Goal: Task Accomplishment & Management: Manage account settings

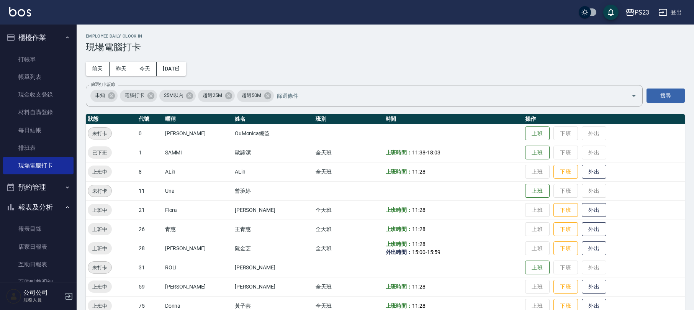
click at [35, 37] on button "櫃檯作業" at bounding box center [38, 38] width 71 height 20
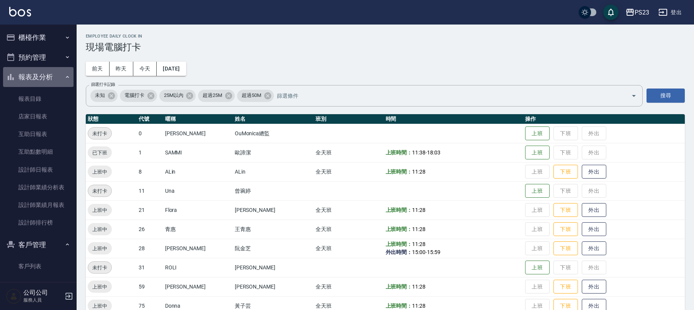
click at [55, 77] on button "報表及分析" at bounding box center [38, 77] width 71 height 20
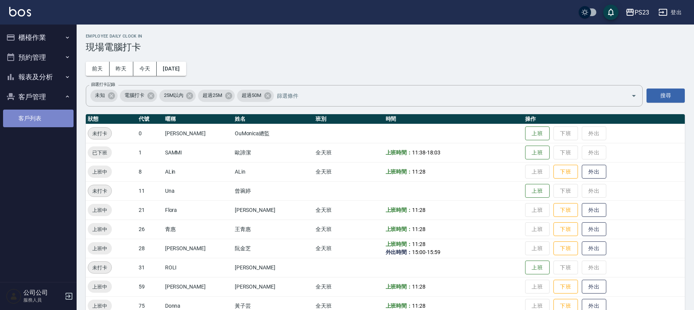
click at [36, 117] on link "客戶列表" at bounding box center [38, 119] width 71 height 18
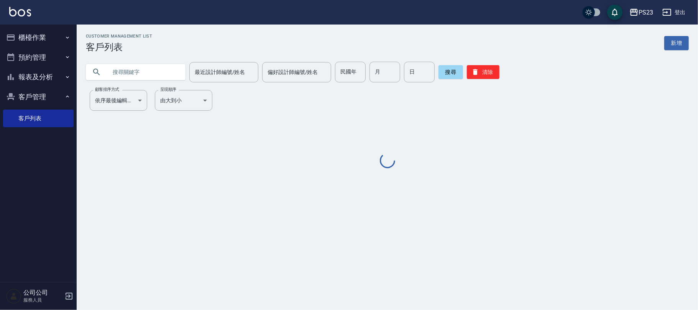
click at [151, 63] on input "text" at bounding box center [143, 72] width 72 height 21
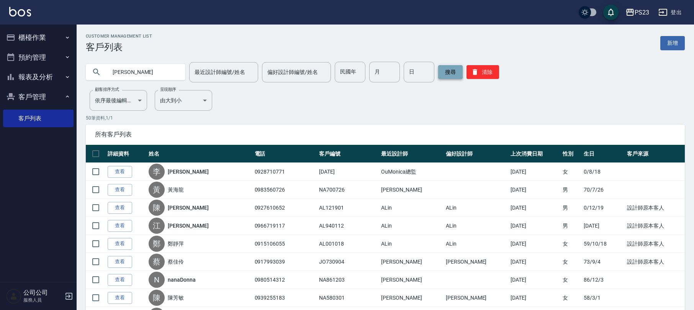
type input "[PERSON_NAME]"
click at [455, 67] on button "搜尋" at bounding box center [450, 72] width 25 height 14
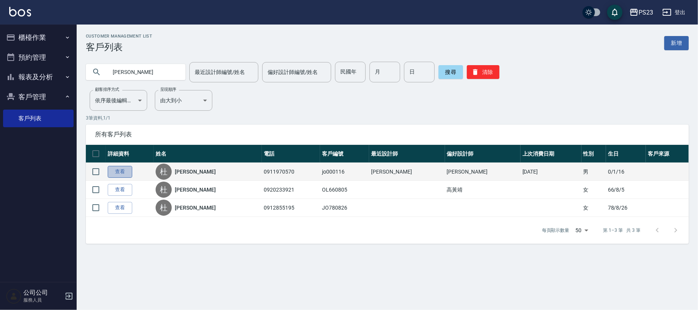
click at [128, 173] on link "查看" at bounding box center [120, 172] width 25 height 12
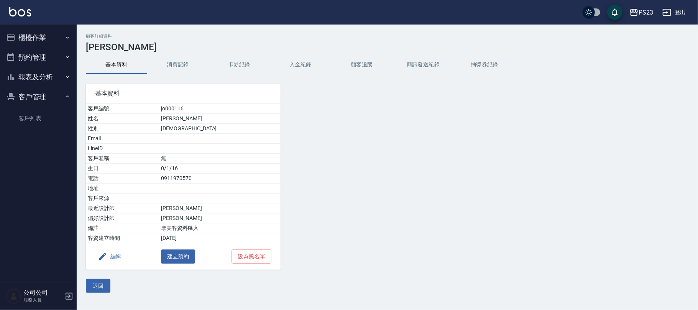
click at [300, 63] on button "入金紀錄" at bounding box center [300, 65] width 61 height 18
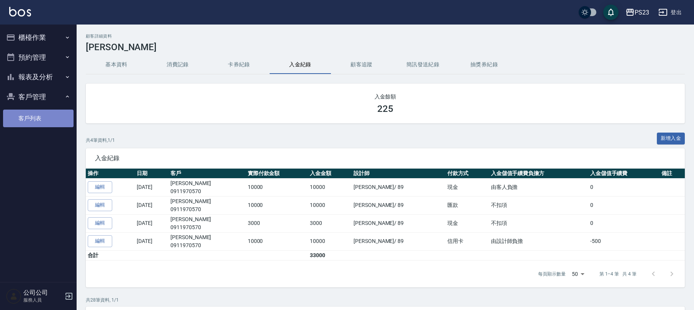
click at [40, 114] on link "客戶列表" at bounding box center [38, 119] width 71 height 18
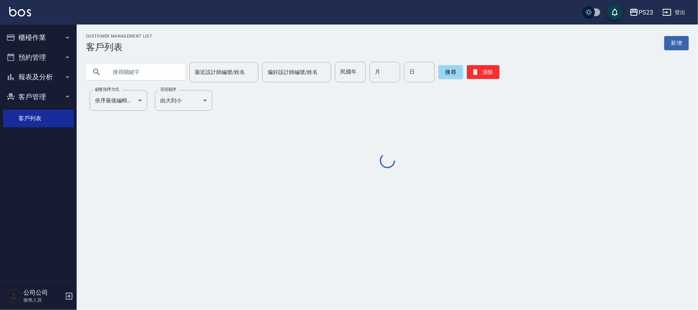
click at [123, 74] on input "text" at bounding box center [143, 72] width 72 height 21
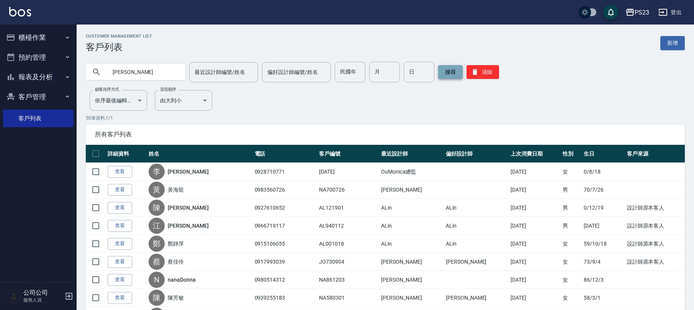
type input "[PERSON_NAME]"
click at [448, 74] on button "搜尋" at bounding box center [450, 72] width 25 height 14
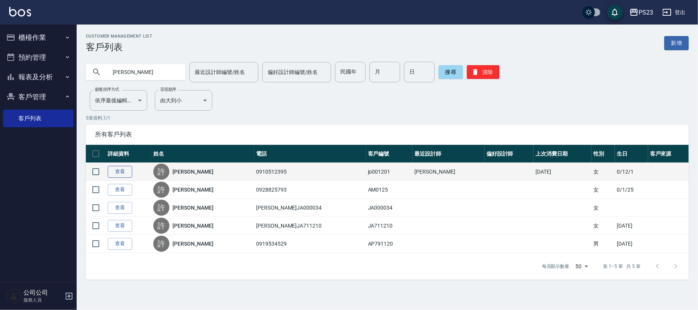
click at [118, 171] on link "查看" at bounding box center [120, 172] width 25 height 12
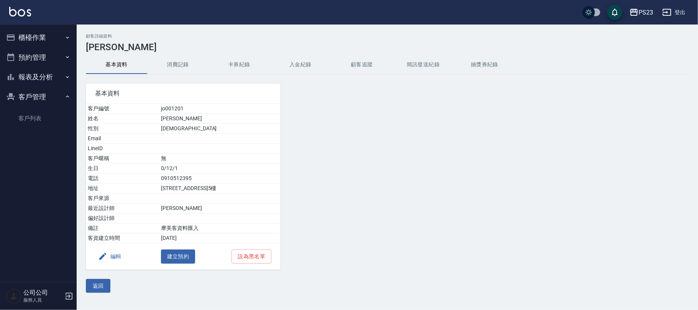
click at [303, 64] on button "入金紀錄" at bounding box center [300, 65] width 61 height 18
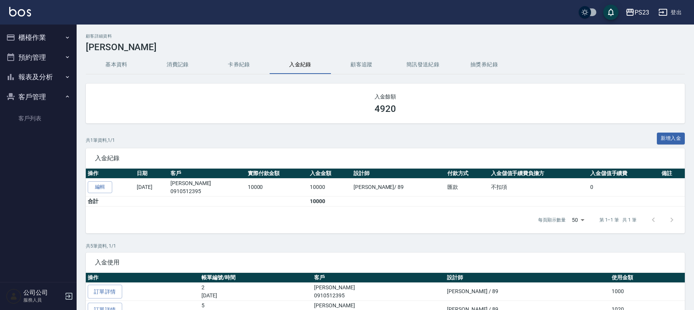
click at [33, 39] on button "櫃檯作業" at bounding box center [38, 38] width 71 height 20
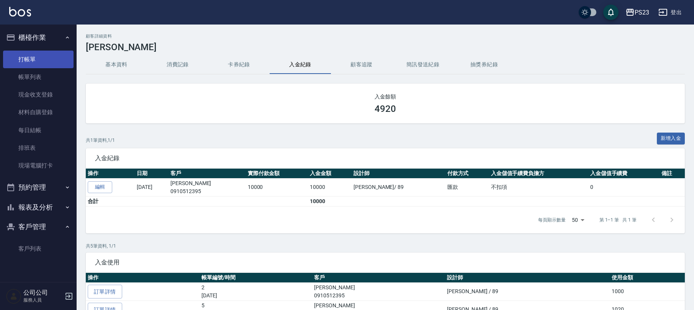
click at [33, 61] on link "打帳單" at bounding box center [38, 60] width 71 height 18
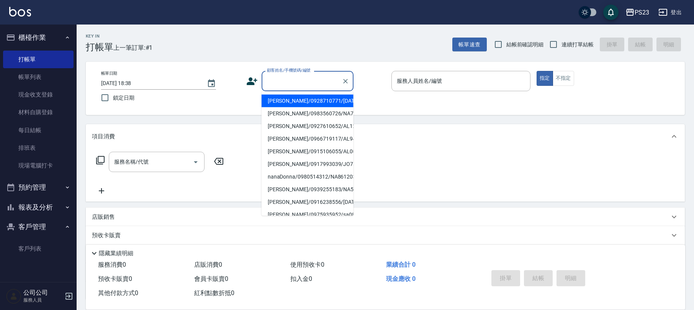
click at [289, 80] on input "顧客姓名/手機號碼/編號" at bounding box center [302, 80] width 74 height 13
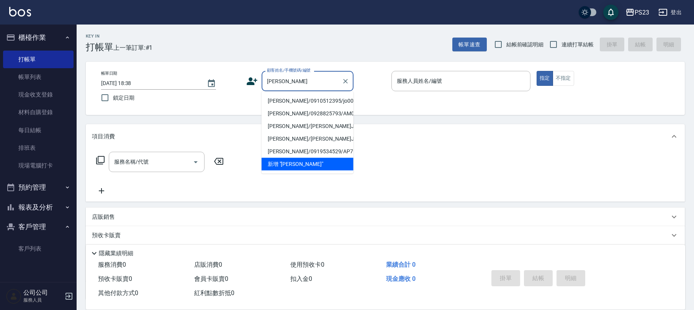
click at [326, 99] on li "[PERSON_NAME]/0910512395/jo001201" at bounding box center [308, 101] width 92 height 13
type input "[PERSON_NAME]/0910512395/jo001201"
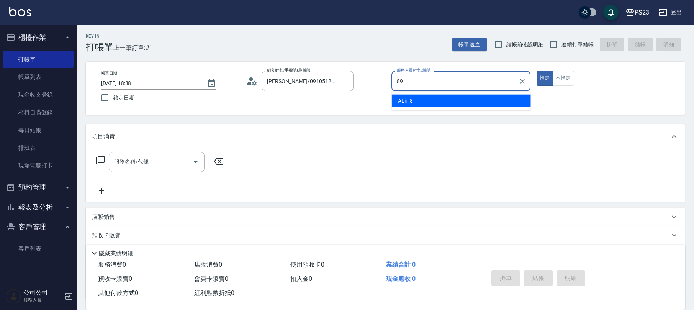
type input "[PERSON_NAME]-89"
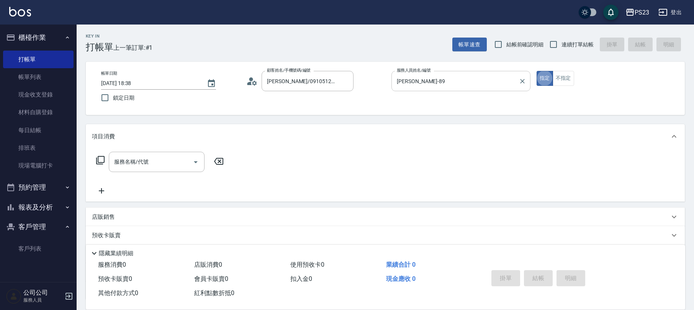
type button "true"
click at [254, 84] on icon at bounding box center [254, 82] width 5 height 5
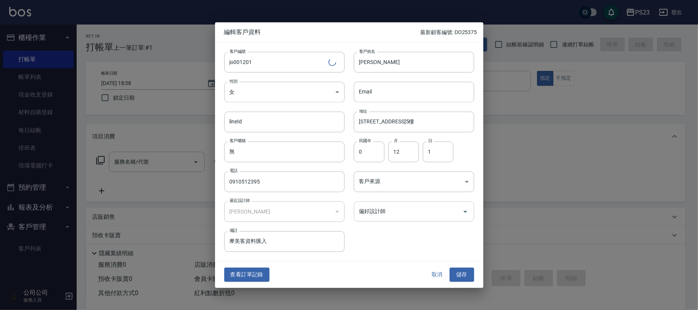
click at [392, 215] on input "偏好設計師" at bounding box center [408, 211] width 102 height 13
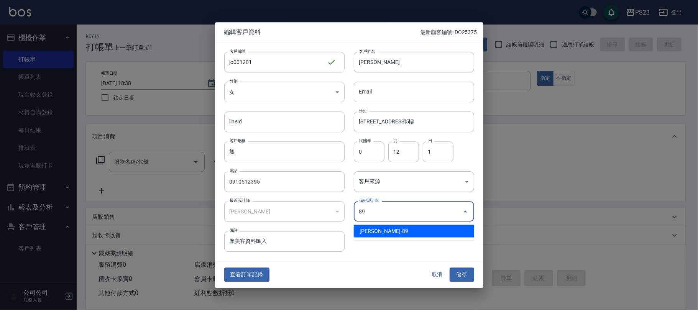
type input "[PERSON_NAME]"
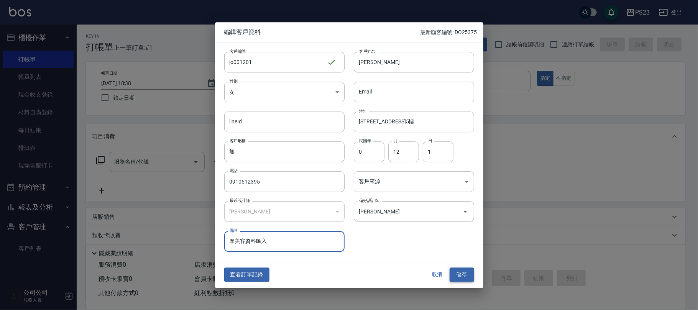
click at [459, 274] on button "儲存" at bounding box center [462, 275] width 25 height 14
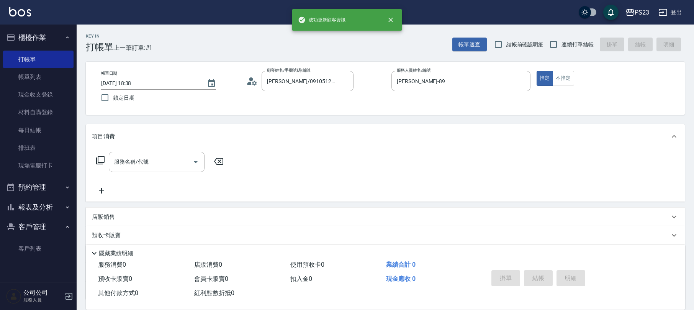
click at [99, 157] on icon at bounding box center [100, 160] width 9 height 9
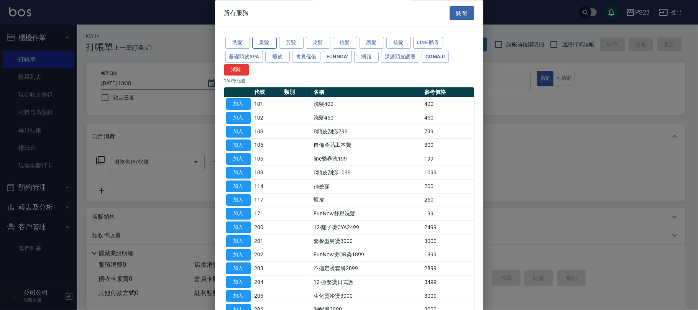
click at [275, 42] on button "燙髮" at bounding box center [264, 43] width 25 height 12
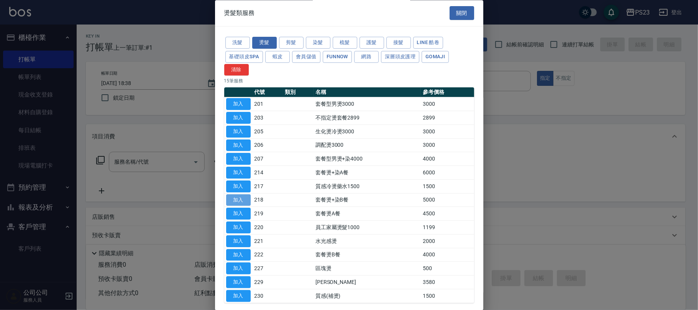
click at [242, 202] on button "加入" at bounding box center [238, 200] width 25 height 12
type input "套餐燙+染B餐(218)"
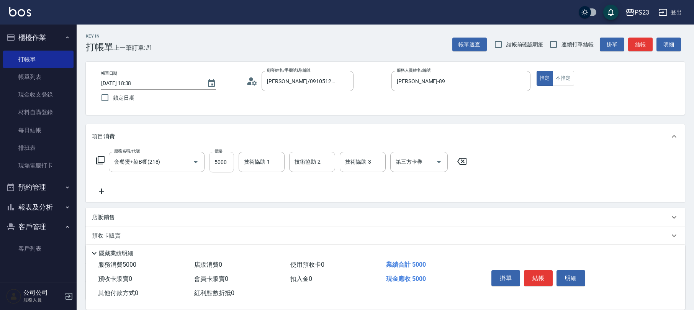
click at [216, 163] on input "5000" at bounding box center [221, 162] width 25 height 21
type input "6000"
type input "[PERSON_NAME]-89"
type input "Flora-21"
type input "[PERSON_NAME]-89"
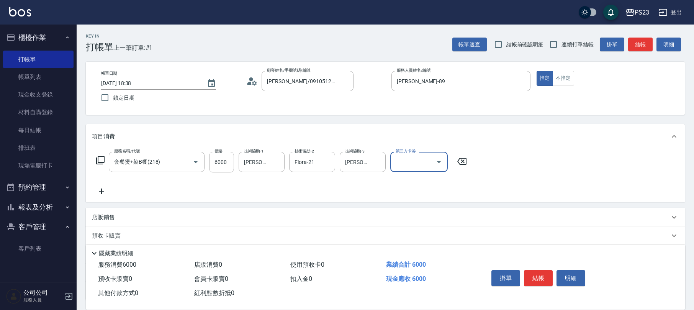
scroll to position [62, 0]
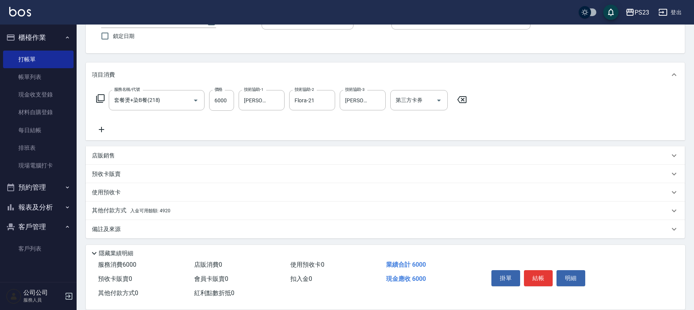
click at [180, 210] on div "其他付款方式 入金可用餘額: 4920" at bounding box center [381, 211] width 578 height 8
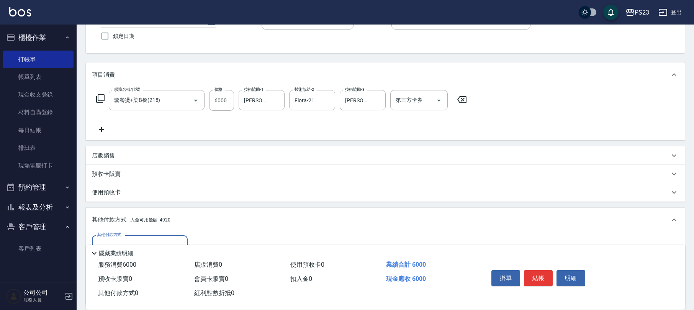
scroll to position [0, 0]
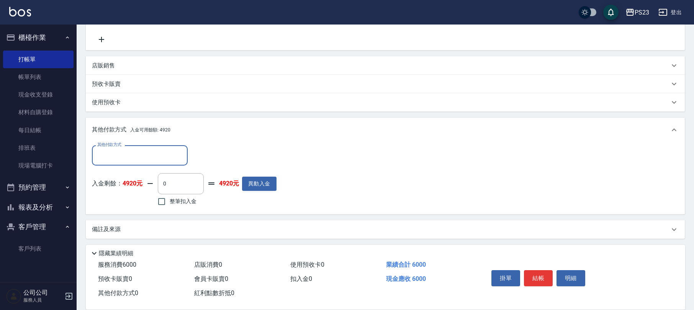
type input "2"
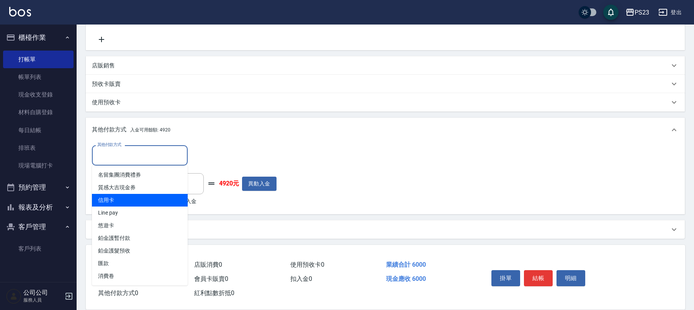
click at [135, 198] on span "信用卡" at bounding box center [140, 200] width 96 height 13
type input "信用卡"
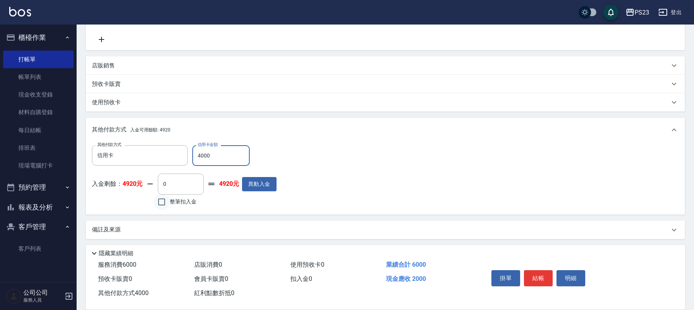
type input "4000"
click at [163, 200] on input "整筆扣入金" at bounding box center [162, 202] width 16 height 16
checkbox input "true"
type input "2000"
click at [540, 274] on button "結帳" at bounding box center [538, 278] width 29 height 16
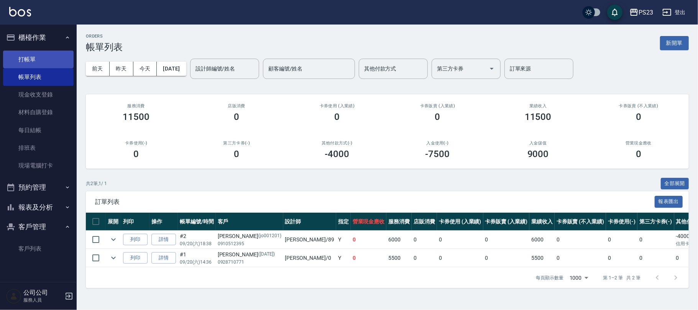
click at [40, 51] on link "打帳單" at bounding box center [38, 60] width 71 height 18
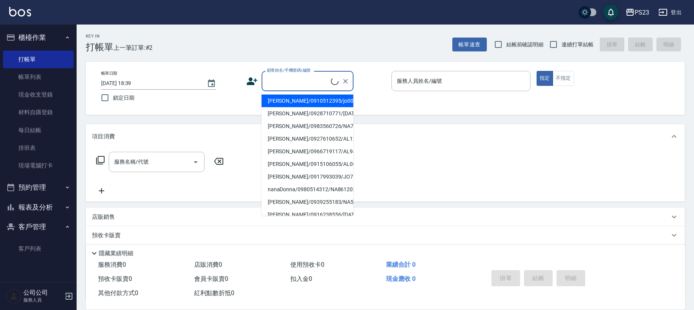
click at [282, 80] on input "顧客姓名/手機號碼/編號" at bounding box center [298, 80] width 66 height 13
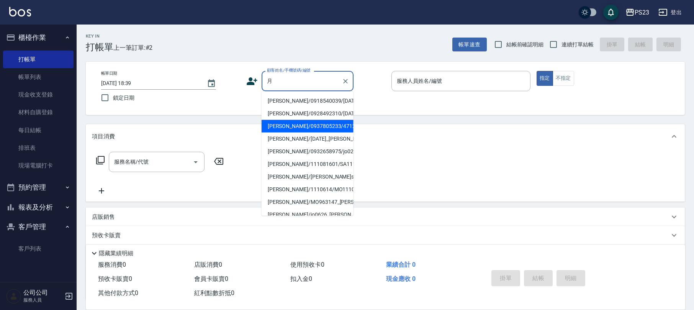
click at [296, 130] on li "[PERSON_NAME]/0937805233/471201" at bounding box center [308, 126] width 92 height 13
type input "[PERSON_NAME]/0937805233/471201"
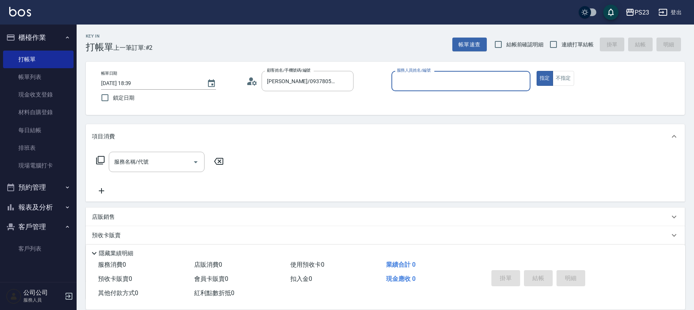
type input "[PERSON_NAME]-89"
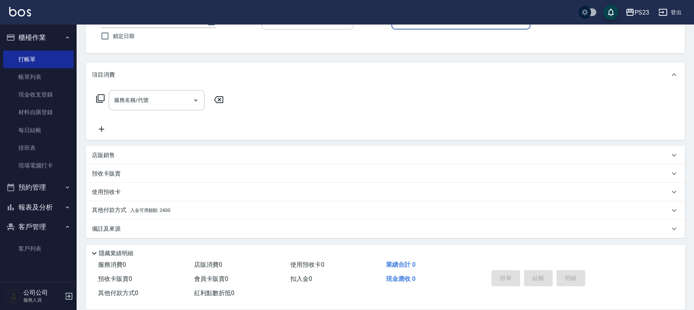
click at [197, 212] on div "其他付款方式 入金可用餘額: 2400" at bounding box center [381, 210] width 578 height 8
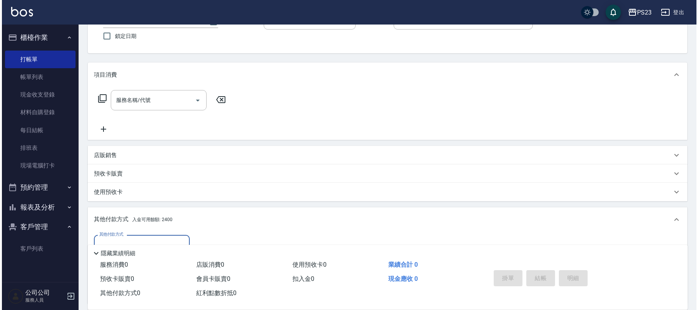
scroll to position [151, 0]
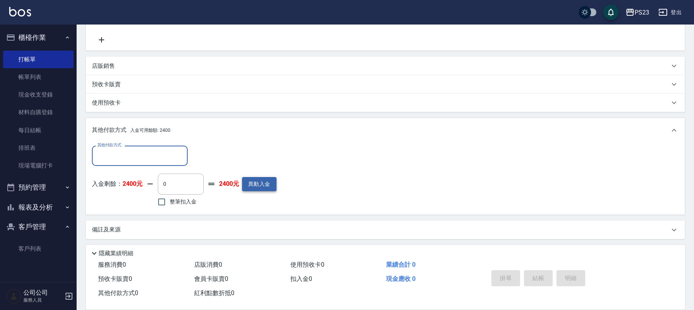
click at [258, 186] on button "異動入金" at bounding box center [259, 184] width 34 height 14
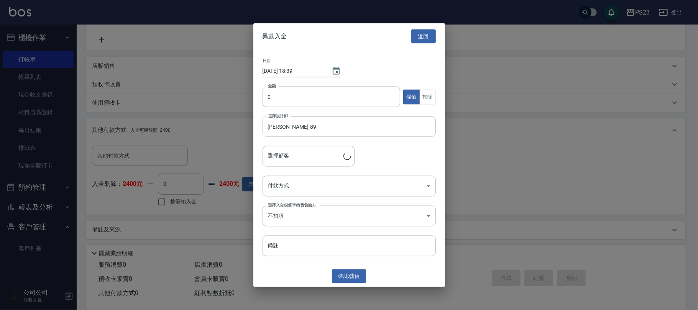
type input "[PERSON_NAME]/0937805233/471201"
click at [275, 96] on input "0" at bounding box center [332, 97] width 138 height 21
type input "10000"
click at [296, 180] on body "PS23 登出 櫃檯作業 打帳單 帳單列表 現金收支登錄 材料自購登錄 每日結帳 排班表 現場電腦打卡 預約管理 預約管理 單日預約紀錄 單週預約紀錄 報表及…" at bounding box center [349, 80] width 698 height 462
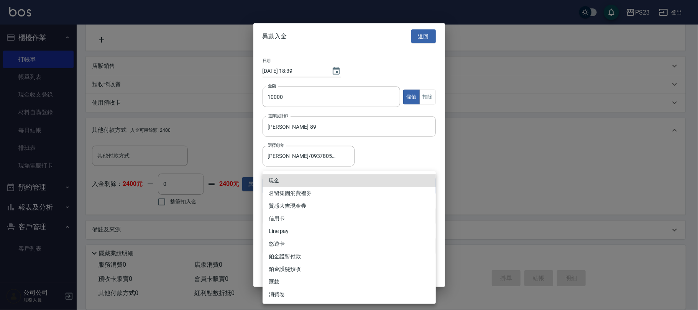
click at [291, 220] on li "信用卡" at bounding box center [349, 218] width 173 height 13
type input "信用卡"
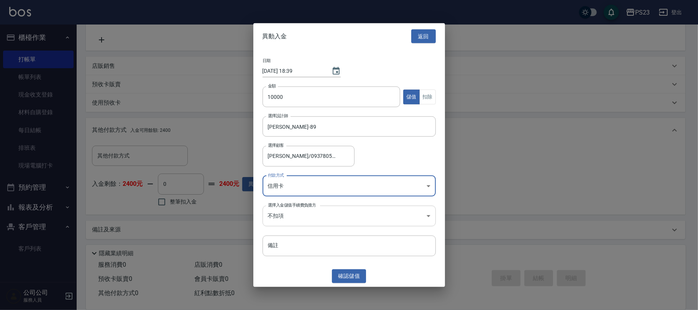
click at [291, 214] on body "PS23 登出 櫃檯作業 打帳單 帳單列表 現金收支登錄 材料自購登錄 每日結帳 排班表 現場電腦打卡 預約管理 預約管理 單日預約紀錄 單週預約紀錄 報表及…" at bounding box center [349, 80] width 698 height 462
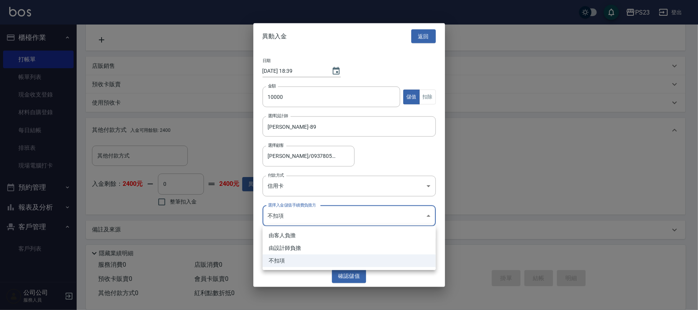
click at [293, 244] on li "由設計師負擔" at bounding box center [349, 248] width 173 height 13
type input "BYDESIGNER"
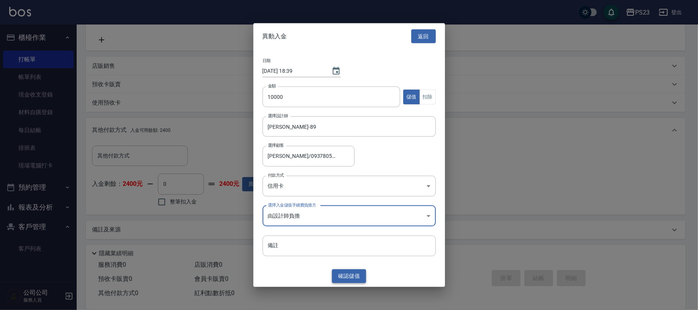
click at [344, 272] on button "確認 儲值" at bounding box center [349, 276] width 34 height 14
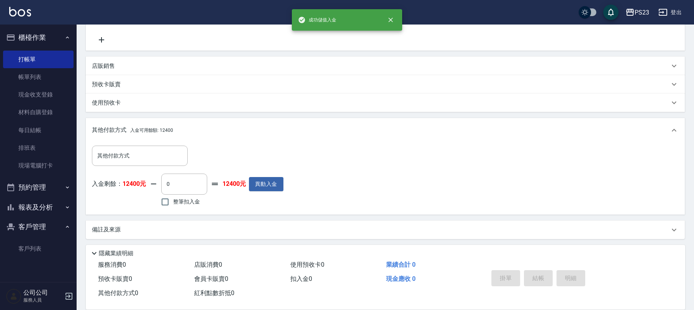
scroll to position [49, 0]
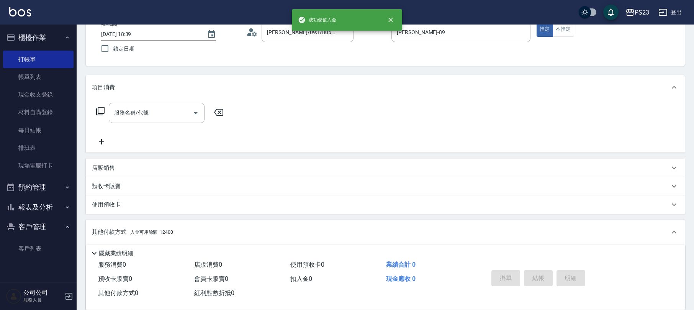
click at [100, 113] on icon at bounding box center [100, 111] width 9 height 9
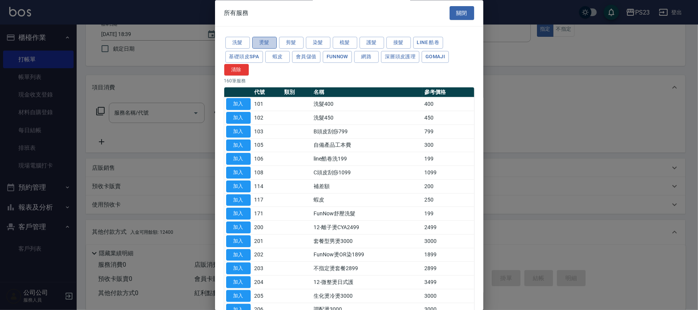
click at [275, 43] on button "燙髮" at bounding box center [264, 43] width 25 height 12
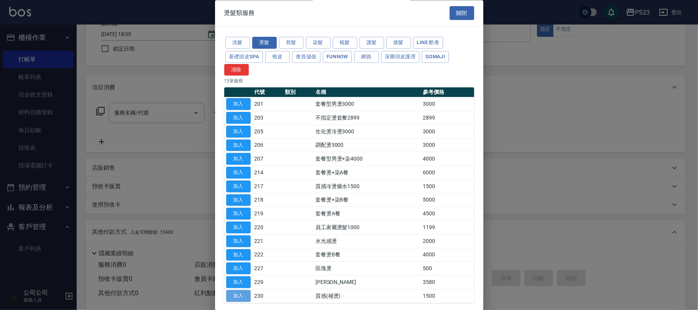
click at [241, 296] on button "加入" at bounding box center [238, 296] width 25 height 12
type input "質感(補燙)(230)"
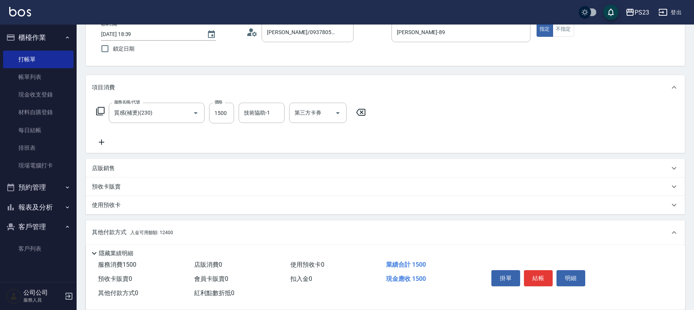
click at [99, 107] on icon at bounding box center [100, 111] width 8 height 8
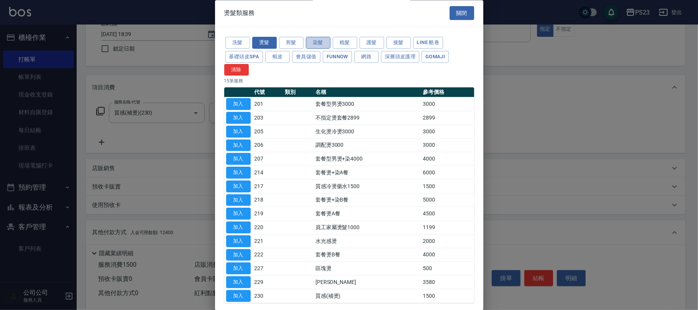
click at [312, 40] on button "染髮" at bounding box center [318, 43] width 25 height 12
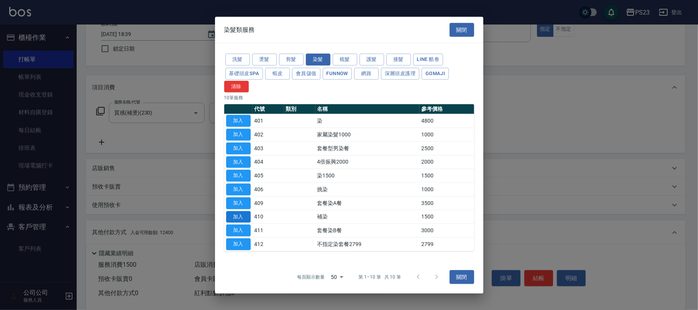
click at [244, 217] on button "加入" at bounding box center [238, 217] width 25 height 12
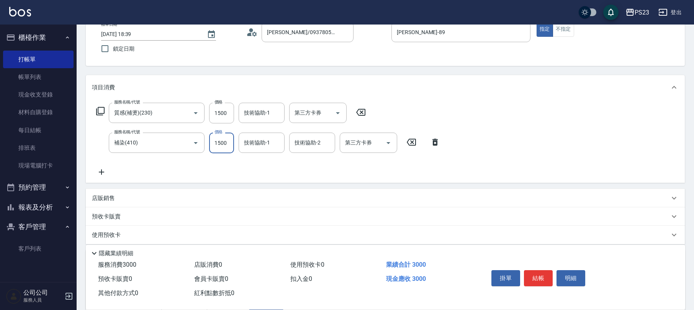
click at [230, 143] on input "1500" at bounding box center [221, 143] width 25 height 21
type input "2500"
type input "/"
type input "[PERSON_NAME]-89"
click at [218, 111] on input "1500" at bounding box center [221, 113] width 25 height 21
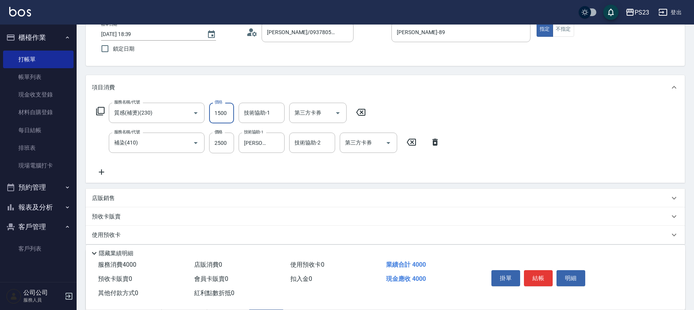
click at [218, 111] on input "1500" at bounding box center [221, 113] width 25 height 21
type input "1800"
click at [223, 141] on input "2500" at bounding box center [221, 143] width 25 height 21
type input "1800"
click at [220, 115] on input "1800" at bounding box center [221, 113] width 25 height 21
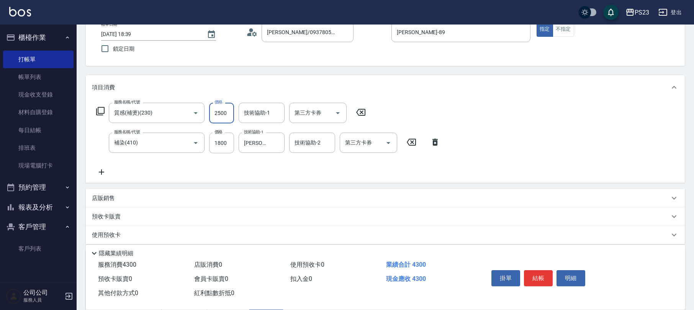
type input "2500"
click at [310, 140] on input "技術協助-2" at bounding box center [312, 142] width 39 height 13
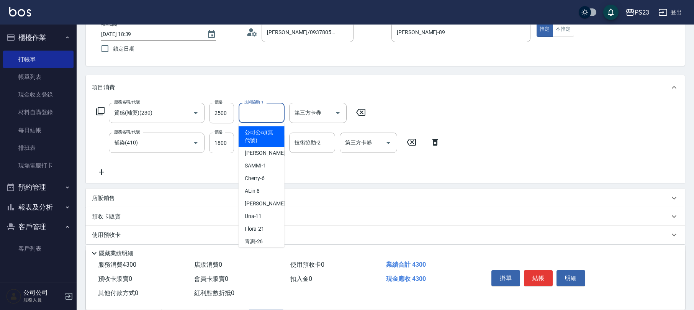
click at [267, 110] on input "技術協助-1" at bounding box center [261, 112] width 39 height 13
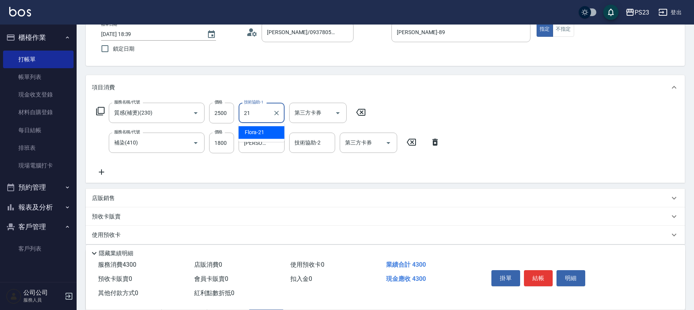
type input "Flora-21"
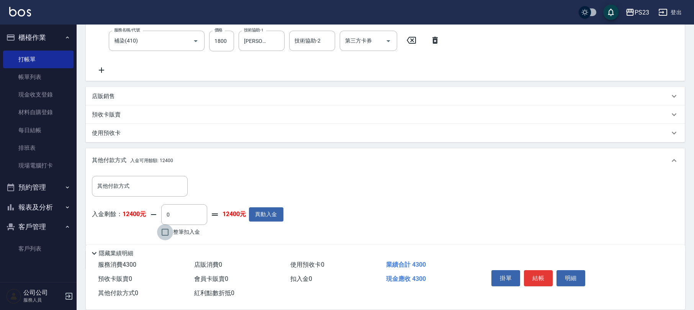
click at [165, 231] on input "整筆扣入金" at bounding box center [165, 232] width 16 height 16
checkbox input "true"
type input "4300"
click at [538, 273] on button "結帳" at bounding box center [538, 278] width 29 height 16
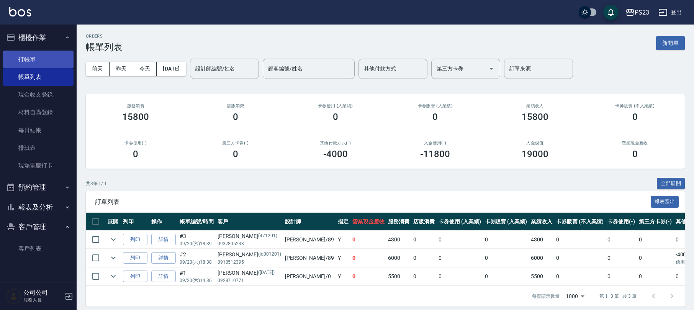
click at [39, 57] on link "打帳單" at bounding box center [38, 60] width 71 height 18
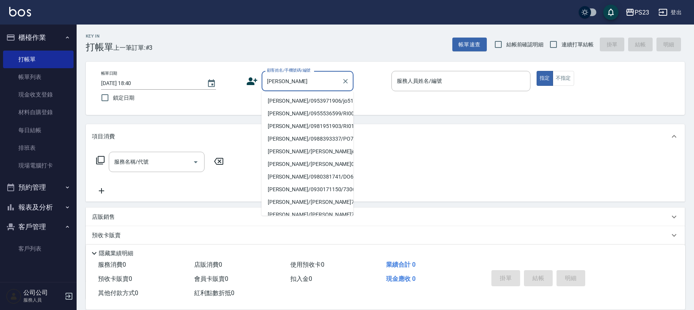
click at [287, 100] on li "[PERSON_NAME]/0953971906/jo510112" at bounding box center [308, 101] width 92 height 13
type input "[PERSON_NAME]/0953971906/jo510112"
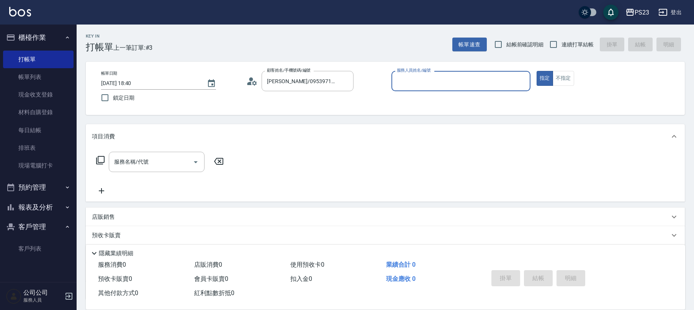
type input "[PERSON_NAME]-89"
click at [99, 157] on icon at bounding box center [100, 160] width 9 height 9
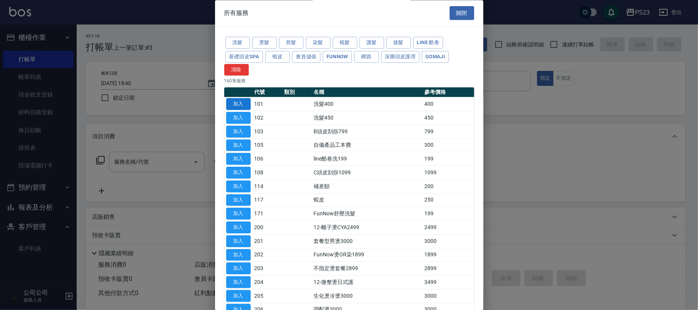
click at [228, 103] on button "加入" at bounding box center [238, 105] width 25 height 12
type input "洗髮400(101)"
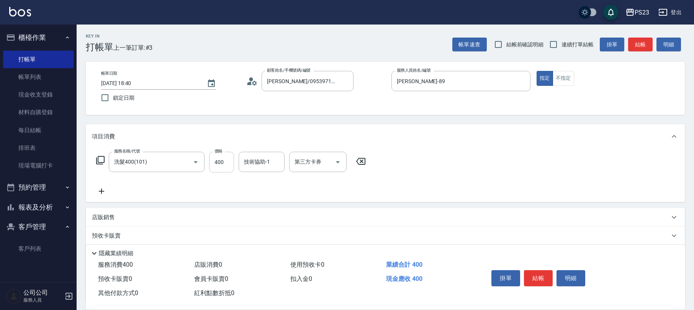
click at [214, 169] on input "400" at bounding box center [221, 162] width 25 height 21
type input "500"
type input "Flora-21"
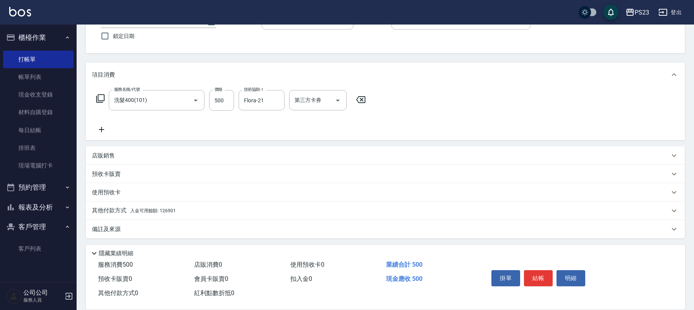
click at [182, 209] on div "其他付款方式 入金可用餘額: 126901" at bounding box center [381, 211] width 578 height 8
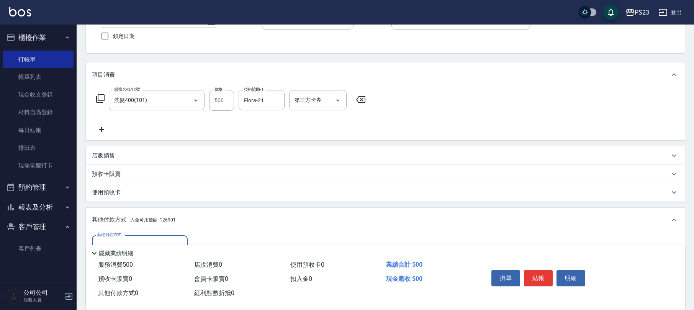
scroll to position [0, 0]
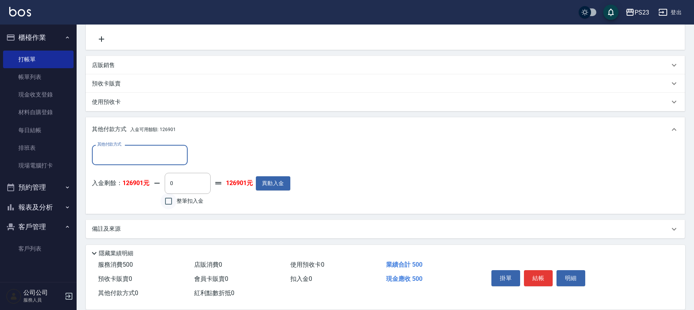
click at [174, 201] on input "整筆扣入金" at bounding box center [169, 201] width 16 height 16
checkbox input "true"
type input "500"
click at [537, 275] on button "結帳" at bounding box center [538, 278] width 29 height 16
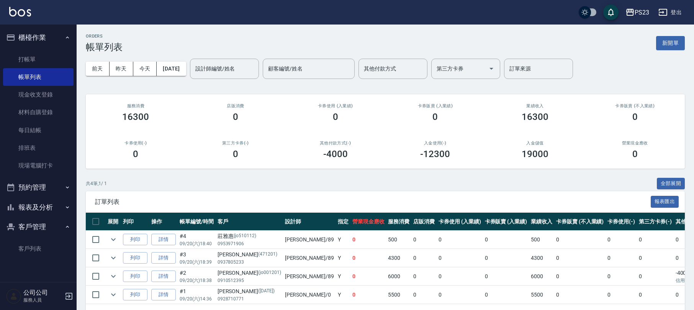
scroll to position [33, 0]
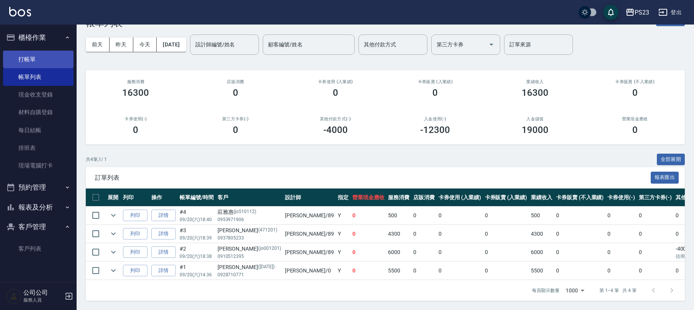
click at [41, 52] on link "打帳單" at bounding box center [38, 60] width 71 height 18
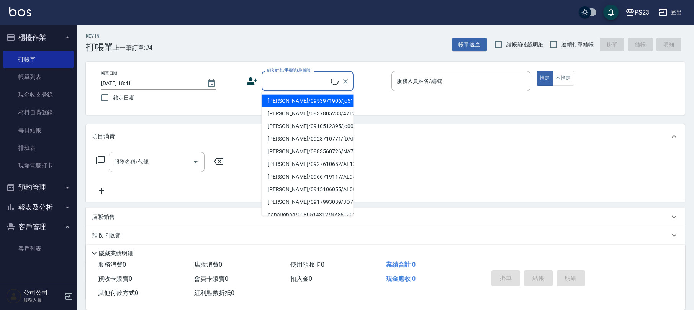
click at [298, 76] on input "顧客姓名/手機號碼/編號" at bounding box center [298, 80] width 66 height 13
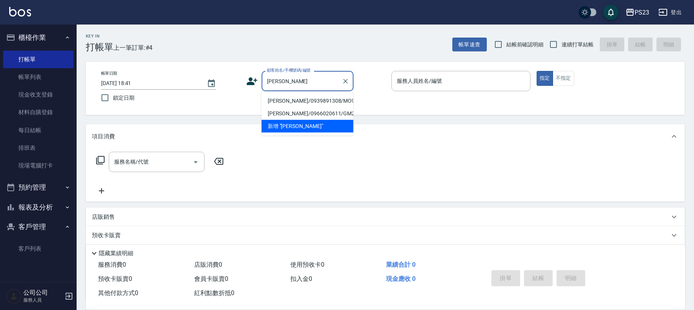
click at [327, 101] on li "[PERSON_NAME]/0939891308/MO98765" at bounding box center [308, 101] width 92 height 13
type input "[PERSON_NAME]/0939891308/MO98765"
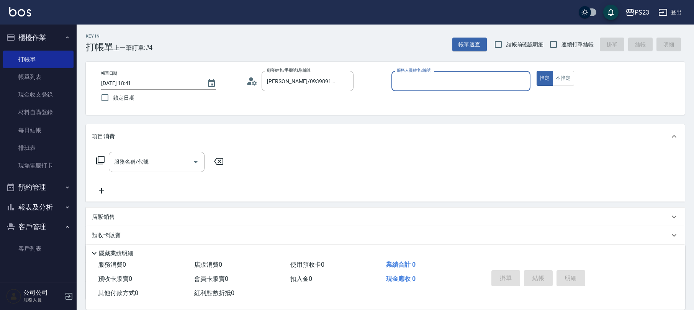
type input "[PERSON_NAME]-0"
click at [98, 159] on icon at bounding box center [100, 160] width 8 height 8
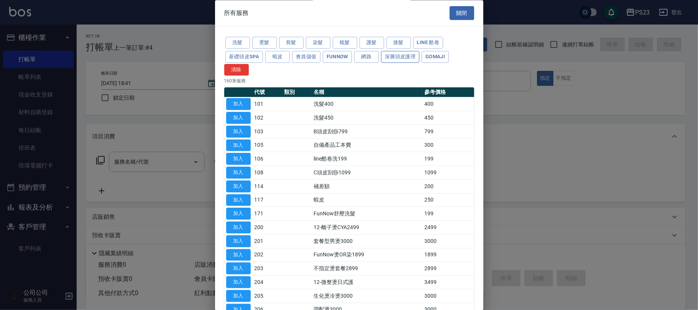
click at [412, 58] on button "深層頭皮護理" at bounding box center [400, 57] width 38 height 12
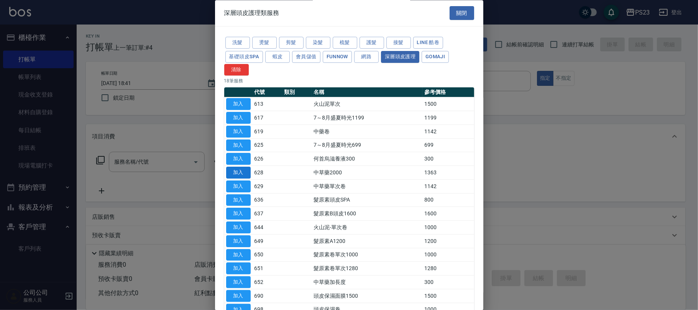
click at [235, 174] on button "加入" at bounding box center [238, 173] width 25 height 12
type input "中草藥2000(628)"
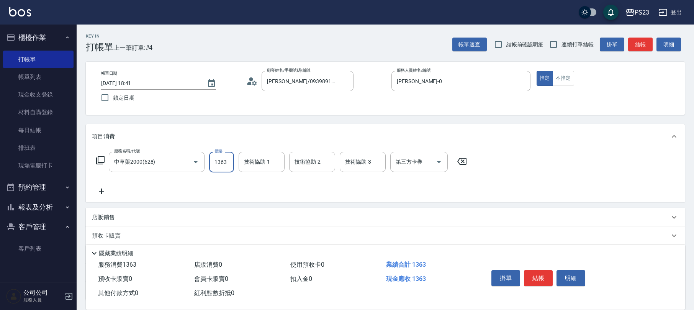
click at [230, 166] on input "1363" at bounding box center [221, 162] width 25 height 21
type input "1500"
type input "Flora-21"
click at [141, 218] on div "店販銷售" at bounding box center [381, 217] width 578 height 8
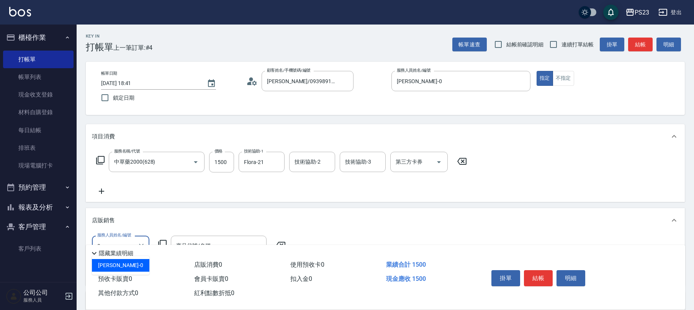
type input "[PERSON_NAME]-0"
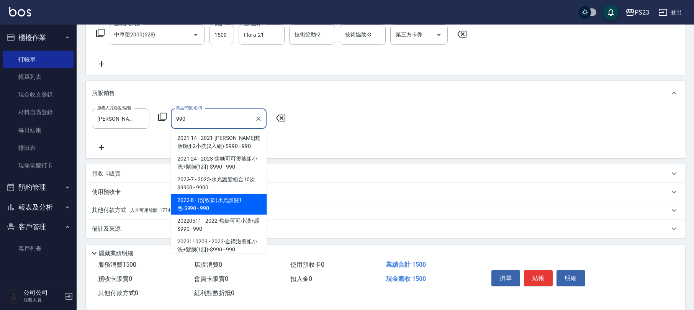
click at [233, 203] on span "2022-8 - (暫收款)水光護髮1包-$990 - 990" at bounding box center [219, 204] width 96 height 21
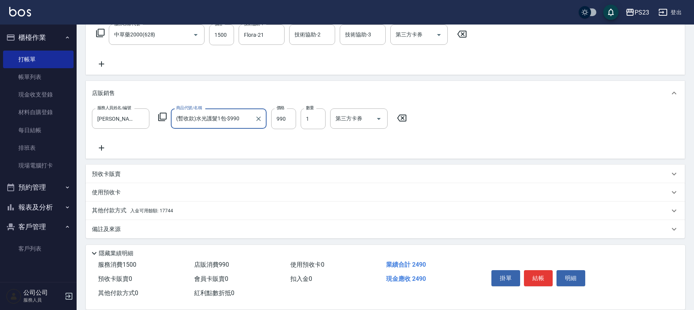
scroll to position [128, 0]
type input "(暫收款)水光護髮1包-$990"
click at [192, 211] on div "其他付款方式 入金可用餘額: 17744" at bounding box center [381, 210] width 578 height 8
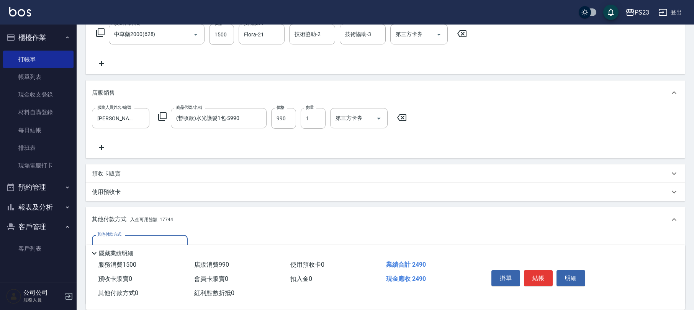
scroll to position [217, 0]
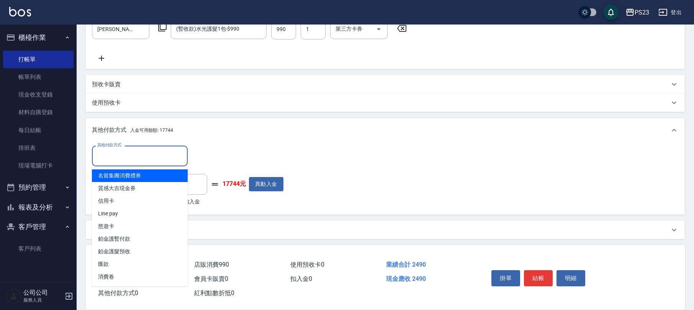
click at [157, 158] on input "其他付款方式" at bounding box center [139, 155] width 89 height 13
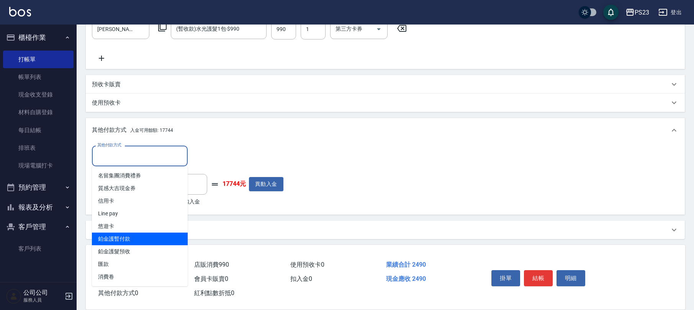
click at [147, 235] on span "鉑金護暫付款" at bounding box center [140, 239] width 96 height 13
type input "鉑金護暫付款"
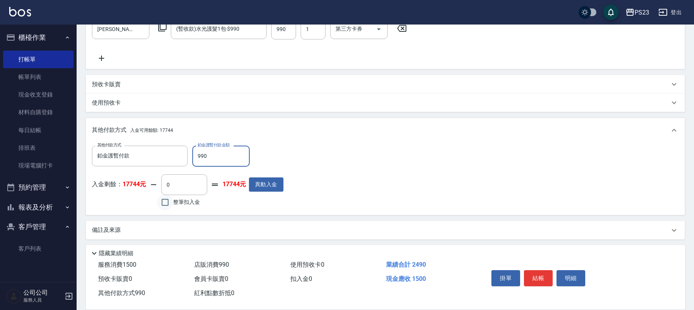
type input "990"
click at [164, 204] on input "整筆扣入金" at bounding box center [165, 202] width 16 height 16
checkbox input "true"
type input "1500"
click at [542, 276] on button "結帳" at bounding box center [538, 278] width 29 height 16
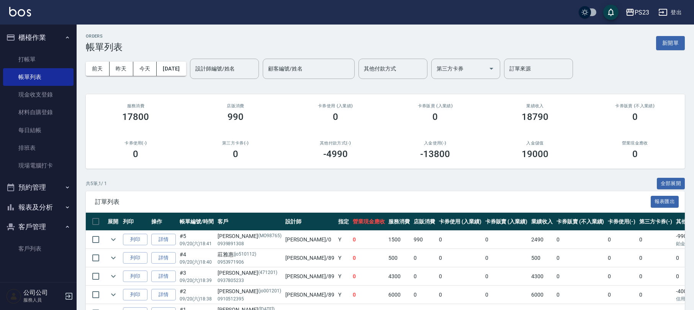
click at [42, 38] on button "櫃檯作業" at bounding box center [38, 38] width 71 height 20
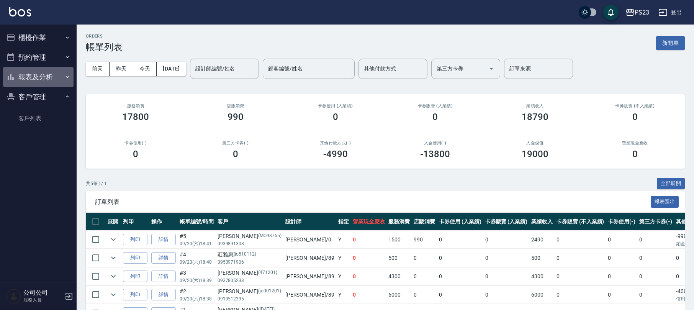
click at [49, 76] on button "報表及分析" at bounding box center [38, 77] width 71 height 20
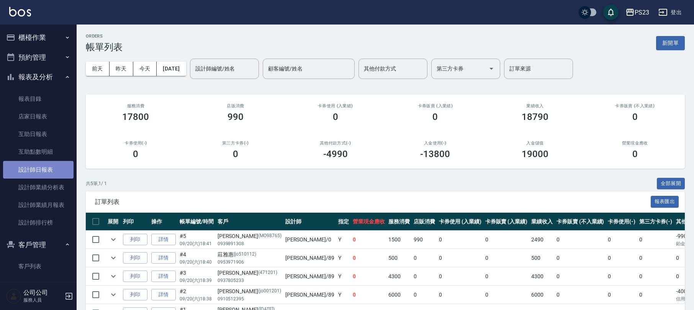
click at [51, 167] on link "設計師日報表" at bounding box center [38, 170] width 71 height 18
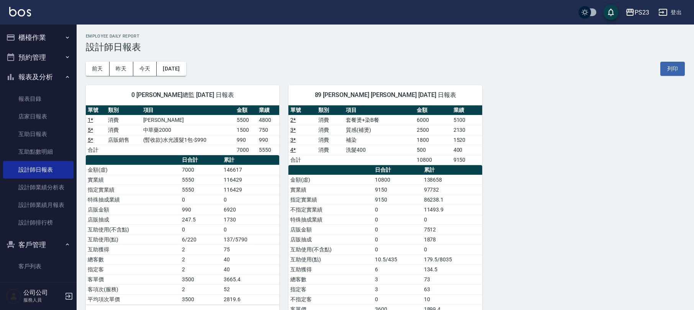
click at [33, 33] on button "櫃檯作業" at bounding box center [38, 38] width 71 height 20
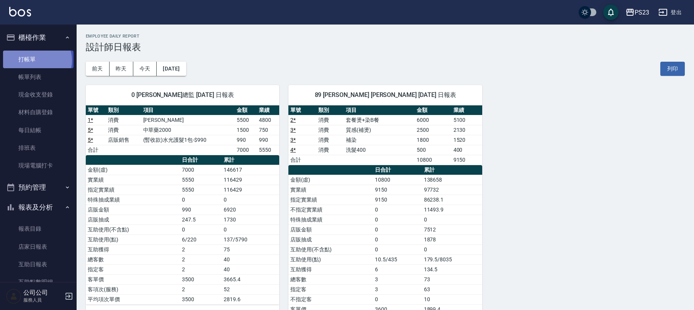
click at [36, 60] on link "打帳單" at bounding box center [38, 60] width 71 height 18
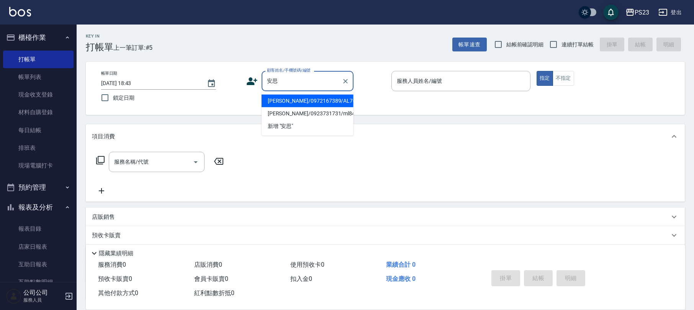
click at [316, 103] on li "[PERSON_NAME]/0972167389/AL760406" at bounding box center [308, 101] width 92 height 13
type input "[PERSON_NAME]/0972167389/AL760406"
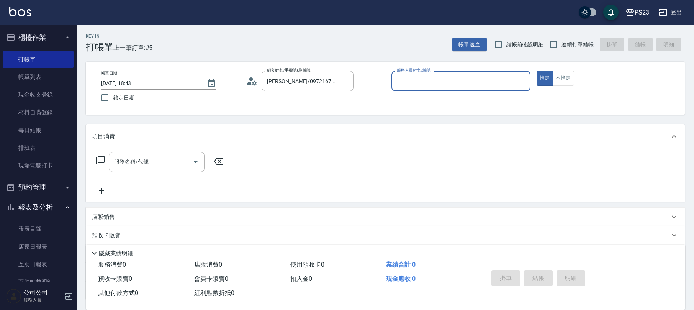
type input "ALin-8"
click at [562, 43] on span "連續打單結帳" at bounding box center [578, 45] width 32 height 8
click at [562, 43] on input "連續打單結帳" at bounding box center [554, 44] width 16 height 16
checkbox input "true"
click at [157, 160] on input "服務名稱/代號" at bounding box center [150, 161] width 77 height 13
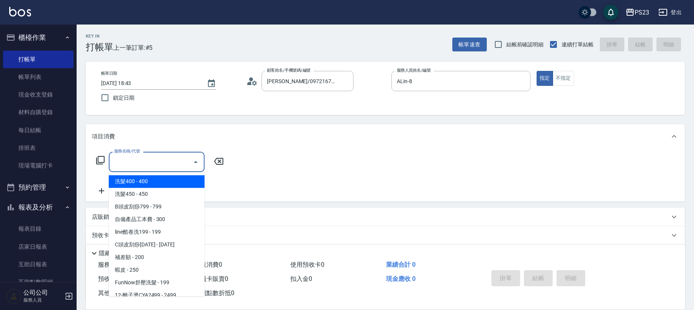
type input "1"
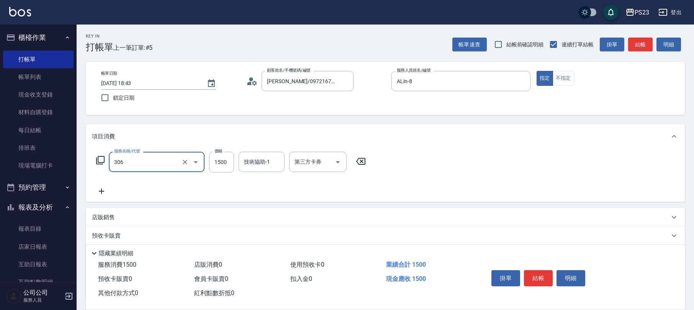
type input "指定洗+剪髮1500(306)"
drag, startPoint x: 144, startPoint y: 167, endPoint x: 149, endPoint y: 163, distance: 6.3
click at [149, 163] on input "指定洗+剪髮1500(306)" at bounding box center [145, 161] width 67 height 13
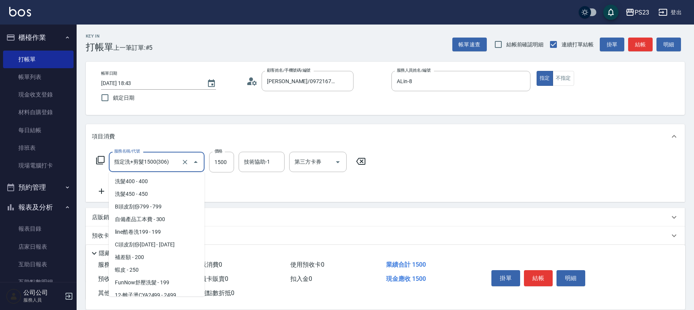
scroll to position [372, 0]
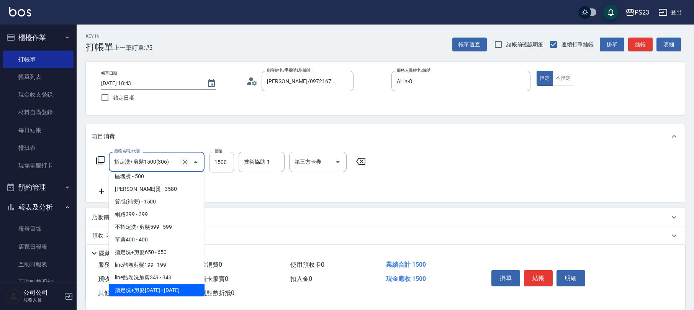
drag, startPoint x: 180, startPoint y: 168, endPoint x: 186, endPoint y: 163, distance: 8.1
click at [183, 165] on div at bounding box center [190, 162] width 21 height 20
click at [186, 163] on icon "Clear" at bounding box center [185, 162] width 5 height 5
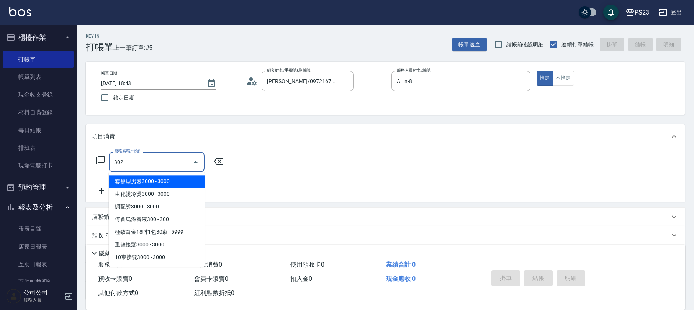
scroll to position [0, 0]
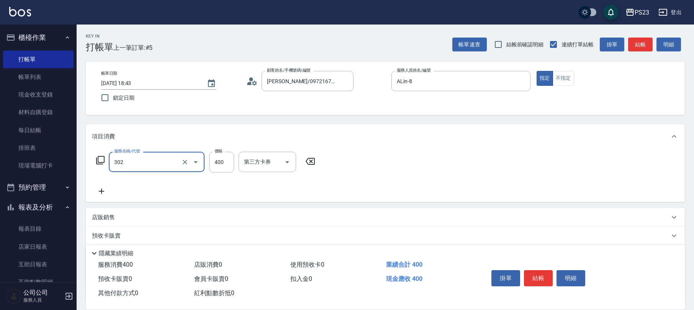
type input "單剪400(302)"
type input "850"
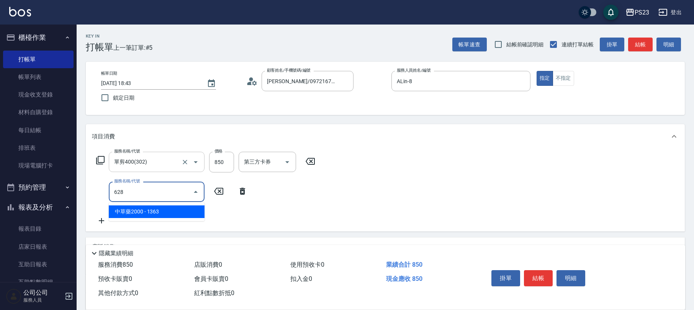
type input "中草藥2000(628)"
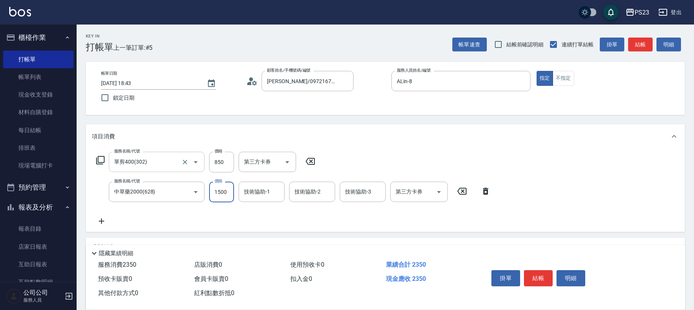
type input "1500"
type input "ALin-8"
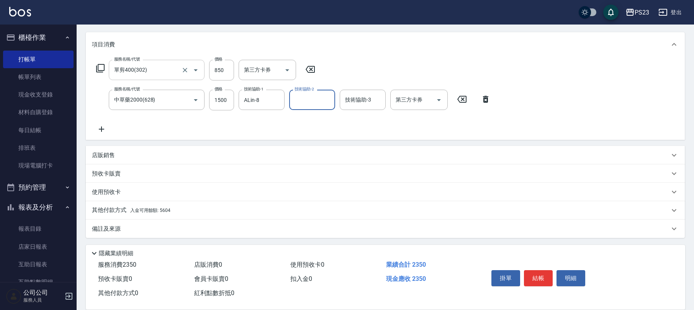
click at [146, 230] on div "備註及來源" at bounding box center [381, 229] width 578 height 8
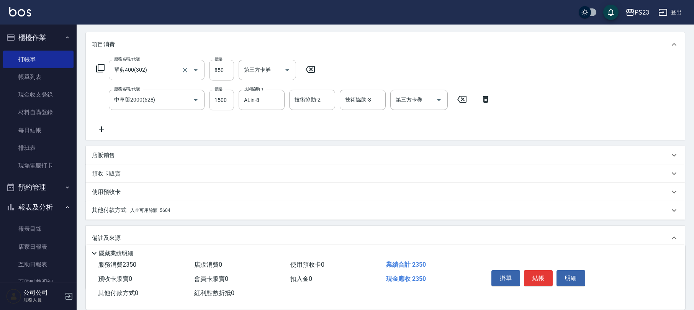
scroll to position [142, 0]
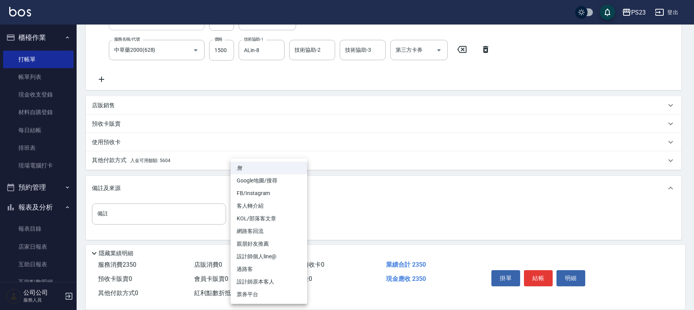
click at [255, 218] on body "PS23 登出 櫃檯作業 打帳單 帳單列表 現金收支登錄 材料自購登錄 每日結帳 排班表 現場電腦打卡 預約管理 預約管理 單日預約紀錄 單週預約紀錄 報表及…" at bounding box center [347, 85] width 694 height 454
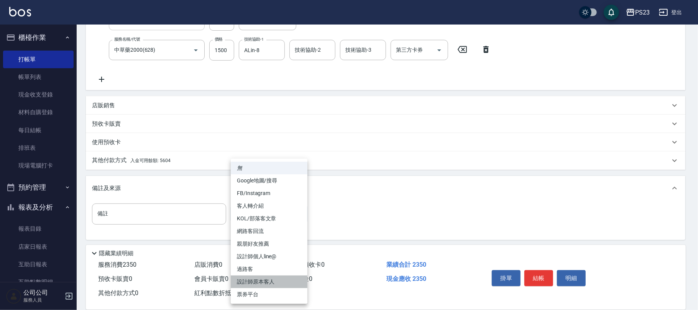
click at [272, 282] on li "設計師原本客人" at bounding box center [269, 282] width 77 height 13
type input "設計師原本客人"
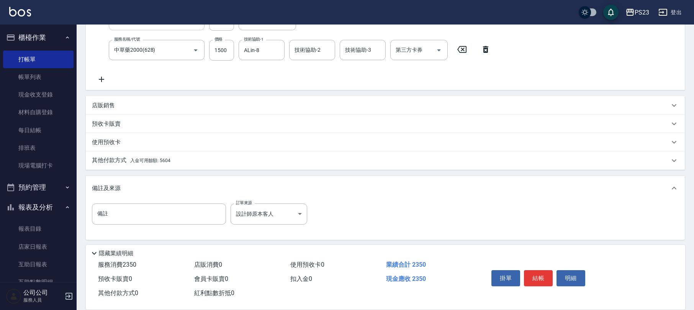
click at [161, 159] on span "入金可用餘額: 5604" at bounding box center [150, 160] width 40 height 5
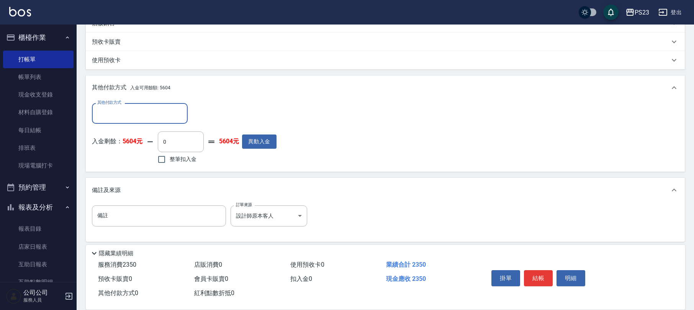
scroll to position [0, 0]
click at [181, 163] on label "整筆扣入金" at bounding box center [175, 159] width 43 height 16
click at [170, 163] on input "整筆扣入金" at bounding box center [162, 159] width 16 height 16
checkbox input "true"
type input "2350"
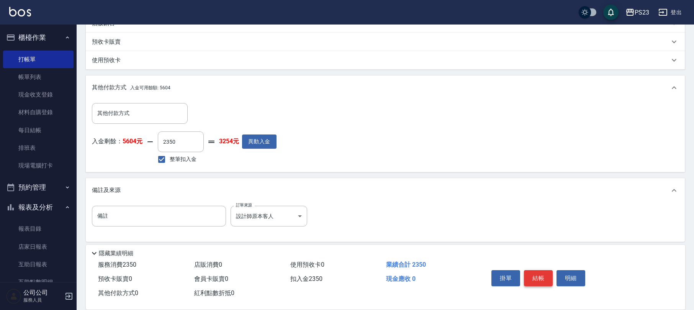
click at [539, 279] on button "結帳" at bounding box center [538, 278] width 29 height 16
type input "[DATE] 19:11"
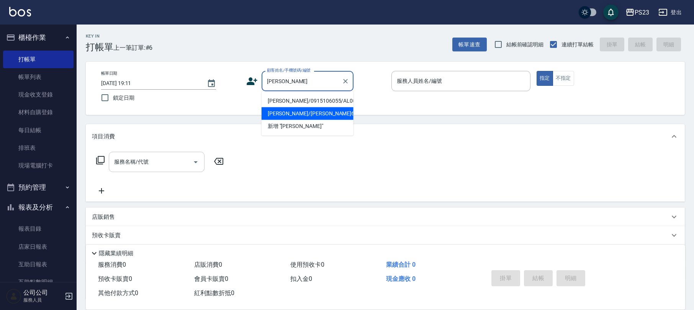
click at [330, 96] on li "[PERSON_NAME]/0915106055/AL001018" at bounding box center [308, 101] width 92 height 13
type input "[PERSON_NAME]/0915106055/AL001018"
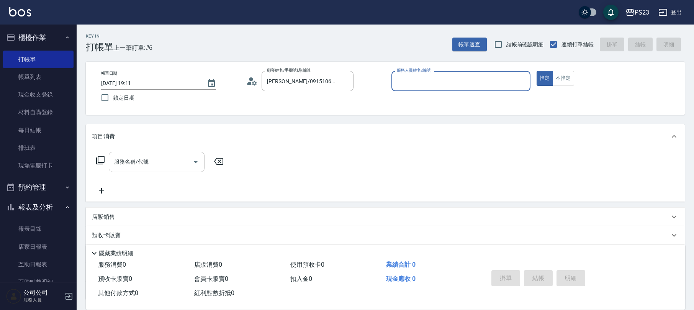
type input "ALin-8"
click at [162, 158] on input "服務名稱/代號" at bounding box center [150, 161] width 77 height 13
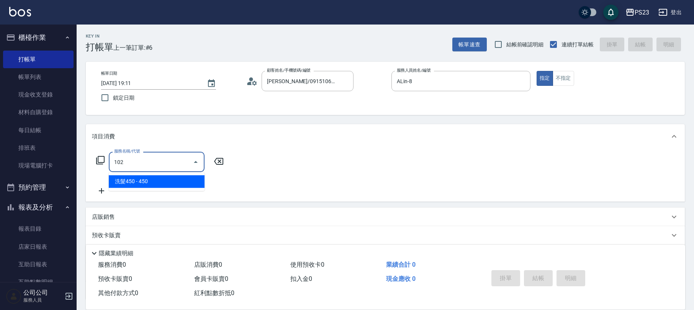
type input "洗髮450(102)"
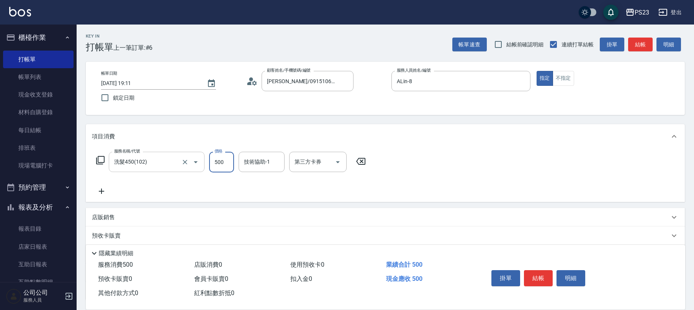
type input "500"
type input "ALin-8"
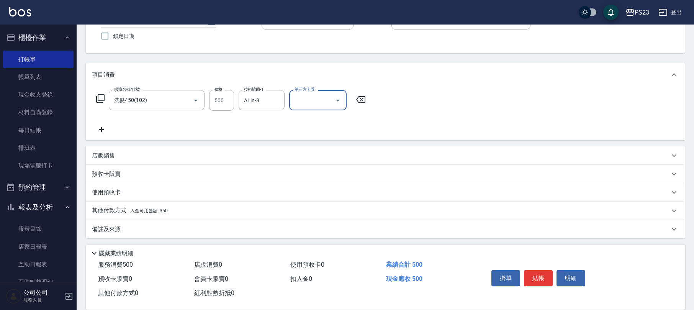
click at [155, 223] on div "備註及來源" at bounding box center [385, 229] width 599 height 18
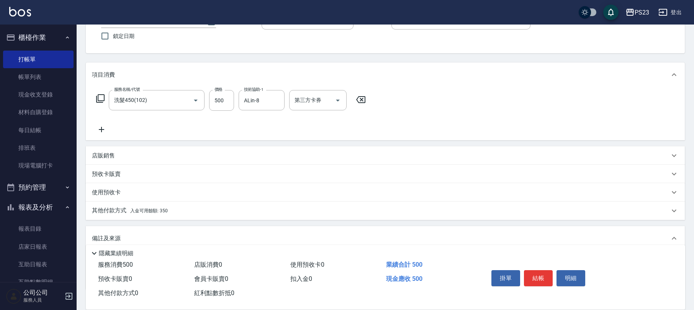
scroll to position [113, 0]
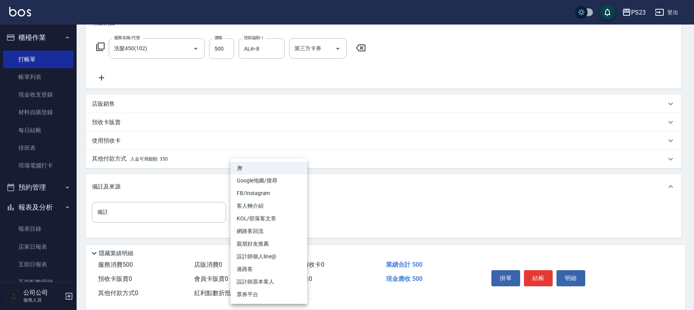
click at [259, 210] on body "PS23 登出 櫃檯作業 打帳單 帳單列表 現金收支登錄 材料自購登錄 每日結帳 排班表 現場電腦打卡 預約管理 預約管理 單日預約紀錄 單週預約紀錄 報表及…" at bounding box center [347, 99] width 694 height 424
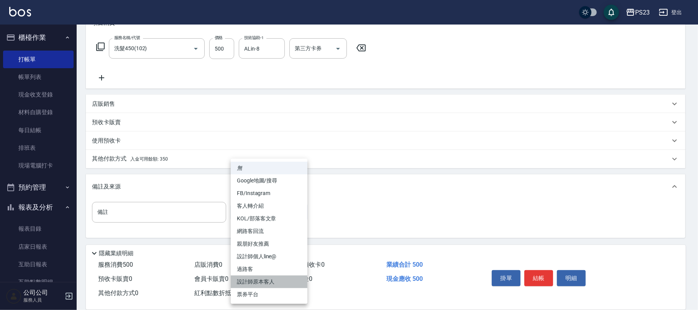
click at [259, 279] on li "設計師原本客人" at bounding box center [269, 282] width 77 height 13
type input "設計師原本客人"
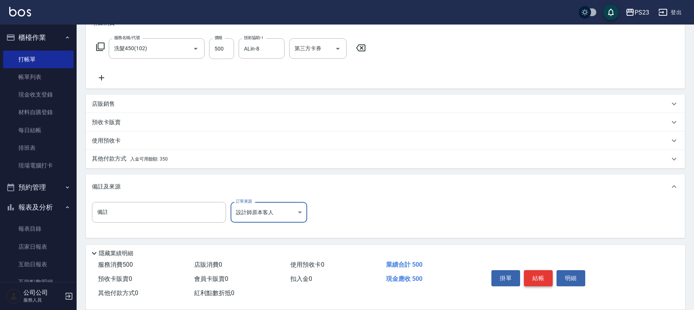
click at [545, 278] on button "結帳" at bounding box center [538, 278] width 29 height 16
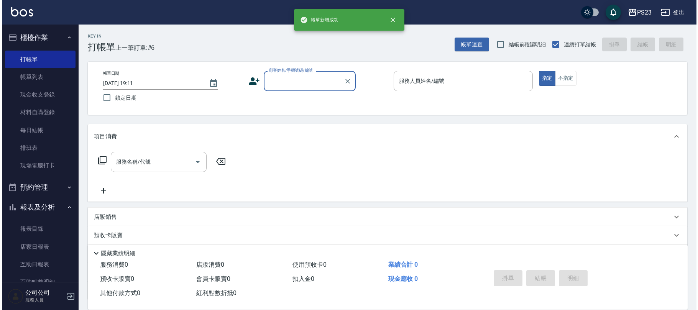
scroll to position [0, 0]
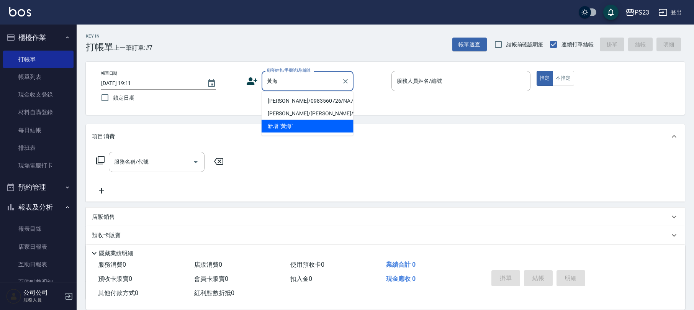
click at [290, 99] on li "[PERSON_NAME]/0983560726/NA700726" at bounding box center [308, 101] width 92 height 13
type input "[PERSON_NAME]/0983560726/NA700726"
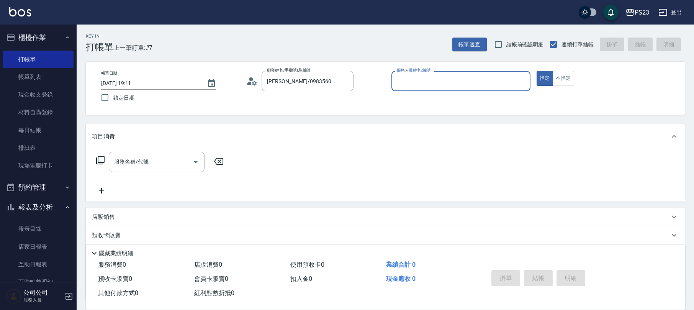
click at [253, 82] on icon at bounding box center [254, 82] width 5 height 5
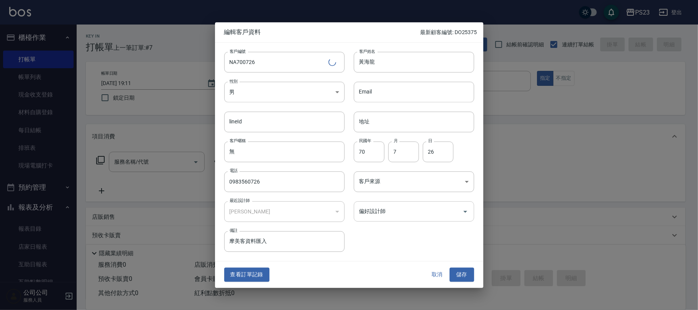
click at [415, 209] on input "偏好設計師" at bounding box center [408, 211] width 102 height 13
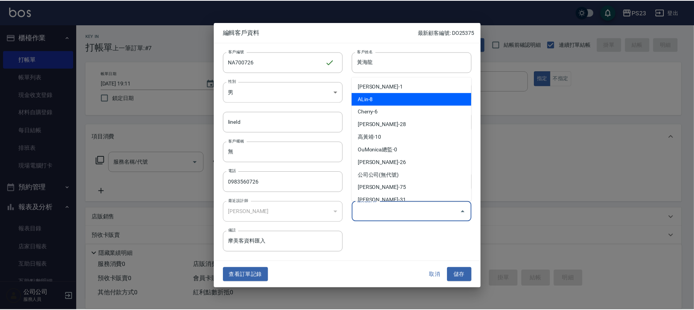
scroll to position [59, 0]
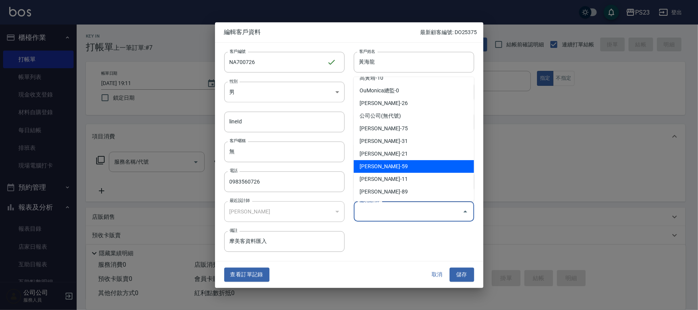
click at [388, 167] on li "[PERSON_NAME]-59" at bounding box center [414, 166] width 120 height 13
type input "[PERSON_NAME]"
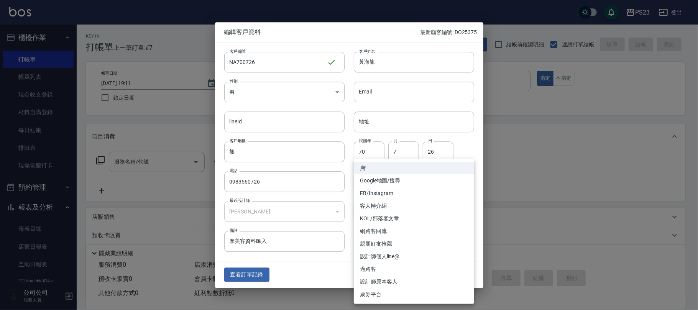
click at [382, 180] on body "PS23 登出 櫃檯作業 打帳單 帳單列表 現金收支登錄 材料自購登錄 每日結帳 排班表 現場電腦打卡 預約管理 預約管理 單日預約紀錄 單週預約紀錄 報表及…" at bounding box center [349, 186] width 698 height 372
drag, startPoint x: 385, startPoint y: 275, endPoint x: 390, endPoint y: 272, distance: 5.7
click at [386, 276] on li "設計師原本客人" at bounding box center [414, 282] width 120 height 13
type input "設計師原本客人"
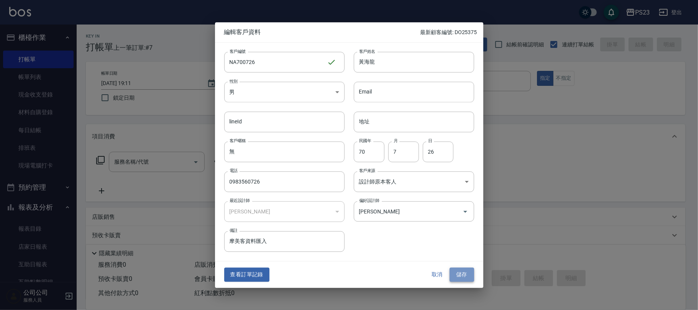
click at [465, 276] on button "儲存" at bounding box center [462, 275] width 25 height 14
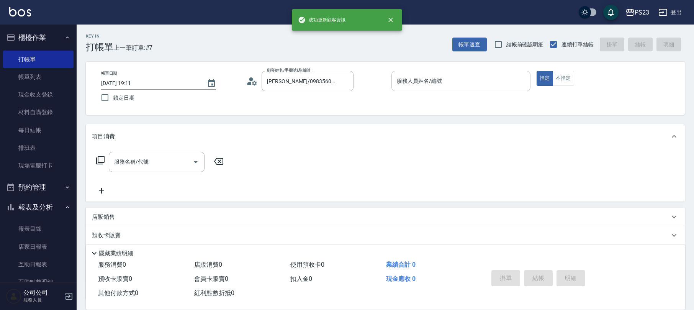
click at [439, 77] on input "服務人員姓名/編號" at bounding box center [461, 80] width 132 height 13
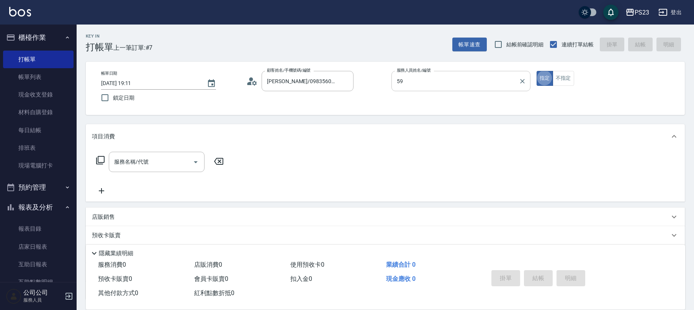
type input "Nanako-59"
type button "true"
click at [136, 164] on div "服務名稱/代號 服務名稱/代號" at bounding box center [157, 162] width 96 height 20
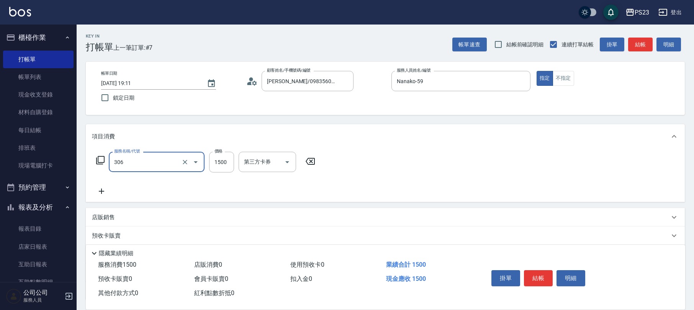
type input "指定洗+剪髮1500(306)"
type input "900"
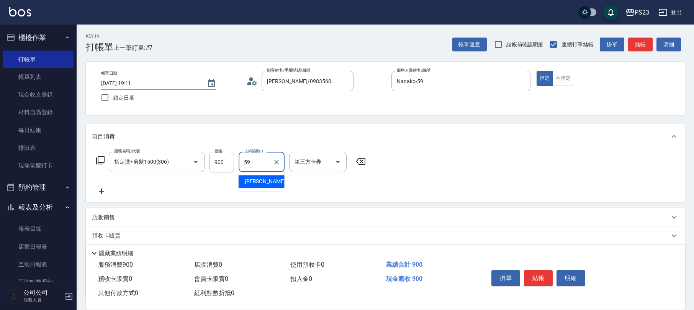
type input "Nanako-59"
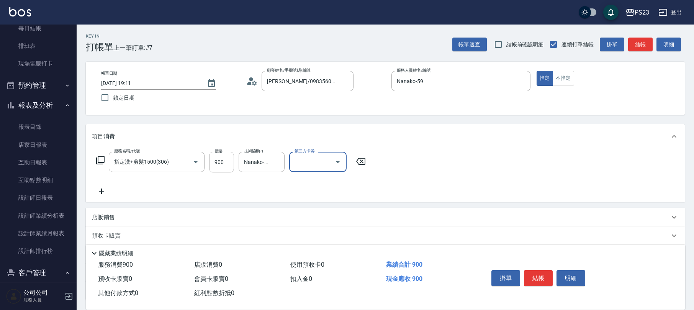
scroll to position [51, 0]
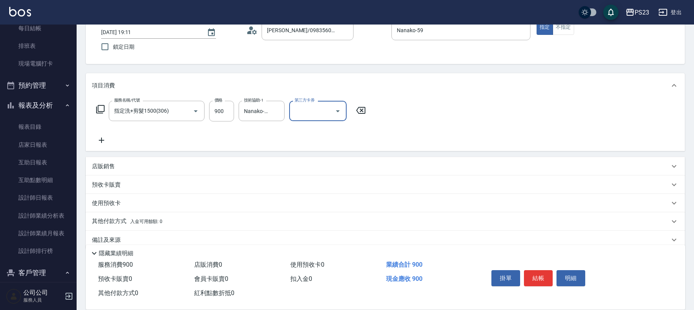
click at [143, 239] on div "備註及來源" at bounding box center [381, 240] width 578 height 8
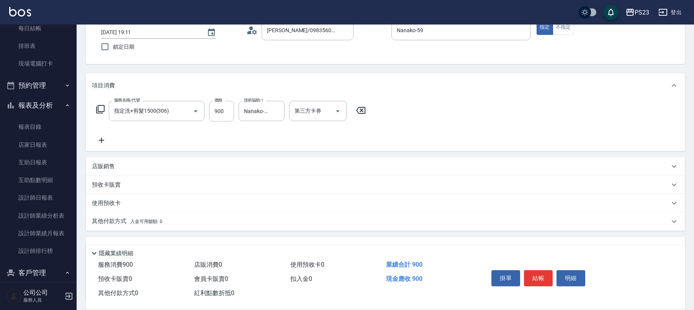
scroll to position [113, 0]
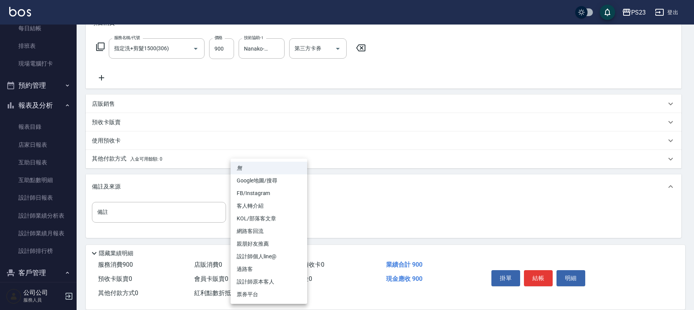
click at [261, 202] on body "PS23 登出 櫃檯作業 打帳單 帳單列表 現金收支登錄 材料自購登錄 每日結帳 排班表 現場電腦打卡 預約管理 預約管理 單日預約紀錄 單週預約紀錄 報表及…" at bounding box center [347, 99] width 694 height 424
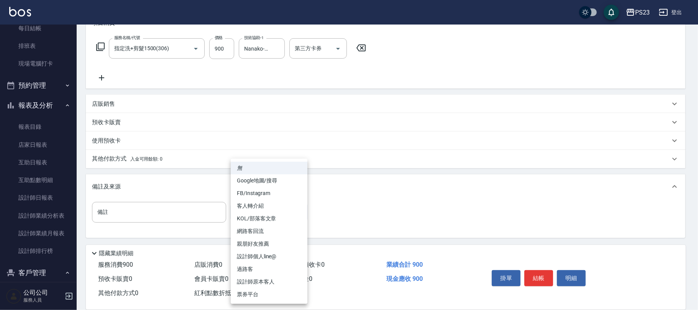
click at [254, 278] on li "設計師原本客人" at bounding box center [269, 282] width 77 height 13
type input "設計師原本客人"
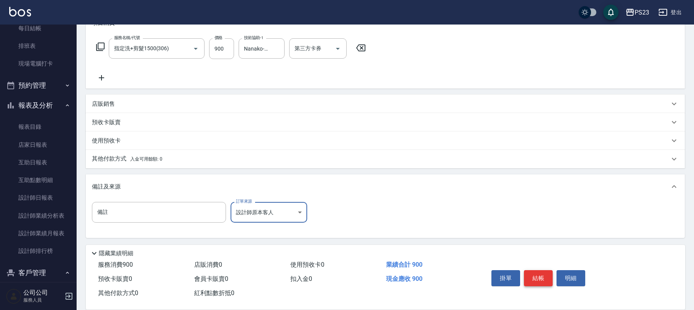
click at [545, 277] on button "結帳" at bounding box center [538, 278] width 29 height 16
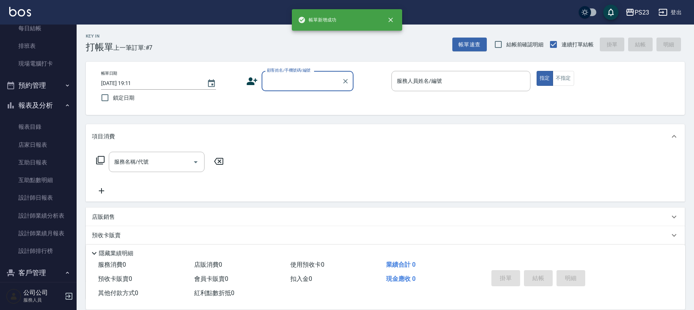
scroll to position [0, 0]
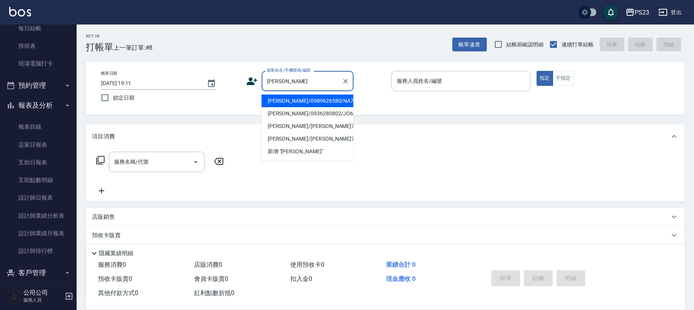
click at [336, 102] on li "[PERSON_NAME]/0989626580/NA771118" at bounding box center [308, 101] width 92 height 13
type input "[PERSON_NAME]/0989626580/NA771118"
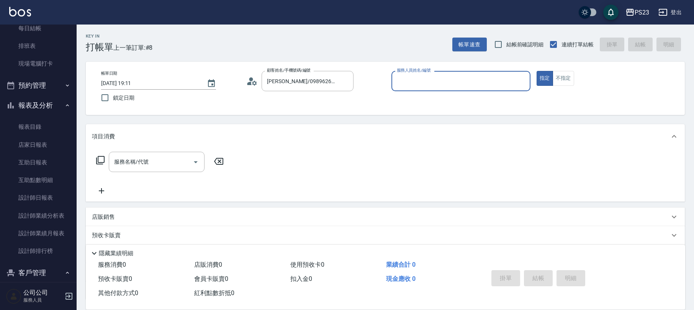
type input "Nanako-59"
click at [140, 162] on div "服務名稱/代號 服務名稱/代號" at bounding box center [157, 162] width 96 height 20
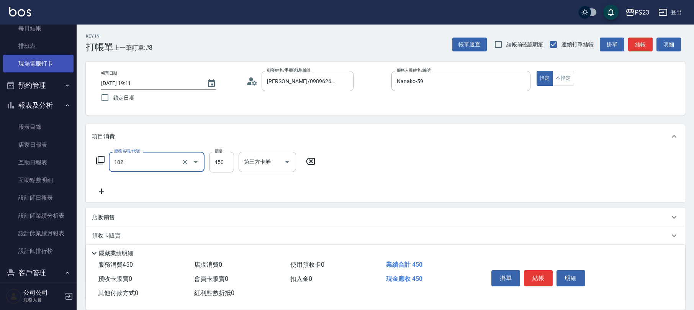
type input "洗髮450(102)"
type input "450"
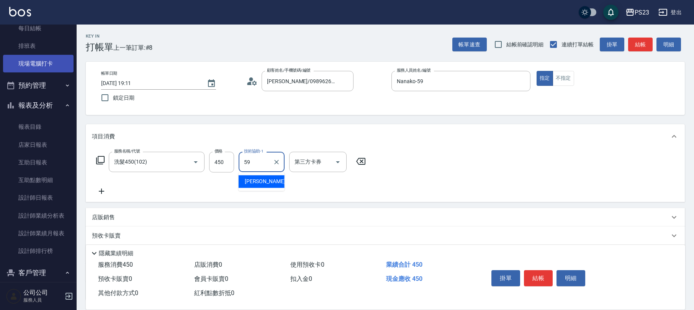
type input "Nanako-59"
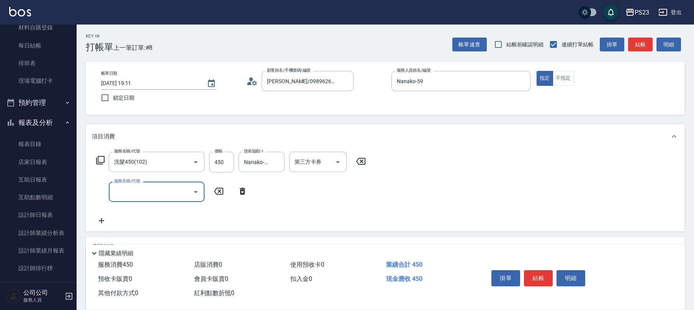
scroll to position [91, 0]
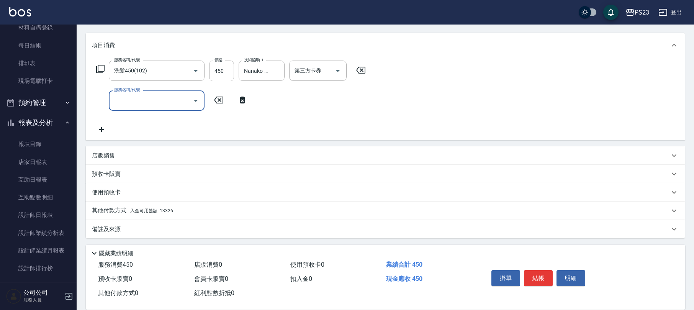
click at [112, 152] on p "店販銷售" at bounding box center [103, 156] width 23 height 8
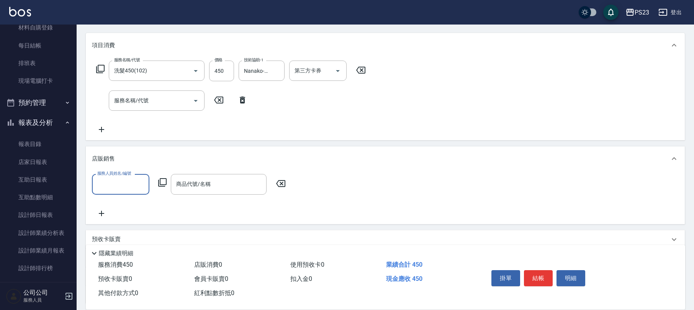
scroll to position [0, 0]
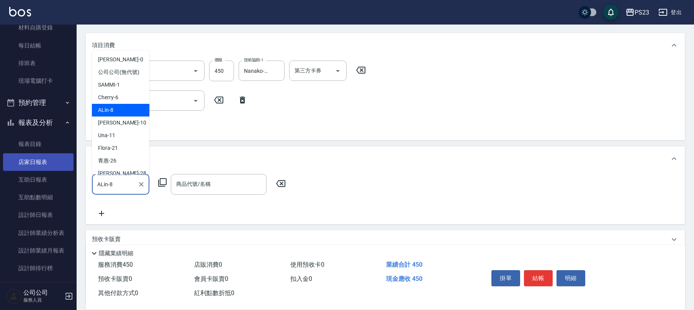
drag, startPoint x: 125, startPoint y: 180, endPoint x: 62, endPoint y: 160, distance: 66.3
click at [72, 185] on div "PS23 登出 櫃檯作業 打帳單 帳單列表 現金收支登錄 材料自購登錄 每日結帳 排班表 現場電腦打卡 預約管理 預約管理 單日預約紀錄 單週預約紀錄 報表及…" at bounding box center [347, 142] width 694 height 467
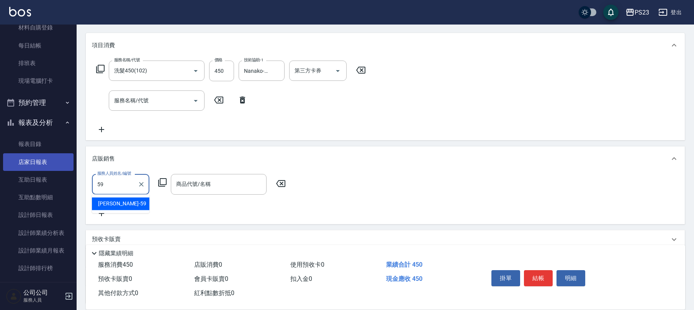
type input "Nanako-59"
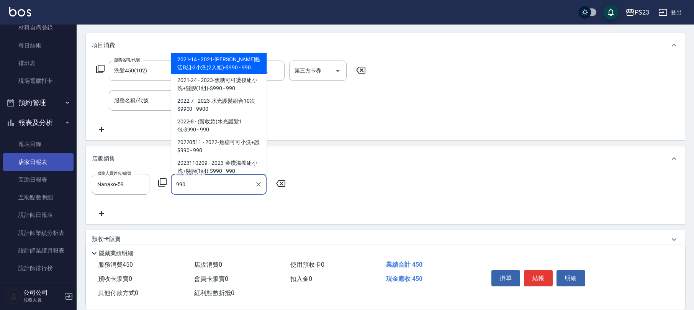
scroll to position [65, 0]
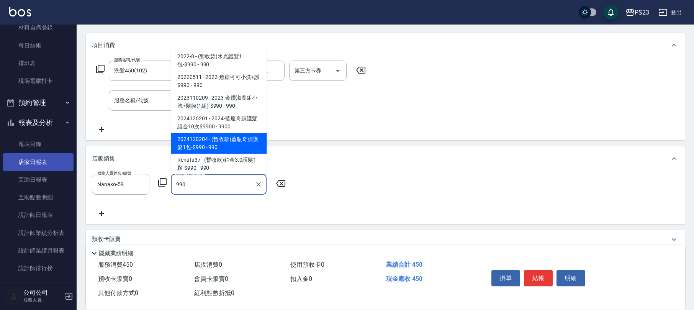
type input "(暫收款)藍瓶奇蹟護髮1包-$990"
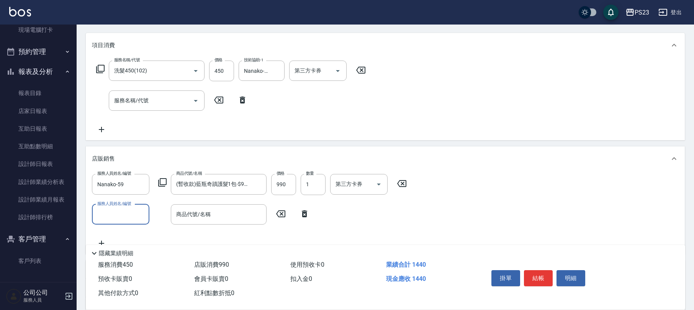
scroll to position [186, 0]
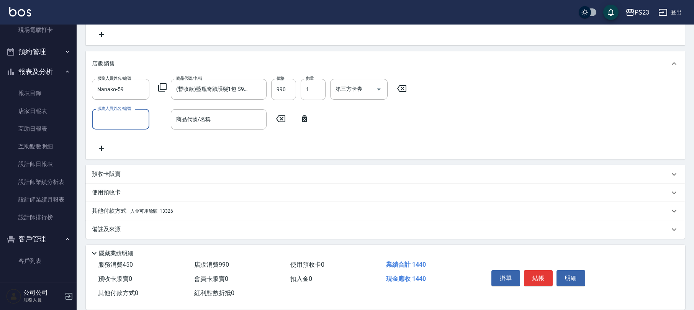
click at [147, 229] on div "備註及來源" at bounding box center [381, 229] width 578 height 8
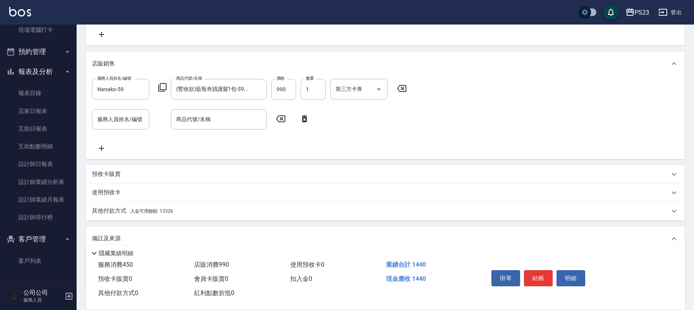
scroll to position [238, 0]
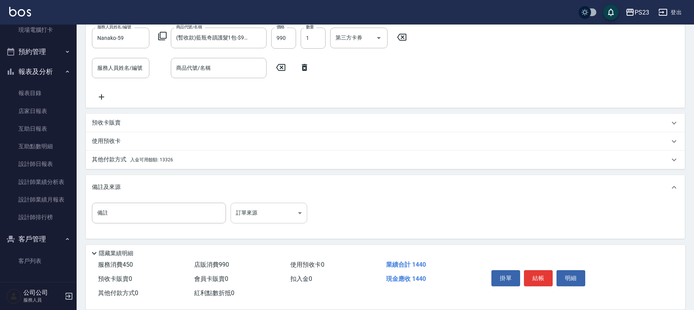
click at [245, 221] on body "PS23 登出 櫃檯作業 打帳單 帳單列表 現金收支登錄 材料自購登錄 每日結帳 排班表 現場電腦打卡 預約管理 預約管理 單日預約紀錄 單週預約紀錄 報表及…" at bounding box center [347, 36] width 694 height 548
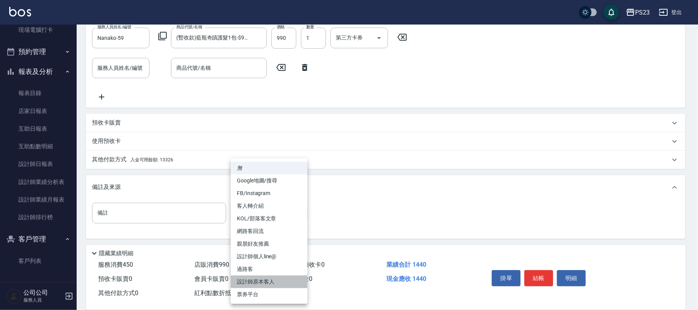
click at [244, 278] on li "設計師原本客人" at bounding box center [269, 282] width 77 height 13
type input "設計師原本客人"
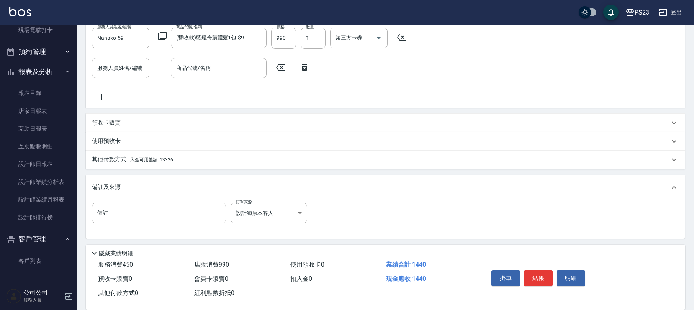
click at [179, 157] on div "其他付款方式 入金可用餘額: 13326" at bounding box center [381, 160] width 578 height 8
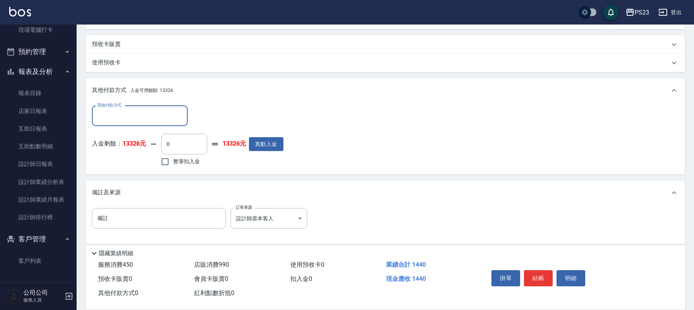
scroll to position [0, 0]
click at [117, 112] on input "其他付款方式" at bounding box center [139, 115] width 89 height 13
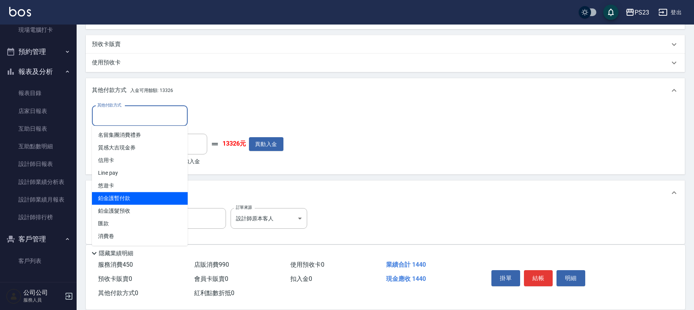
click at [135, 199] on span "鉑金護暫付款" at bounding box center [140, 198] width 96 height 13
type input "鉑金護暫付款"
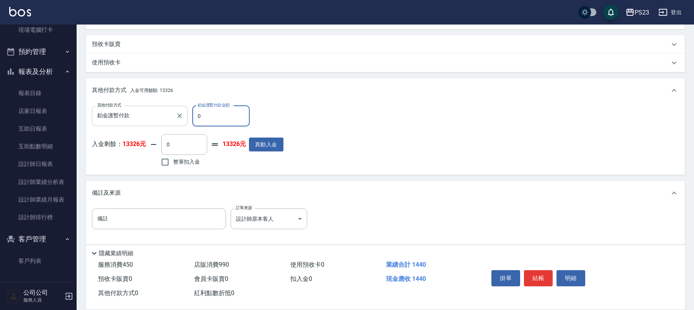
drag, startPoint x: 217, startPoint y: 120, endPoint x: 155, endPoint y: 121, distance: 61.3
click at [155, 121] on div "其他付款方式 鉑金護暫付款 其他付款方式 鉑金護暫付款金額 0 鉑金護暫付款金額" at bounding box center [188, 116] width 192 height 21
type input "990"
click at [189, 169] on label "整筆扣入金" at bounding box center [178, 162] width 43 height 16
click at [173, 169] on input "整筆扣入金" at bounding box center [165, 162] width 16 height 16
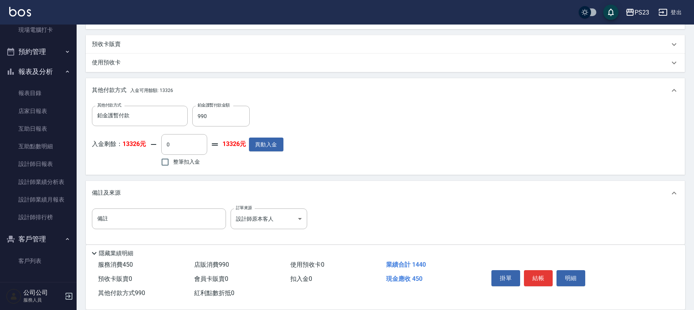
checkbox input "true"
type input "450"
click at [550, 278] on button "結帳" at bounding box center [538, 278] width 29 height 16
type input "[DATE] 19:12"
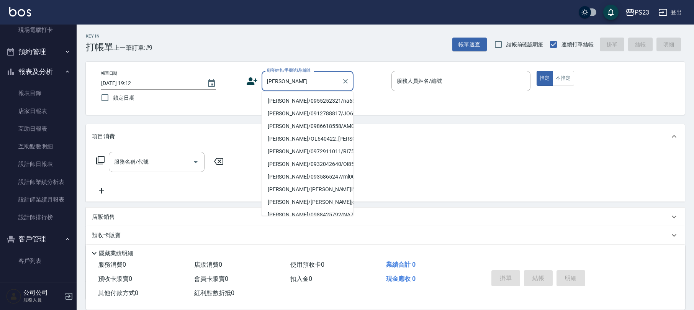
click at [319, 102] on li "[PERSON_NAME]/0955252321/na631001" at bounding box center [308, 101] width 92 height 13
type input "[PERSON_NAME]/0955252321/na631001"
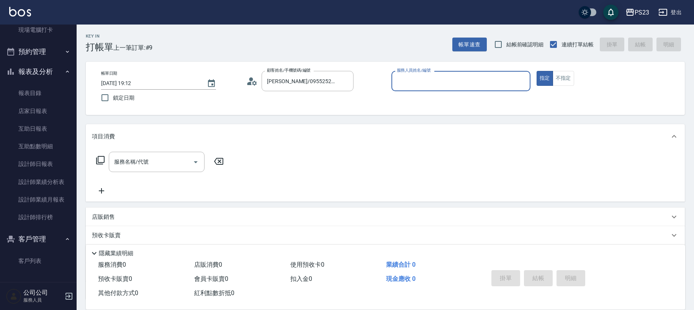
type input "Nanako-59"
click at [124, 175] on div "服務名稱/代號 服務名稱/代號" at bounding box center [160, 174] width 136 height 44
drag, startPoint x: 130, startPoint y: 161, endPoint x: 128, endPoint y: 155, distance: 6.7
click at [130, 160] on div "服務名稱/代號 服務名稱/代號" at bounding box center [157, 162] width 96 height 20
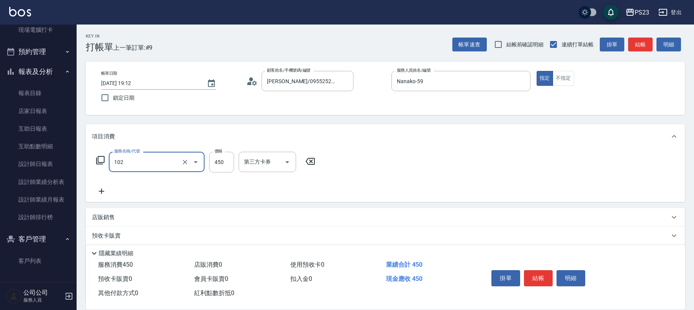
type input "洗髮450(102)"
type input "400"
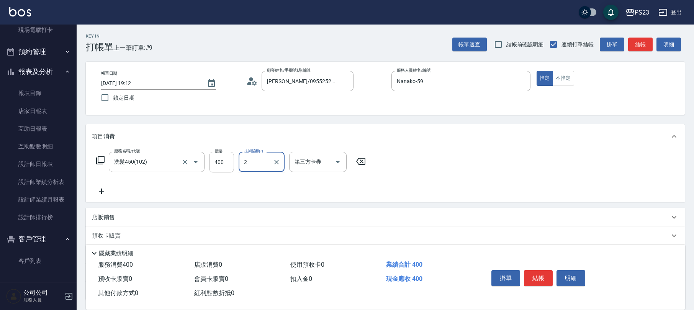
type input "2"
click at [269, 163] on input "技術協助-1" at bounding box center [261, 161] width 39 height 13
type input "Flora-21"
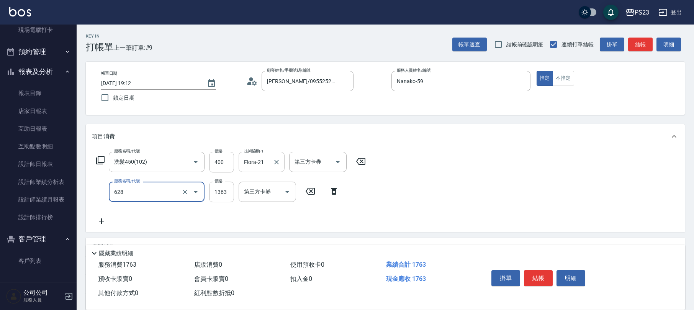
type input "中草藥2000(628)"
type input "1500"
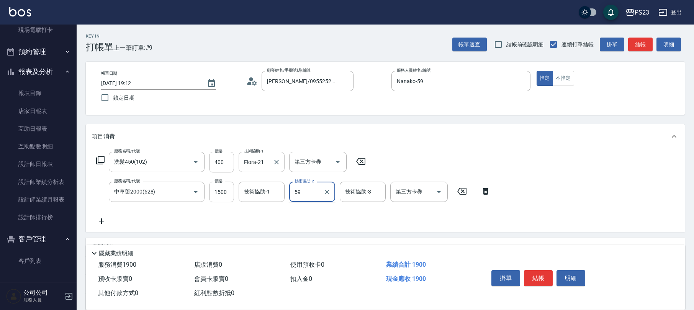
type input "Nanako-59"
type input "Flora-21"
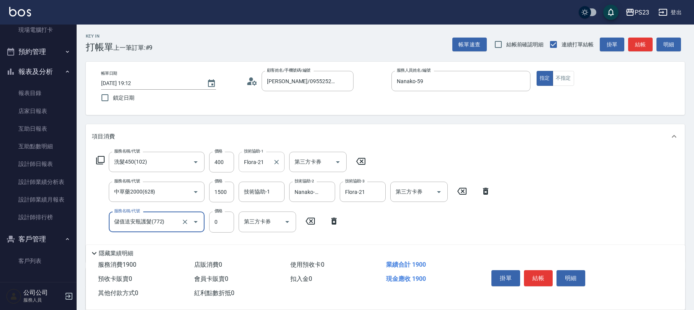
type input "儲值送安瓶護髮(772)"
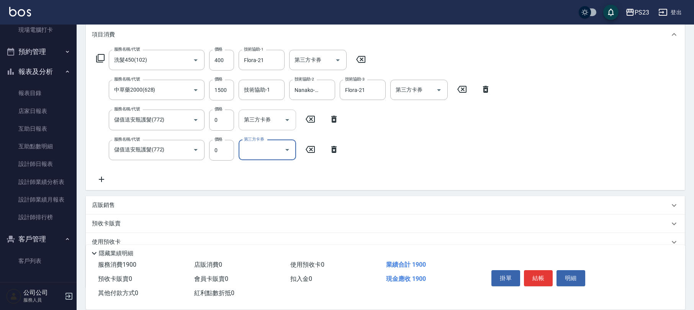
scroll to position [152, 0]
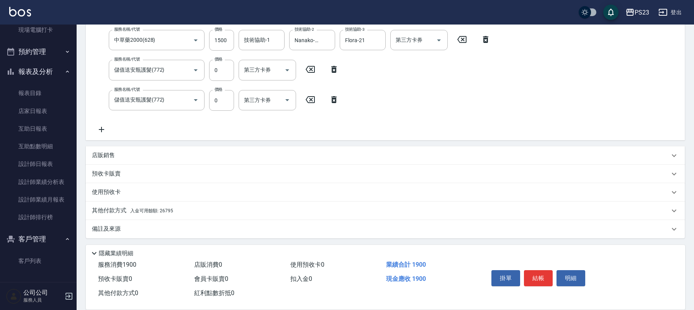
drag, startPoint x: 114, startPoint y: 225, endPoint x: 146, endPoint y: 226, distance: 32.6
click at [114, 225] on p "備註及來源" at bounding box center [106, 229] width 29 height 8
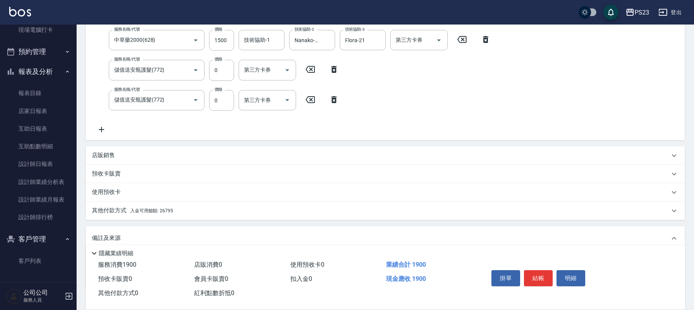
scroll to position [201, 0]
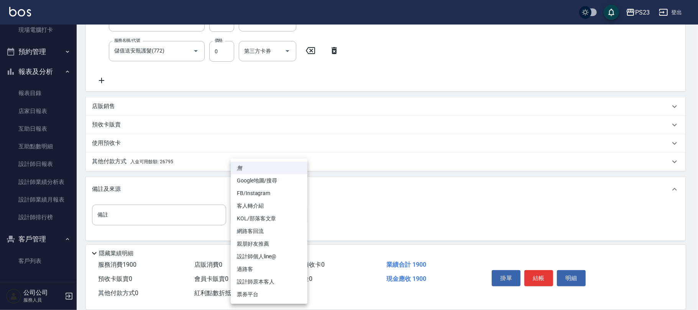
click at [257, 213] on body "PS23 登出 櫃檯作業 打帳單 帳單列表 現金收支登錄 材料自購登錄 每日結帳 排班表 現場電腦打卡 預約管理 預約管理 單日預約紀錄 單週預約紀錄 報表及…" at bounding box center [349, 56] width 698 height 514
click at [253, 278] on li "設計師原本客人" at bounding box center [269, 282] width 77 height 13
type input "設計師原本客人"
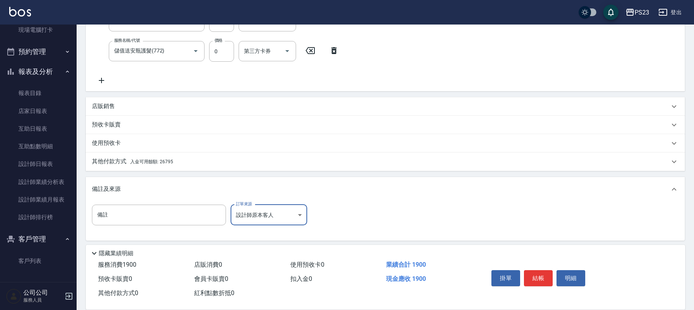
click at [156, 162] on span "入金可用餘額: 26795" at bounding box center [151, 161] width 43 height 5
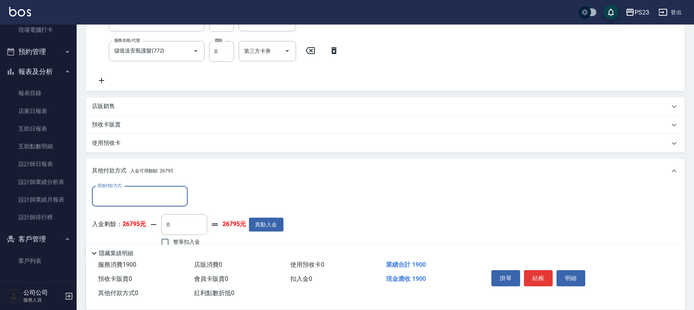
scroll to position [287, 0]
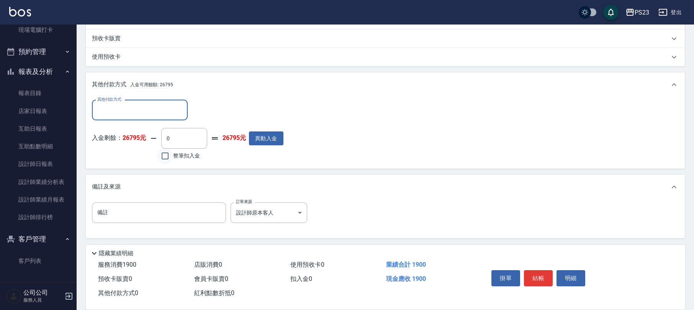
click at [170, 152] on input "整筆扣入金" at bounding box center [165, 156] width 16 height 16
checkbox input "true"
type input "1900"
click at [540, 276] on button "結帳" at bounding box center [538, 278] width 29 height 16
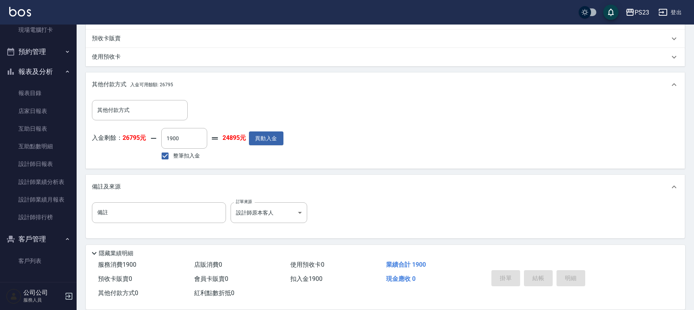
type input "[DATE] 19:13"
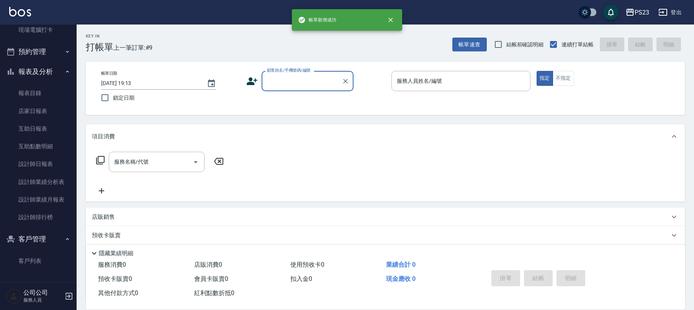
scroll to position [0, 0]
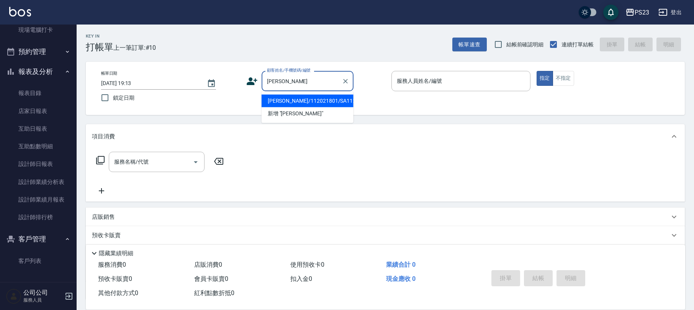
click at [310, 103] on li "[PERSON_NAME]/112021801/SA112021801" at bounding box center [308, 101] width 92 height 13
type input "[PERSON_NAME]/112021801/SA112021801"
type input "SAMMI-1"
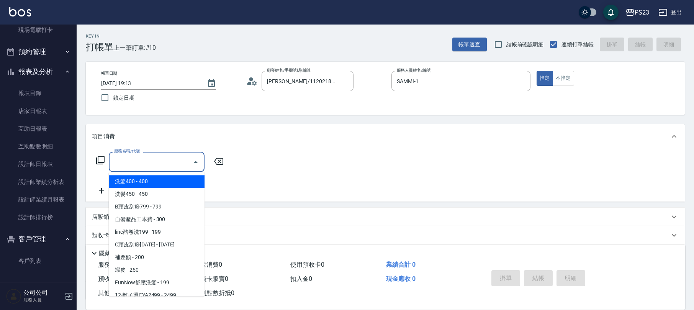
click at [166, 164] on input "服務名稱/代號" at bounding box center [150, 161] width 77 height 13
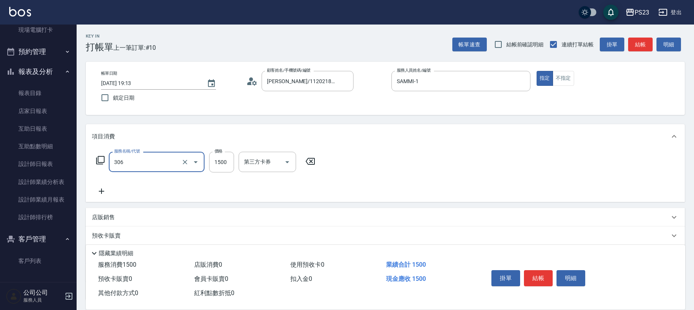
type input "指定洗+剪髮1500(306)"
type input "638"
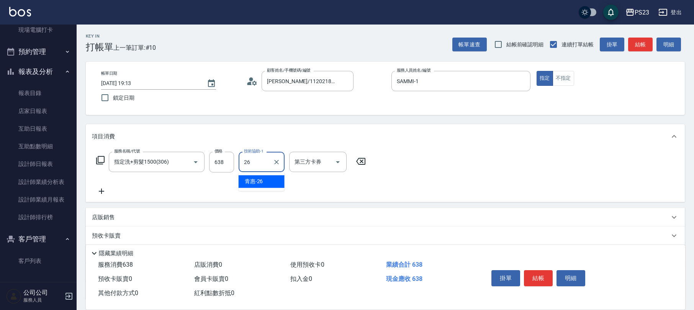
type input "青惠-26"
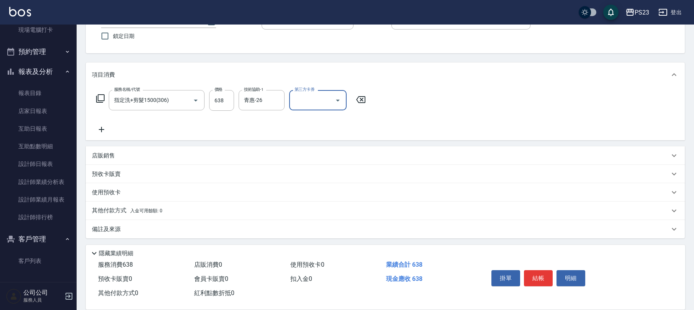
click at [114, 231] on p "備註及來源" at bounding box center [106, 229] width 29 height 8
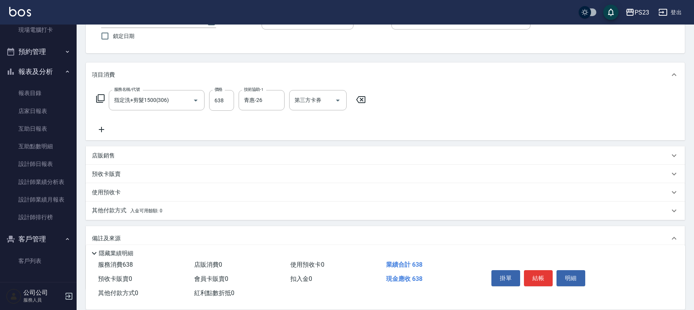
scroll to position [112, 0]
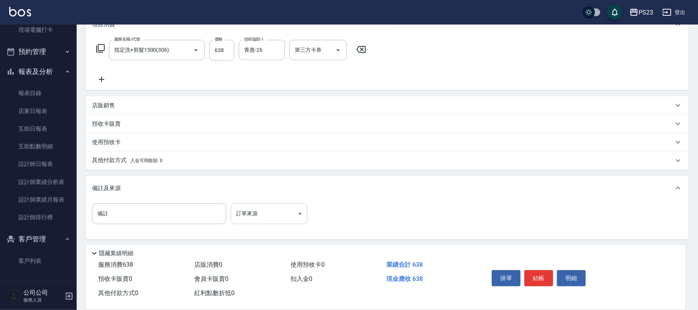
click at [281, 216] on body "PS23 登出 櫃檯作業 打帳單 帳單列表 現金收支登錄 材料自購登錄 每日結帳 排班表 現場電腦打卡 預約管理 預約管理 單日預約紀錄 單週預約紀錄 報表及…" at bounding box center [349, 100] width 698 height 424
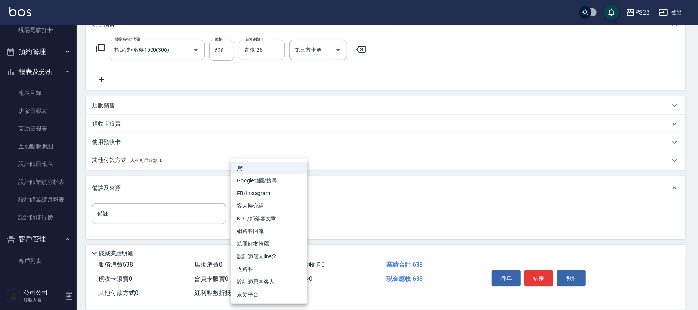
click at [266, 279] on li "設計師原本客人" at bounding box center [269, 282] width 77 height 13
type input "設計師原本客人"
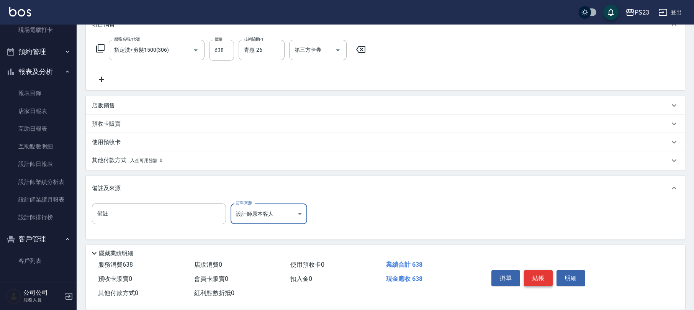
click at [531, 277] on button "結帳" at bounding box center [538, 278] width 29 height 16
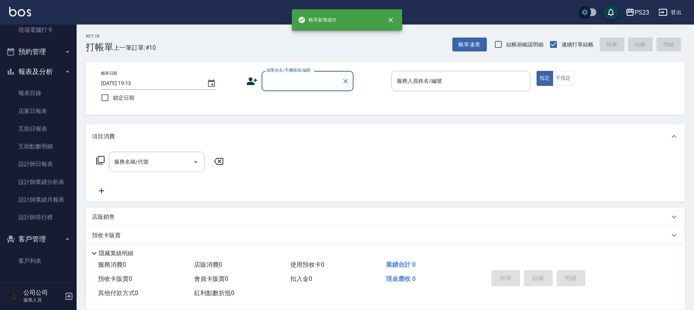
scroll to position [0, 0]
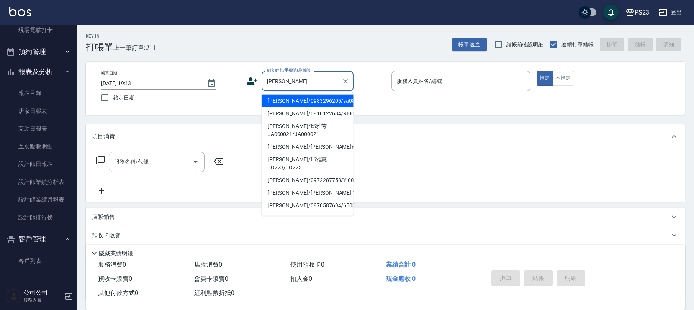
click at [324, 105] on li "[PERSON_NAME]/0983296205/sa0811205" at bounding box center [308, 101] width 92 height 13
type input "[PERSON_NAME]/0983296205/sa0811205"
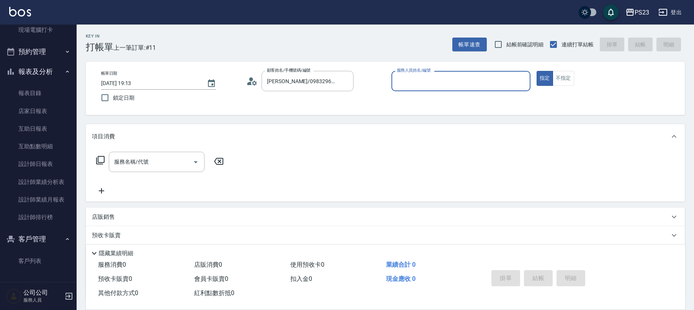
type input "SAMMI-1"
click at [146, 166] on input "服務名稱/代號" at bounding box center [150, 161] width 77 height 13
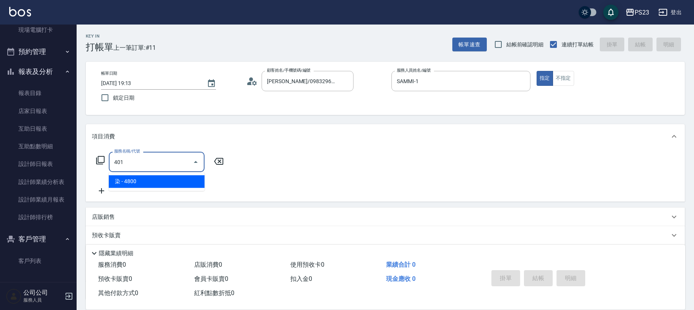
type input "染(401)"
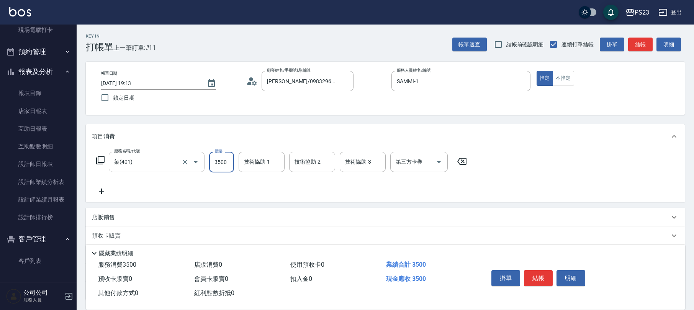
type input "3500"
type input "SAMMI-1"
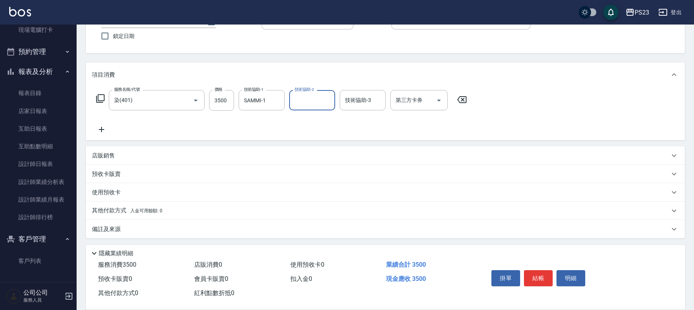
click at [142, 232] on div "備註及來源" at bounding box center [381, 229] width 578 height 8
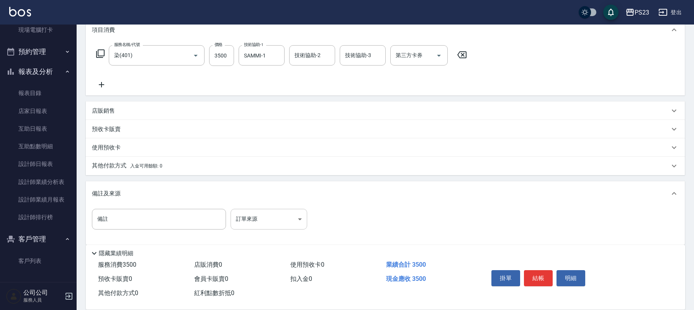
scroll to position [113, 0]
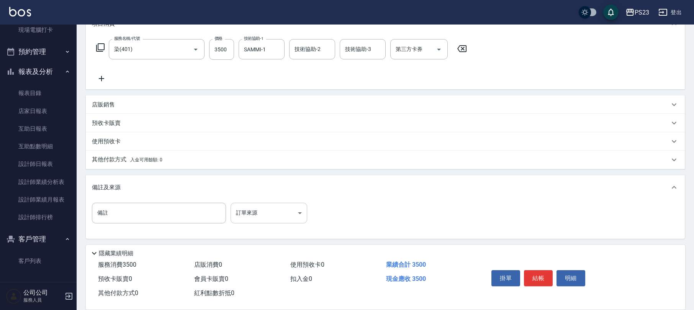
click at [259, 212] on body "PS23 登出 櫃檯作業 打帳單 帳單列表 現金收支登錄 材料自購登錄 每日結帳 排班表 現場電腦打卡 預約管理 預約管理 單日預約紀錄 單週預約紀錄 報表及…" at bounding box center [347, 99] width 694 height 424
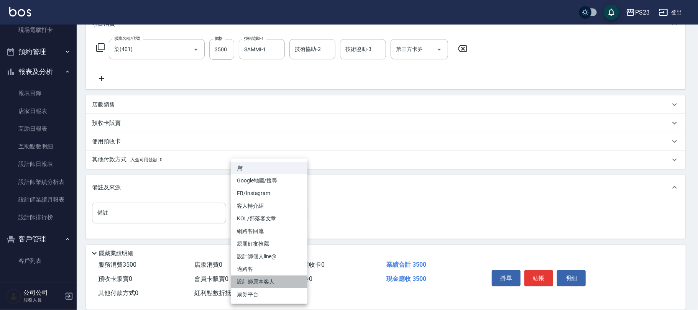
click at [257, 281] on li "設計師原本客人" at bounding box center [269, 282] width 77 height 13
type input "設計師原本客人"
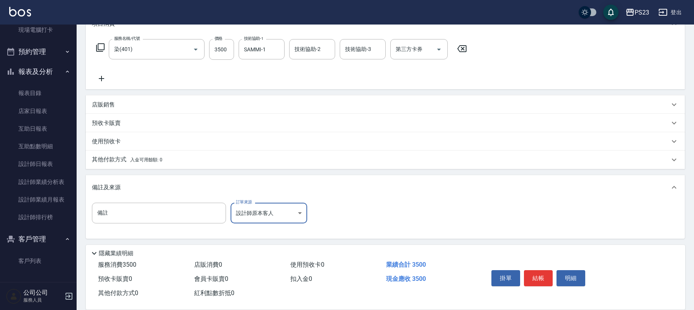
scroll to position [11, 0]
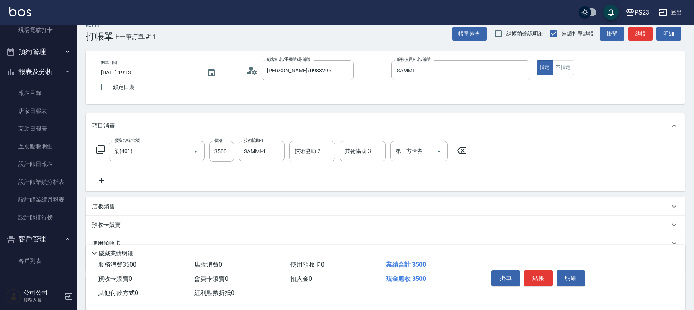
click at [250, 74] on icon at bounding box center [250, 72] width 5 height 3
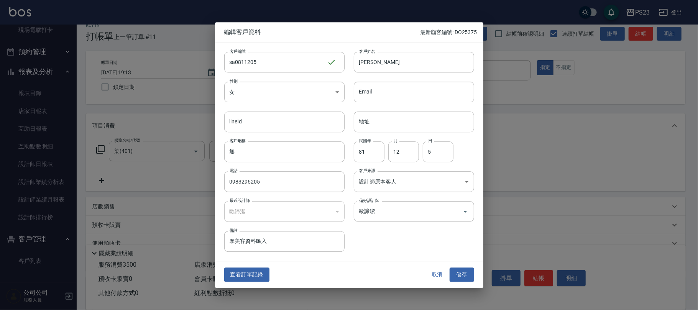
click at [465, 279] on button "儲存" at bounding box center [462, 275] width 25 height 14
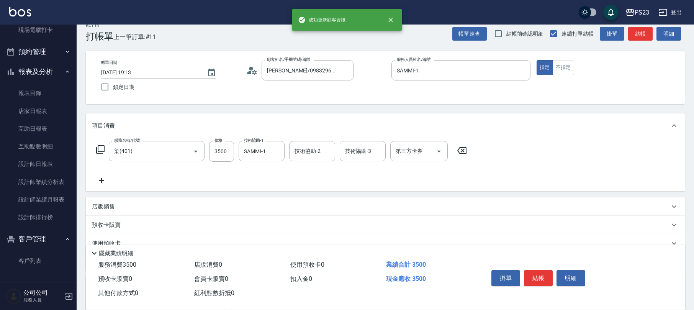
scroll to position [113, 0]
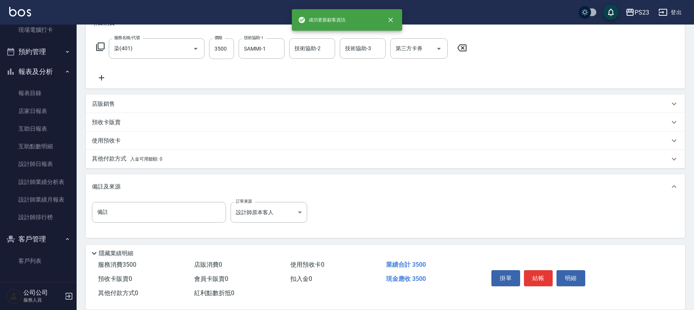
click at [133, 159] on span "入金可用餘額: 0" at bounding box center [146, 158] width 33 height 5
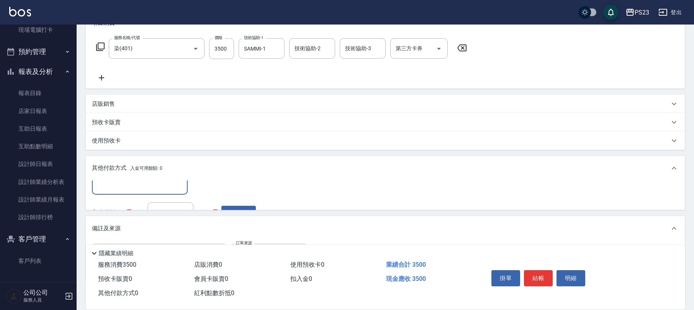
scroll to position [4, 0]
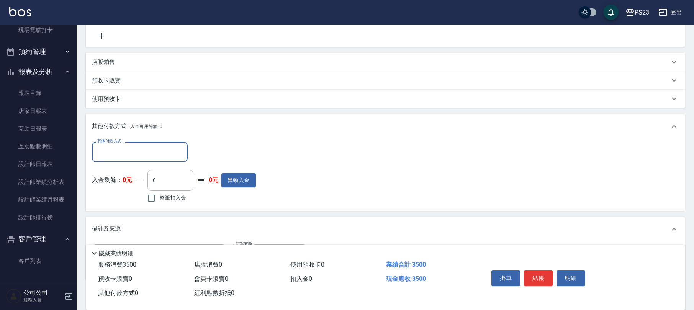
click at [135, 154] on input "其他付款方式" at bounding box center [139, 151] width 89 height 13
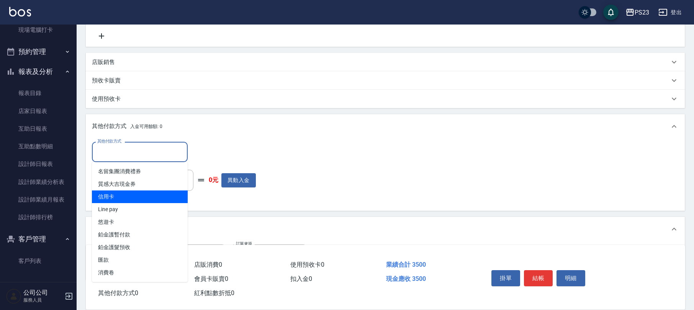
click at [139, 194] on span "信用卡" at bounding box center [140, 196] width 96 height 13
type input "信用卡"
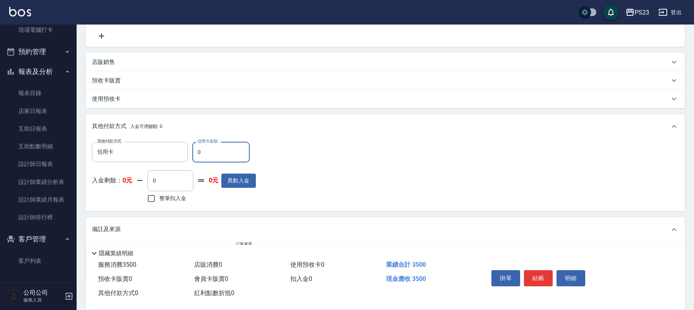
drag, startPoint x: 203, startPoint y: 150, endPoint x: 190, endPoint y: 151, distance: 13.0
click at [190, 151] on div "其他付款方式 信用卡 其他付款方式 信用卡金額 0 信用卡金額" at bounding box center [174, 152] width 164 height 21
type input "3500"
click at [549, 279] on button "結帳" at bounding box center [538, 278] width 29 height 16
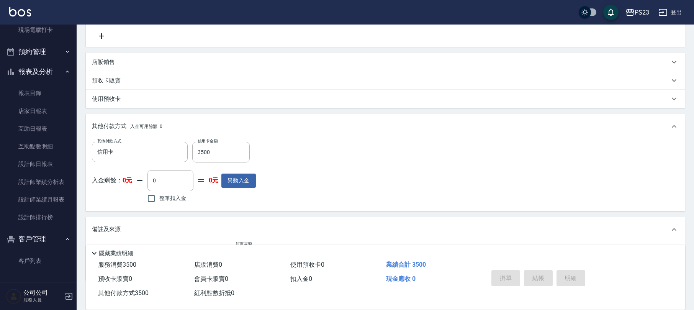
type input "[DATE] 19:14"
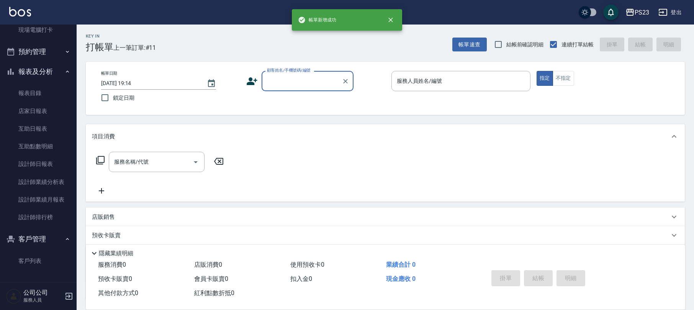
scroll to position [0, 0]
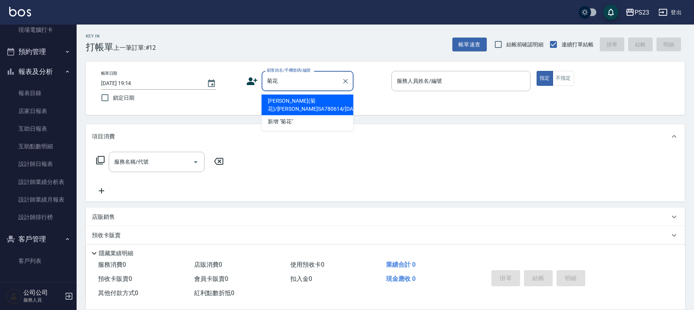
click at [332, 105] on li "[PERSON_NAME](菊花)/[PERSON_NAME]SA780614/[DATE]" at bounding box center [308, 105] width 92 height 21
type input "[PERSON_NAME](菊花)/[PERSON_NAME]SA780614/[DATE]"
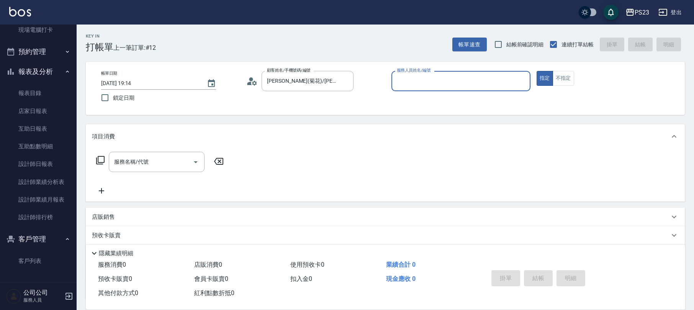
type input "SAMMI-1"
drag, startPoint x: 135, startPoint y: 156, endPoint x: 129, endPoint y: 154, distance: 6.7
click at [135, 156] on div "服務名稱/代號 服務名稱/代號" at bounding box center [157, 162] width 96 height 20
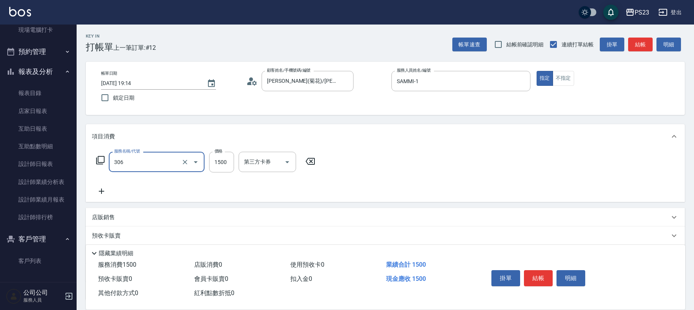
type input "指定洗+剪髮1500(306)"
type input "800"
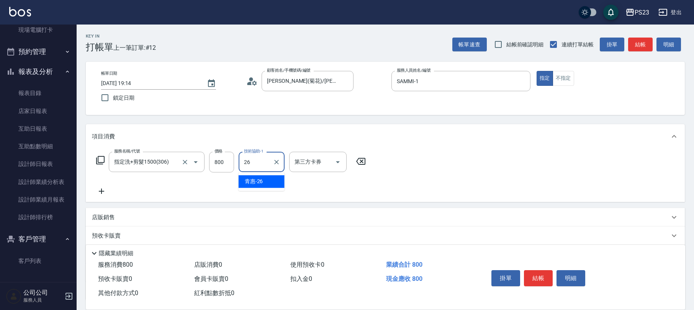
type input "青惠-26"
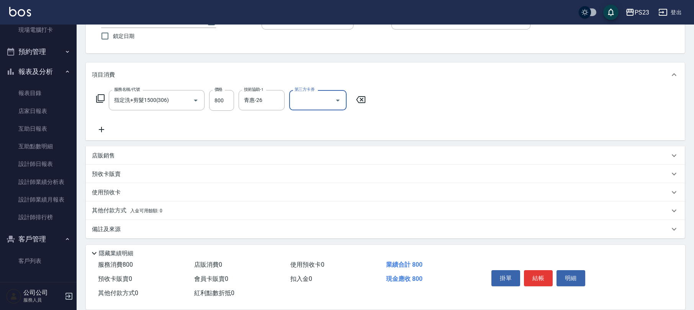
click at [114, 225] on p "備註及來源" at bounding box center [106, 229] width 29 height 8
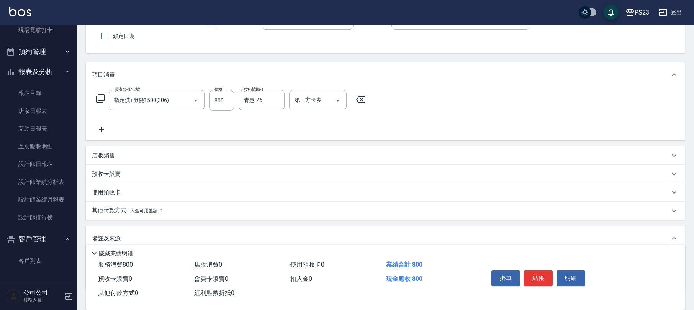
scroll to position [111, 0]
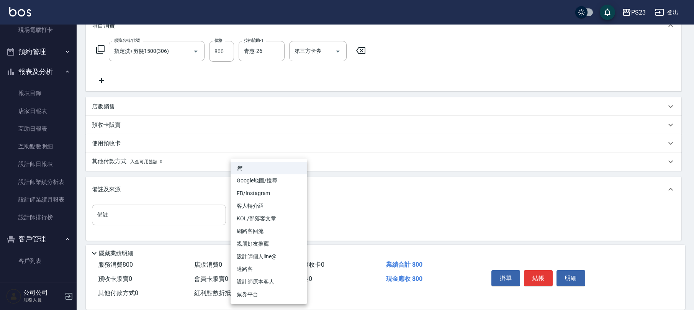
click at [258, 216] on body "PS23 登出 櫃檯作業 打帳單 帳單列表 現金收支登錄 材料自購登錄 每日結帳 排班表 現場電腦打卡 預約管理 預約管理 單日預約紀錄 單週預約紀錄 報表及…" at bounding box center [347, 101] width 694 height 424
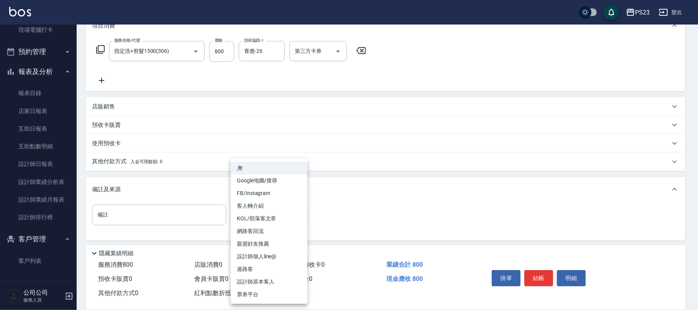
click at [252, 280] on li "設計師原本客人" at bounding box center [269, 282] width 77 height 13
type input "設計師原本客人"
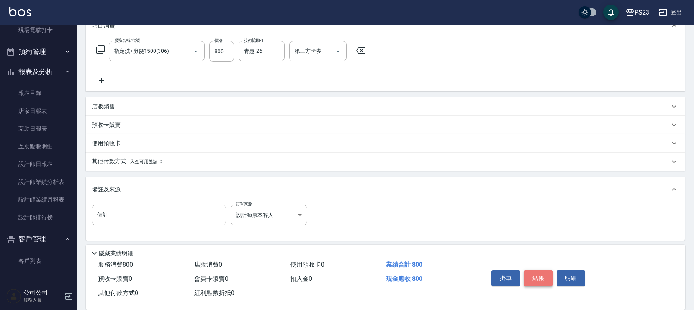
click at [535, 278] on button "結帳" at bounding box center [538, 278] width 29 height 16
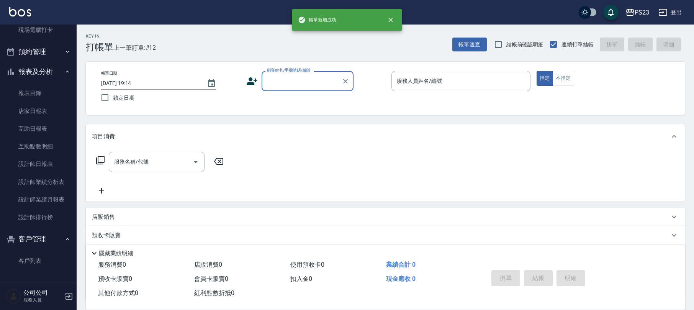
scroll to position [0, 0]
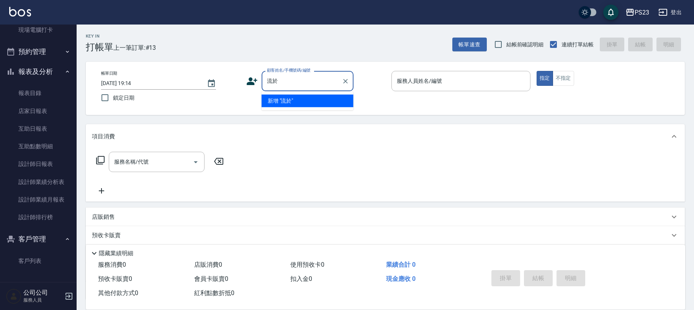
type input "流"
click at [315, 100] on li "[PERSON_NAME]/0963503493/DO660318" at bounding box center [308, 101] width 92 height 13
type input "[PERSON_NAME]/0963503493/DO660318"
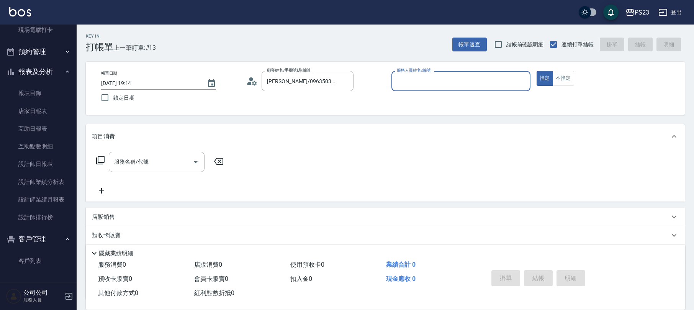
type input "Donna-75"
click at [149, 162] on input "服務名稱/代號" at bounding box center [150, 161] width 77 height 13
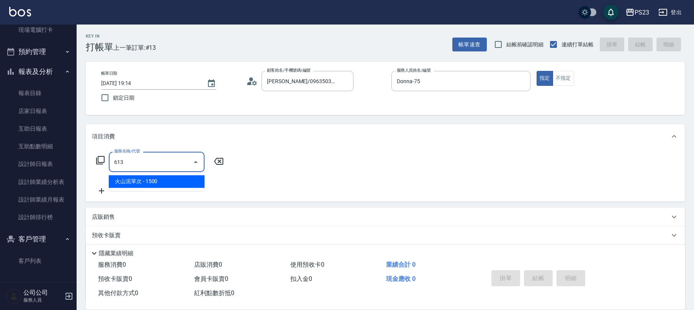
type input "火山泥單次(613)"
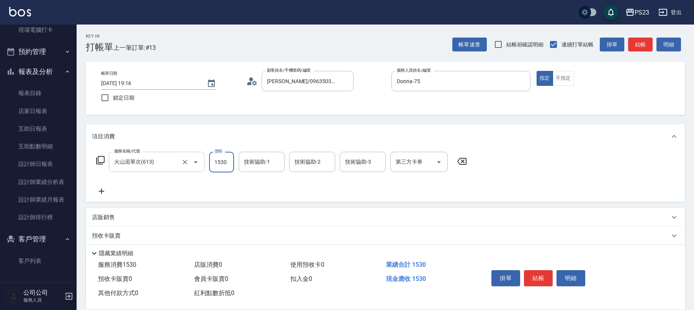
type input "1530"
type input "Donna-75"
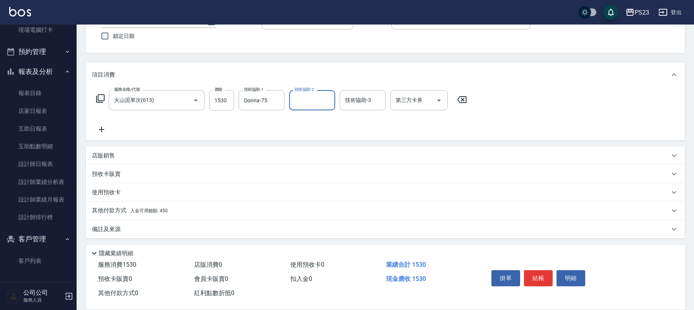
click at [125, 228] on div "備註及來源" at bounding box center [381, 229] width 578 height 8
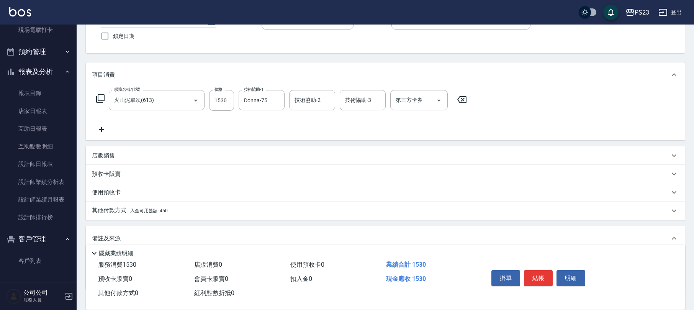
scroll to position [112, 0]
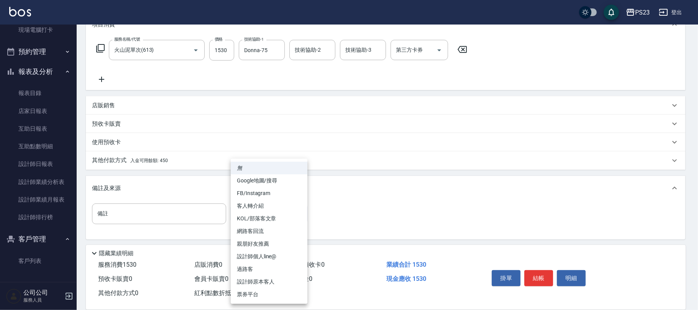
click at [282, 217] on body "PS23 登出 櫃檯作業 打帳單 帳單列表 現金收支登錄 材料自購登錄 每日結帳 排班表 現場電腦打卡 預約管理 預約管理 單日預約紀錄 單週預約紀錄 報表及…" at bounding box center [349, 100] width 698 height 424
click at [262, 279] on li "設計師原本客人" at bounding box center [269, 282] width 77 height 13
type input "設計師原本客人"
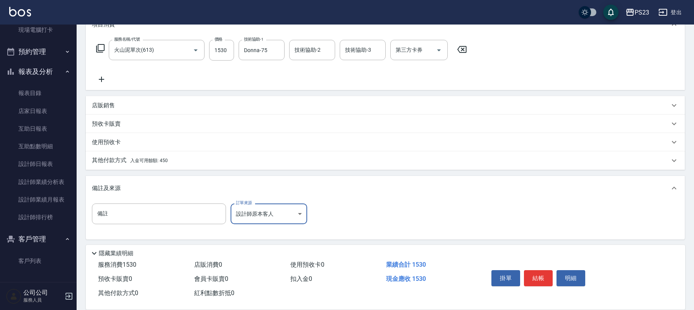
click at [178, 160] on div "其他付款方式 入金可用餘額: 450" at bounding box center [381, 160] width 578 height 8
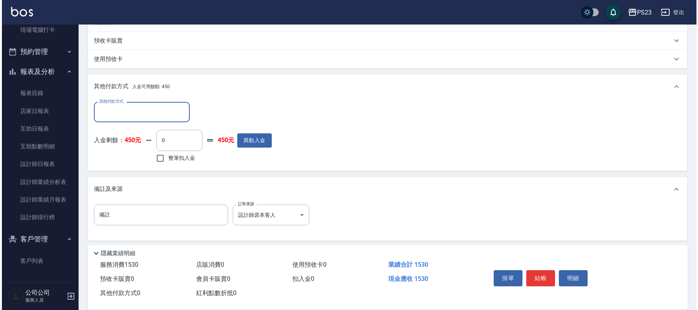
scroll to position [0, 0]
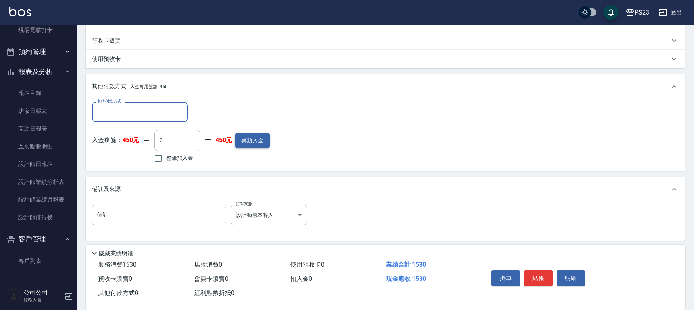
click at [256, 142] on button "異動入金" at bounding box center [252, 140] width 34 height 14
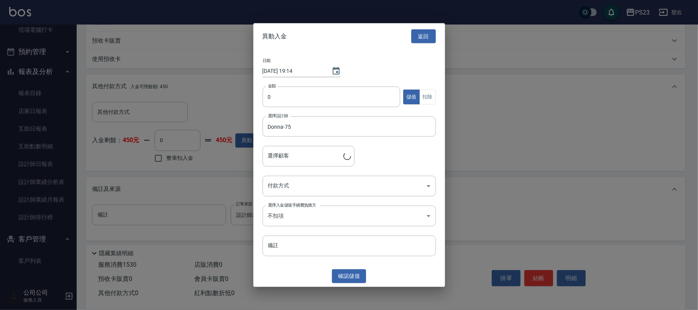
type input "[PERSON_NAME]/0963503493/DO660318"
click at [313, 94] on input "0" at bounding box center [332, 97] width 138 height 21
type input "3000"
click at [317, 184] on body "PS23 登出 櫃檯作業 打帳單 帳單列表 現金收支登錄 材料自購登錄 每日結帳 排班表 現場電腦打卡 預約管理 預約管理 單日預約紀錄 單週預約紀錄 報表及…" at bounding box center [349, 59] width 698 height 508
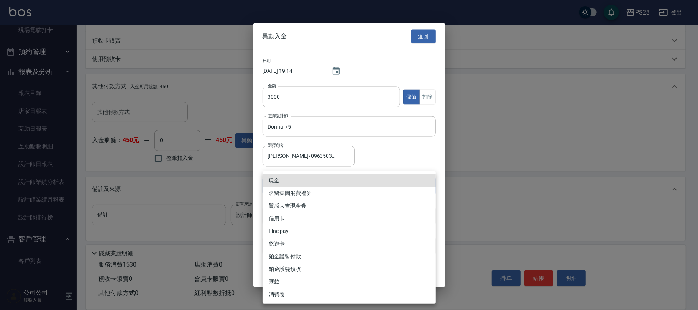
click at [291, 233] on li "Line pay" at bounding box center [349, 231] width 173 height 13
type input "Line pay"
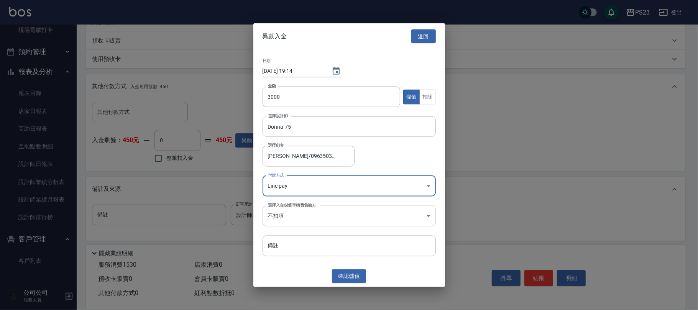
click at [299, 213] on body "PS23 登出 櫃檯作業 打帳單 帳單列表 現金收支登錄 材料自購登錄 每日結帳 排班表 現場電腦打卡 預約管理 預約管理 單日預約紀錄 單週預約紀錄 報表及…" at bounding box center [349, 59] width 698 height 508
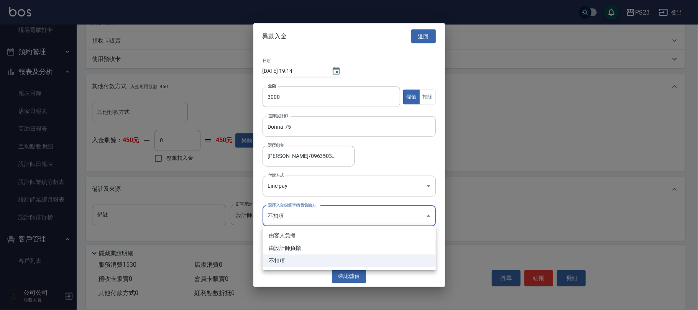
click at [296, 244] on li "由設計師負擔" at bounding box center [349, 248] width 173 height 13
type input "BYDESIGNER"
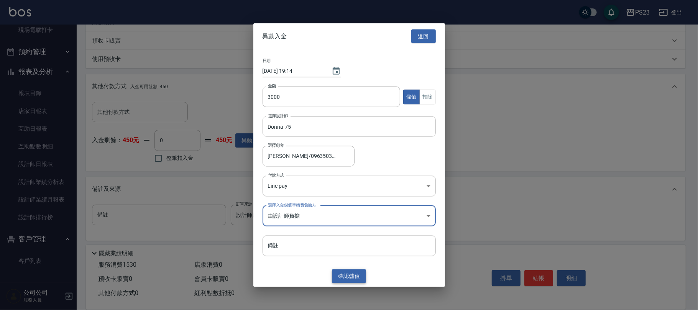
click at [342, 271] on button "確認 儲值" at bounding box center [349, 276] width 34 height 14
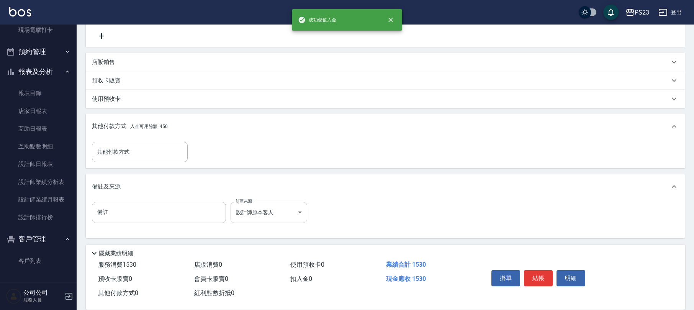
scroll to position [195, 0]
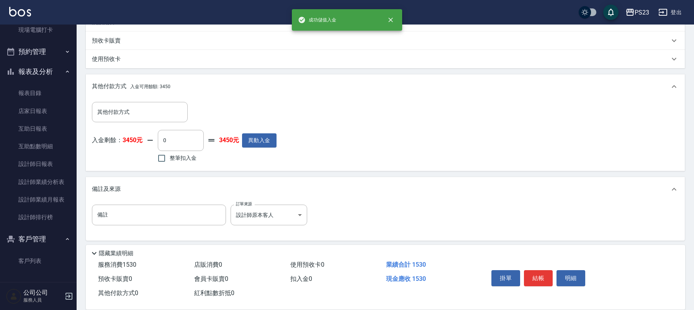
click at [170, 155] on span "整筆扣入金" at bounding box center [183, 158] width 27 height 8
click at [170, 155] on input "整筆扣入金" at bounding box center [162, 158] width 16 height 16
checkbox input "true"
type input "1530"
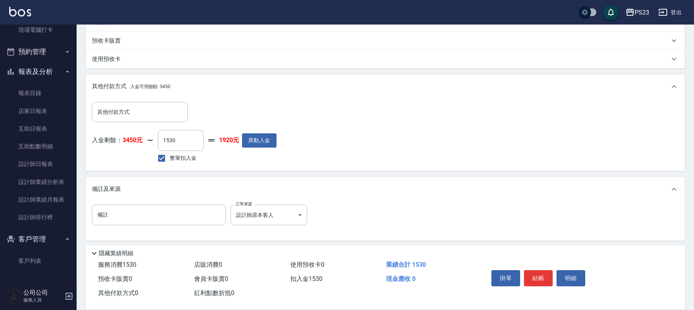
drag, startPoint x: 537, startPoint y: 272, endPoint x: 534, endPoint y: 267, distance: 5.7
click at [537, 272] on button "結帳" at bounding box center [538, 278] width 29 height 16
type input "[DATE] 19:15"
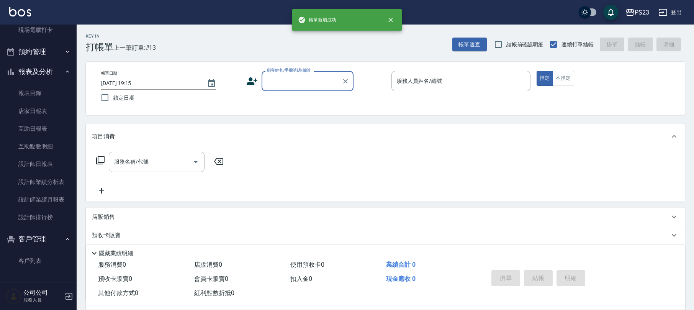
scroll to position [0, 0]
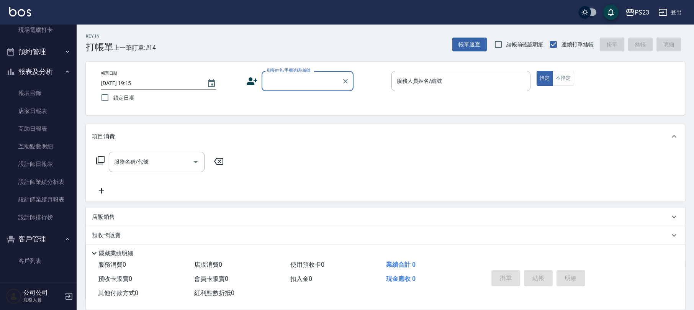
click at [252, 82] on icon at bounding box center [252, 81] width 11 height 8
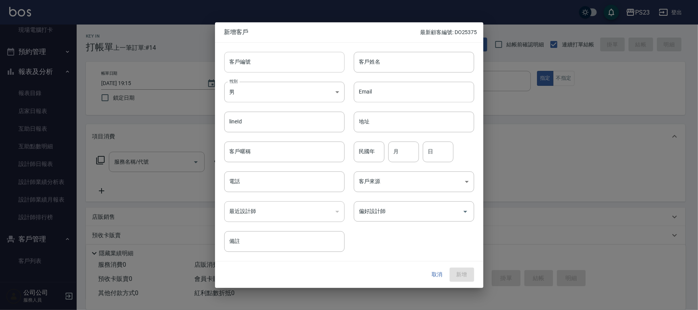
click at [247, 57] on input "客戶編號" at bounding box center [284, 62] width 120 height 21
type input "PS20722"
click at [283, 189] on input "電話" at bounding box center [284, 181] width 120 height 21
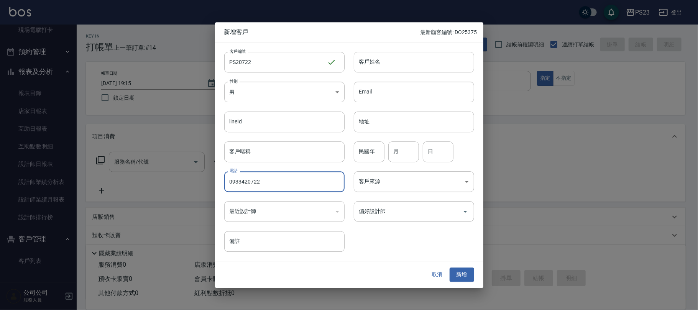
type input "0933420722"
click at [402, 71] on input "客戶姓名" at bounding box center [414, 62] width 120 height 21
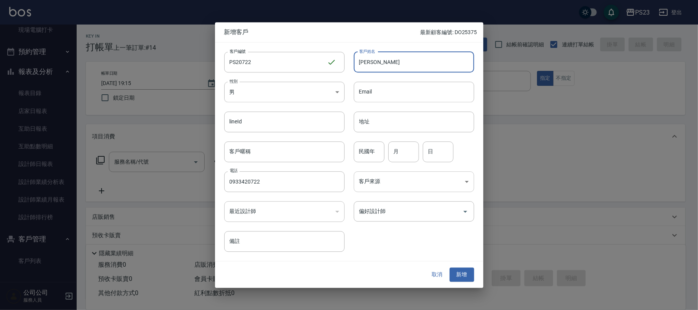
type input "[PERSON_NAME]"
click at [464, 184] on body "PS23 登出 櫃檯作業 打帳單 帳單列表 現金收支登錄 材料自購登錄 每日結帳 排班表 現場電腦打卡 預約管理 預約管理 單日預約紀錄 單週預約紀錄 報表及…" at bounding box center [349, 186] width 698 height 372
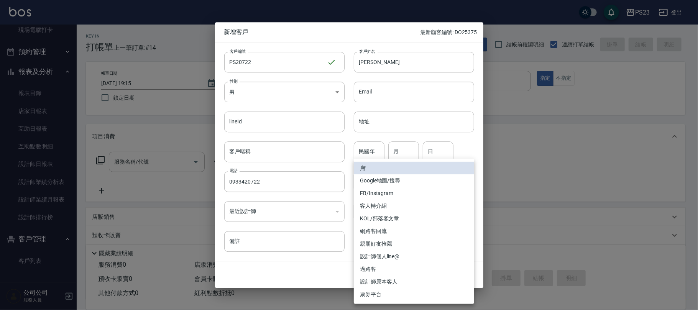
click at [376, 268] on li "過路客" at bounding box center [414, 269] width 120 height 13
type input "過路客"
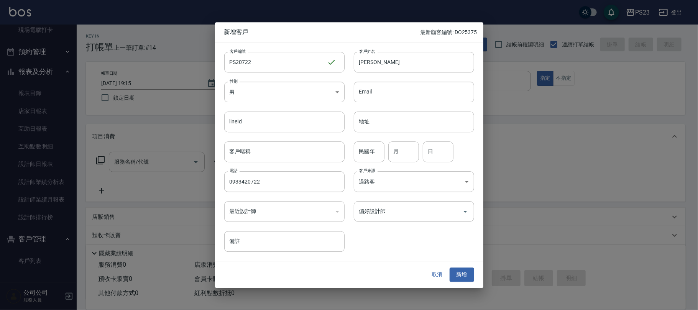
click at [457, 271] on button "新增" at bounding box center [462, 275] width 25 height 14
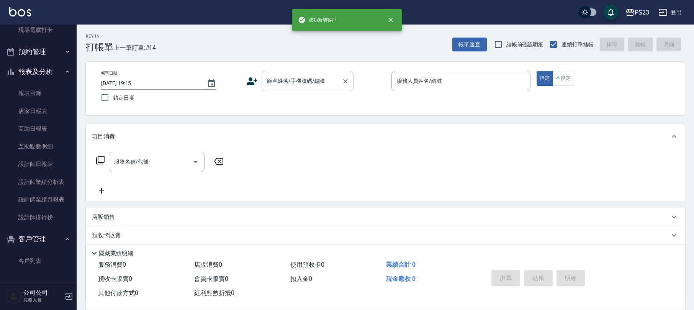
click at [302, 77] on div "顧客姓名/手機號碼/編號 顧客姓名/手機號碼/編號" at bounding box center [308, 81] width 92 height 20
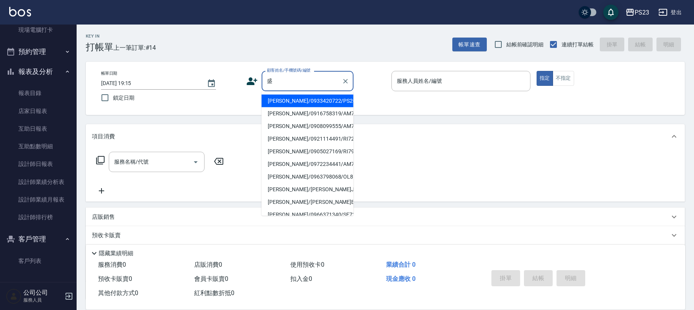
drag, startPoint x: 332, startPoint y: 103, endPoint x: 340, endPoint y: 97, distance: 10.4
click at [333, 103] on li "[PERSON_NAME]/0933420722/PS20722" at bounding box center [308, 101] width 92 height 13
type input "[PERSON_NAME]/0933420722/PS20722"
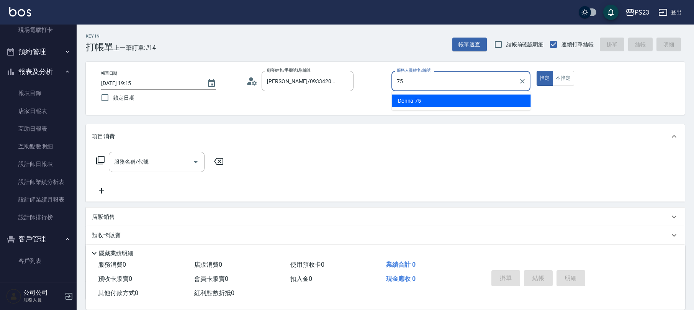
type input "Donna-75"
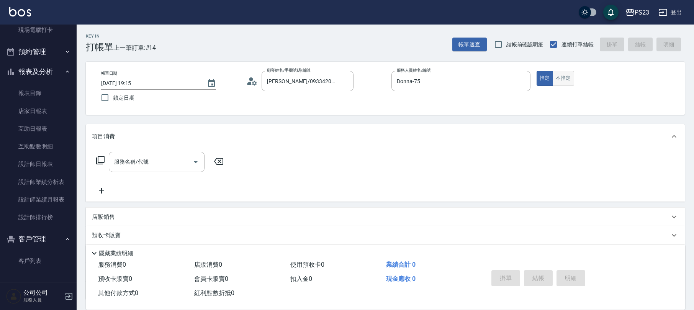
click at [568, 77] on button "不指定" at bounding box center [563, 78] width 21 height 15
click at [179, 164] on input "服務名稱/代號" at bounding box center [150, 161] width 77 height 13
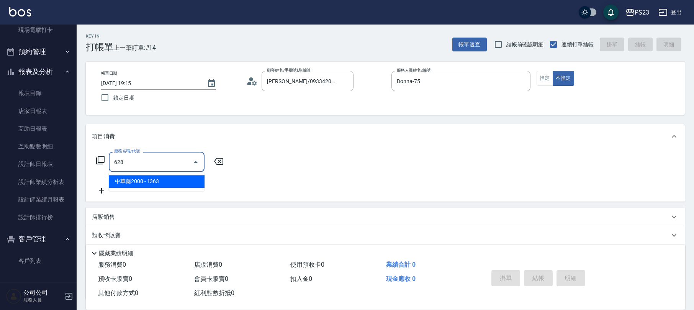
type input "中草藥2000(628)"
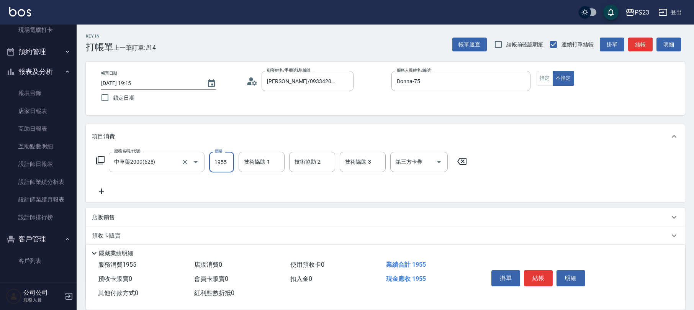
type input "1955"
type input "Donna-75"
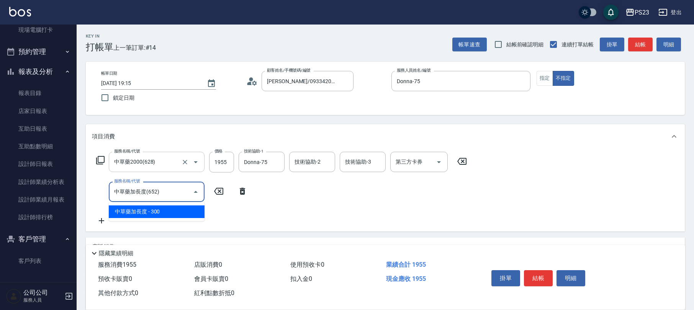
type input "中草藥加長度(652)"
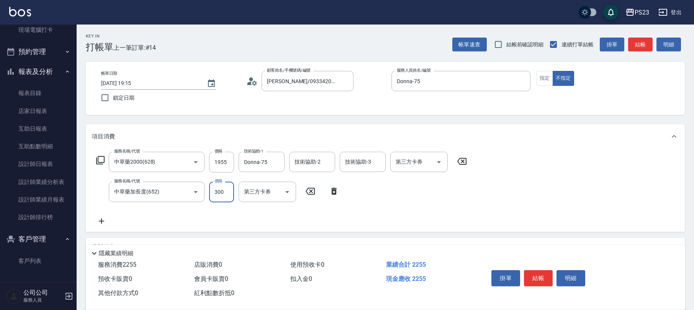
scroll to position [92, 0]
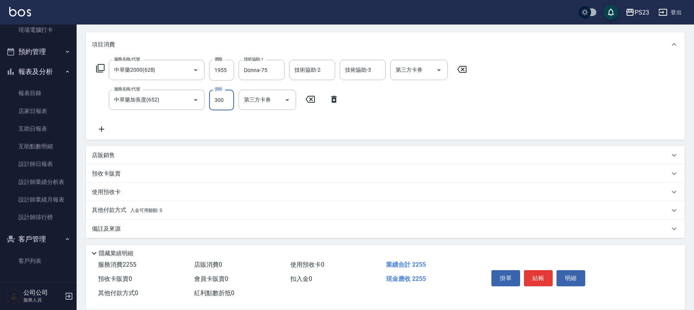
click at [120, 229] on p "備註及來源" at bounding box center [106, 229] width 29 height 8
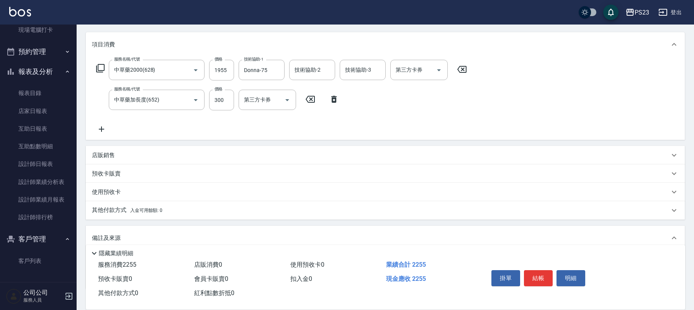
scroll to position [143, 0]
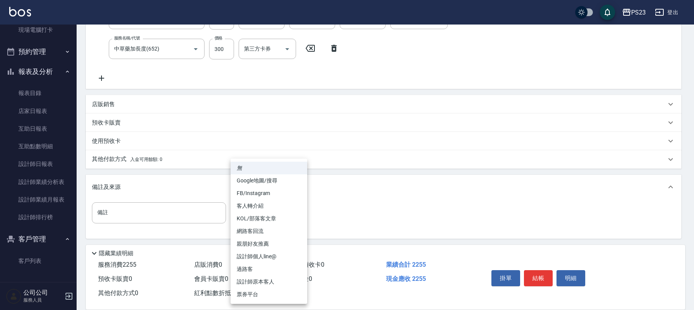
click at [252, 215] on body "PS23 登出 櫃檯作業 打帳單 帳單列表 現金收支登錄 材料自購登錄 每日結帳 排班表 現場電腦打卡 預約管理 預約管理 單日預約紀錄 單週預約紀錄 報表及…" at bounding box center [347, 84] width 694 height 454
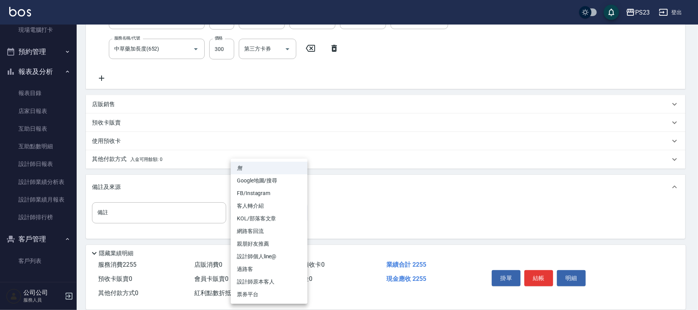
click at [249, 266] on li "過路客" at bounding box center [269, 269] width 77 height 13
type input "過路客"
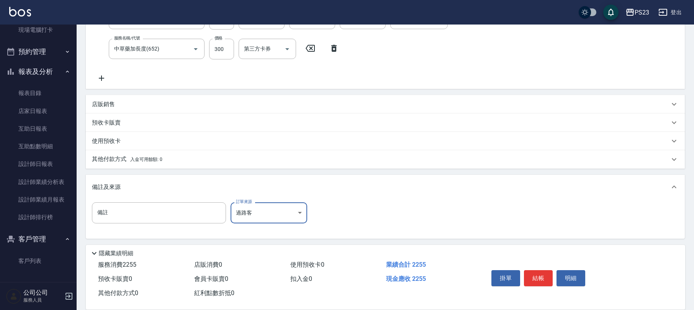
click at [159, 160] on span "入金可用餘額: 0" at bounding box center [146, 159] width 33 height 5
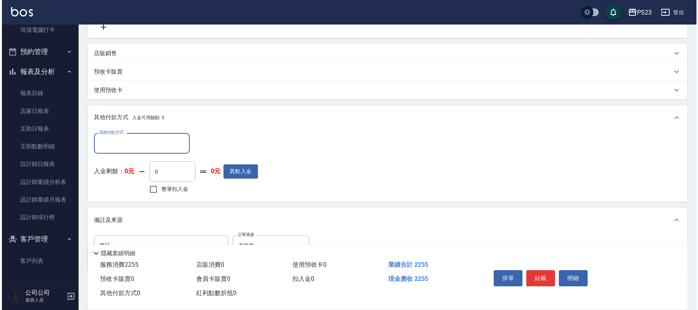
scroll to position [226, 0]
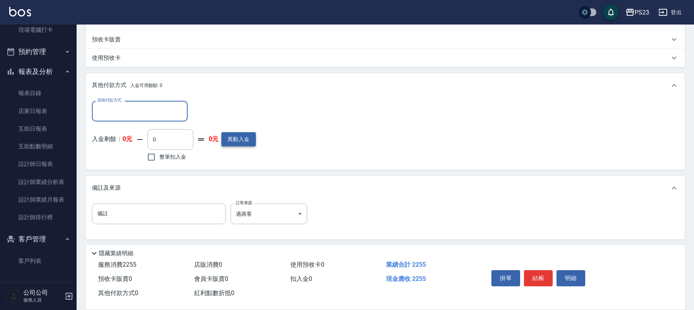
click at [232, 140] on button "異動入金" at bounding box center [239, 139] width 34 height 14
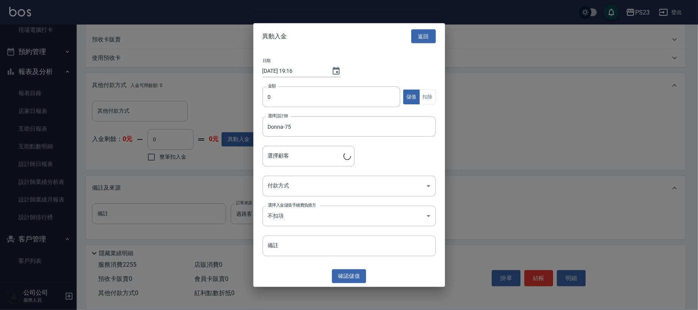
type input "[PERSON_NAME]/0933420722/PS20722"
type input "3000"
click at [367, 192] on body "PS23 登出 櫃檯作業 打帳單 帳單列表 現金收支登錄 材料自購登錄 每日結帳 排班表 現場電腦打卡 預約管理 預約管理 單日預約紀錄 單週預約紀錄 報表及…" at bounding box center [349, 43] width 698 height 538
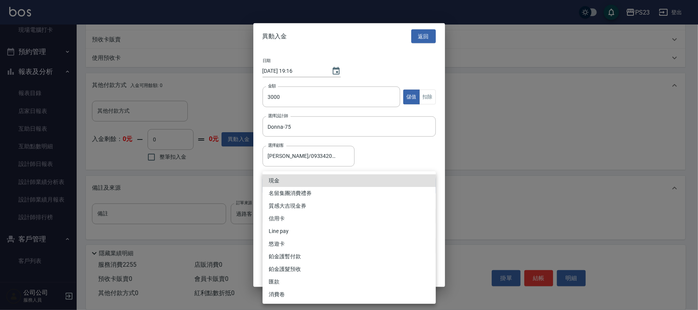
click at [293, 179] on li "現金" at bounding box center [349, 180] width 173 height 13
type input "現金"
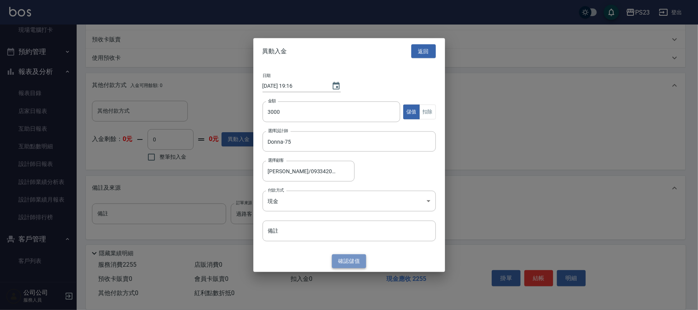
click at [343, 257] on button "確認 儲值" at bounding box center [349, 261] width 34 height 14
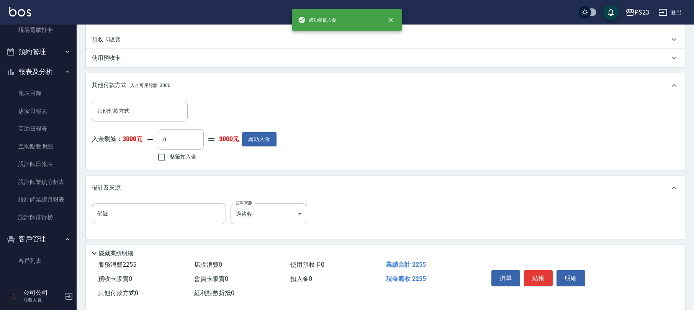
click at [181, 159] on span "整筆扣入金" at bounding box center [183, 157] width 27 height 8
click at [170, 159] on input "整筆扣入金" at bounding box center [162, 157] width 16 height 16
checkbox input "true"
type input "2255"
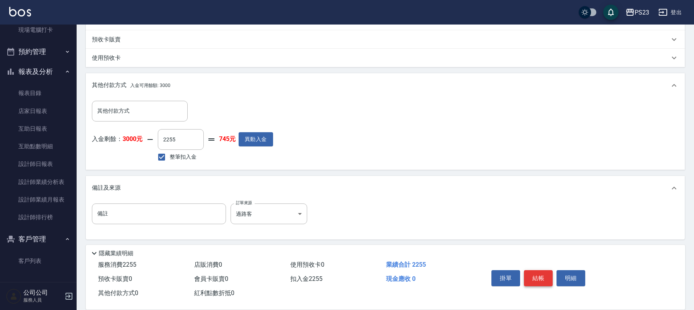
click at [534, 275] on button "結帳" at bounding box center [538, 278] width 29 height 16
type input "[DATE] 19:16"
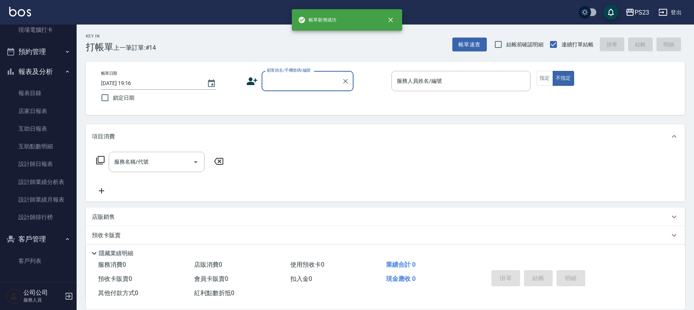
scroll to position [0, 0]
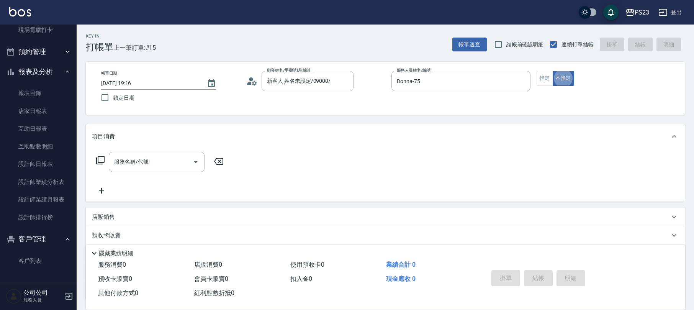
click at [137, 162] on div "服務名稱/代號 服務名稱/代號" at bounding box center [157, 162] width 96 height 20
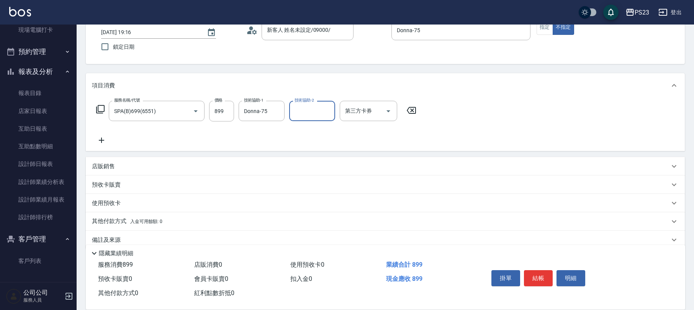
scroll to position [62, 0]
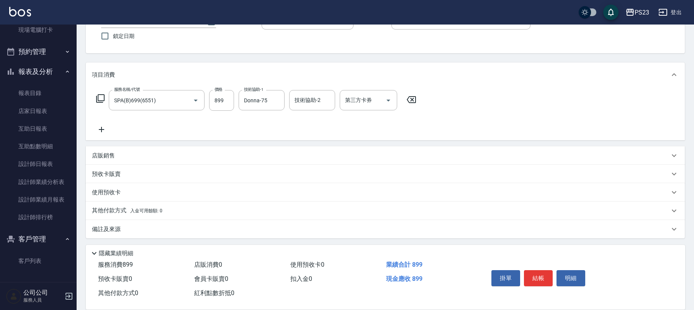
drag, startPoint x: 135, startPoint y: 231, endPoint x: 163, endPoint y: 226, distance: 28.0
click at [137, 231] on div "備註及來源" at bounding box center [381, 229] width 578 height 8
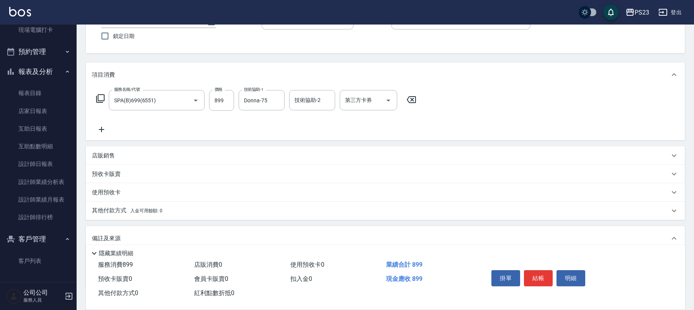
scroll to position [113, 0]
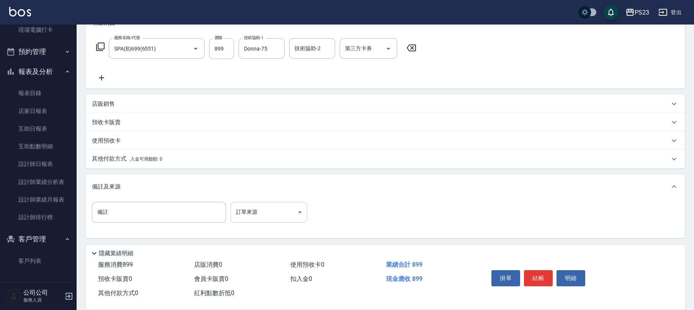
click at [288, 211] on body "PS23 登出 櫃檯作業 打帳單 帳單列表 現金收支登錄 材料自購登錄 每日結帳 排班表 現場電腦打卡 預約管理 預約管理 單日預約紀錄 單週預約紀錄 報表及…" at bounding box center [347, 99] width 694 height 424
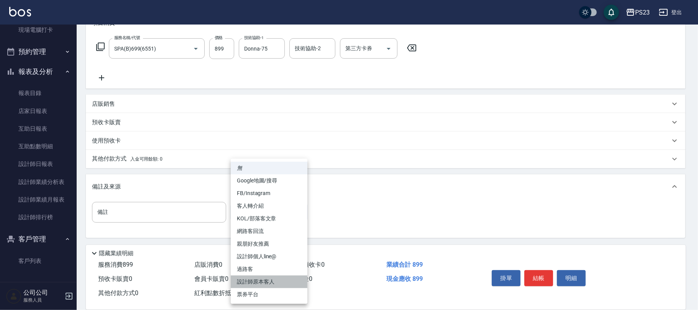
drag, startPoint x: 265, startPoint y: 281, endPoint x: 298, endPoint y: 307, distance: 41.5
click at [265, 281] on li "設計師原本客人" at bounding box center [269, 282] width 77 height 13
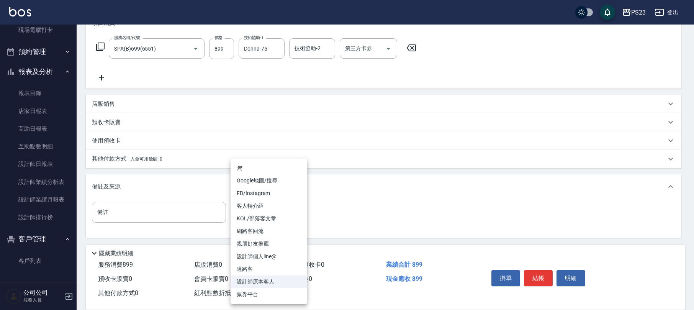
click at [278, 204] on body "PS23 登出 櫃檯作業 打帳單 帳單列表 現金收支登錄 材料自購登錄 每日結帳 排班表 現場電腦打卡 預約管理 預約管理 單日預約紀錄 單週預約紀錄 報表及…" at bounding box center [347, 99] width 694 height 424
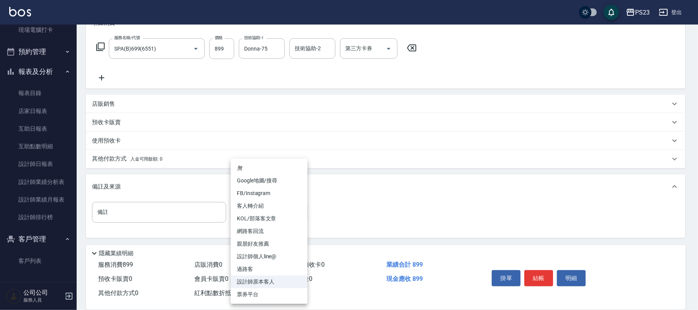
click at [255, 268] on li "過路客" at bounding box center [269, 269] width 77 height 13
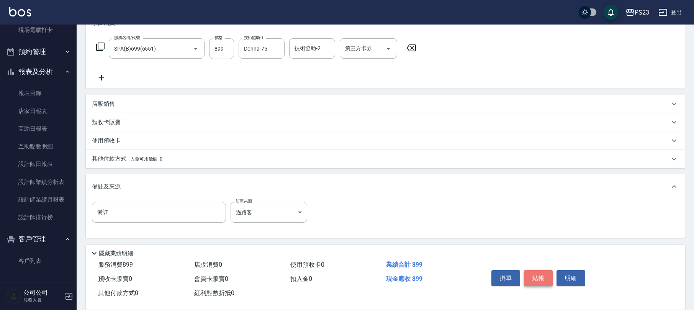
click at [537, 277] on button "結帳" at bounding box center [538, 278] width 29 height 16
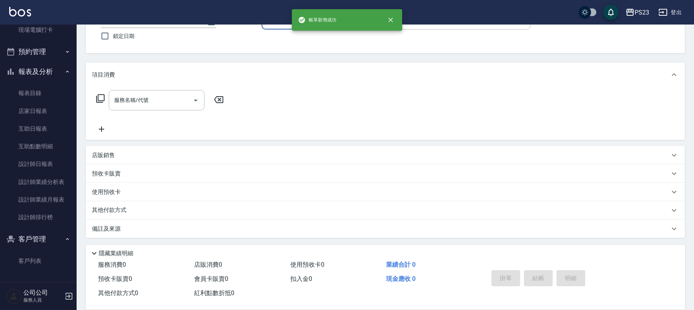
scroll to position [0, 0]
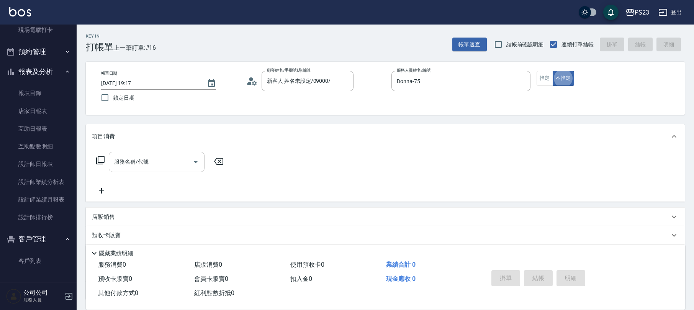
drag, startPoint x: 149, startPoint y: 161, endPoint x: 123, endPoint y: 162, distance: 25.3
click at [148, 161] on div "服務名稱/代號 服務名稱/代號" at bounding box center [157, 162] width 96 height 20
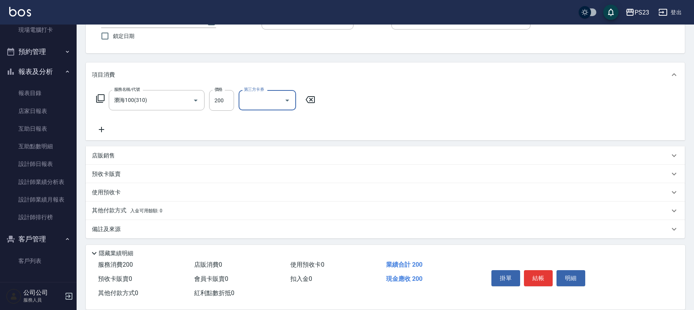
scroll to position [11, 0]
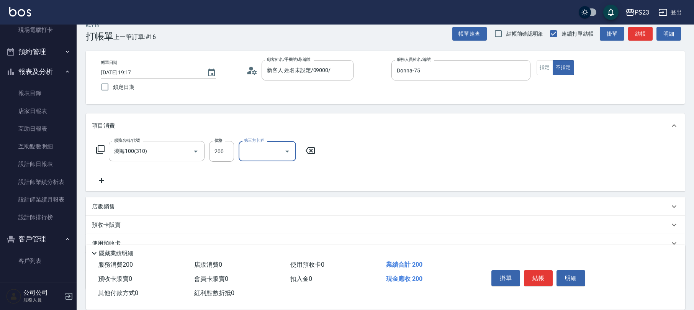
click at [178, 230] on div "預收卡販賣" at bounding box center [385, 225] width 599 height 18
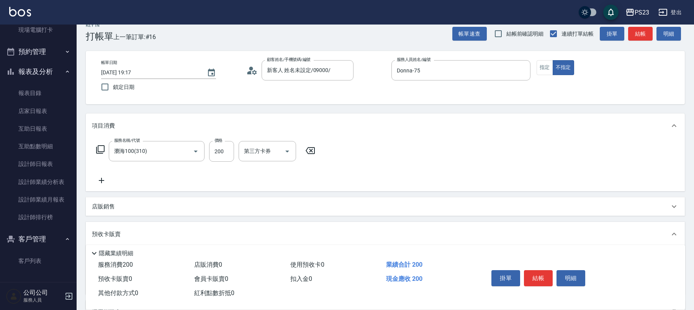
scroll to position [0, 0]
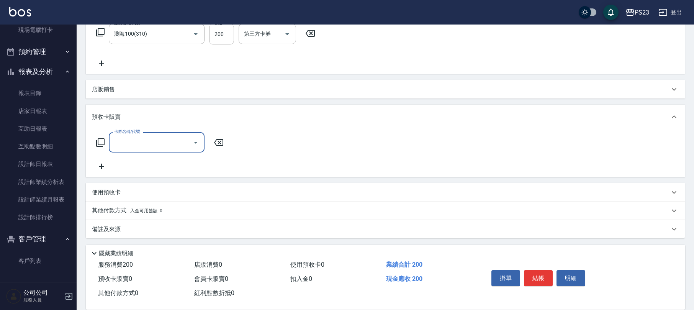
click at [163, 224] on div "備註及來源" at bounding box center [385, 229] width 599 height 18
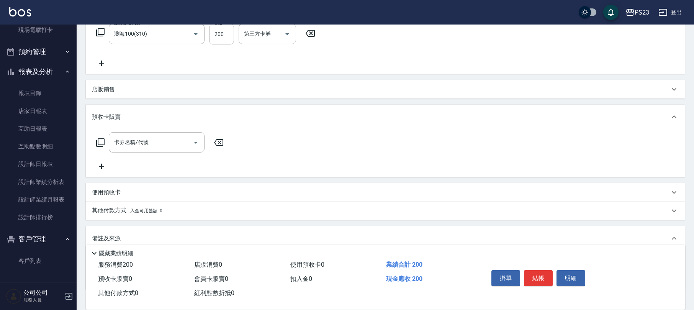
scroll to position [179, 0]
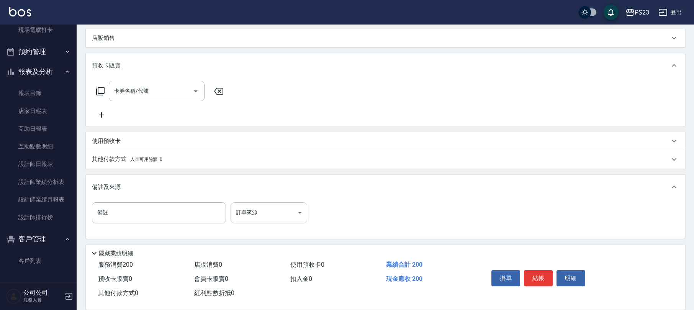
click at [267, 220] on body "PS23 登出 櫃檯作業 打帳單 帳單列表 現金收支登錄 材料自購登錄 每日結帳 排班表 現場電腦打卡 預約管理 預約管理 單日預約紀錄 單週預約紀錄 報表及…" at bounding box center [347, 66] width 694 height 490
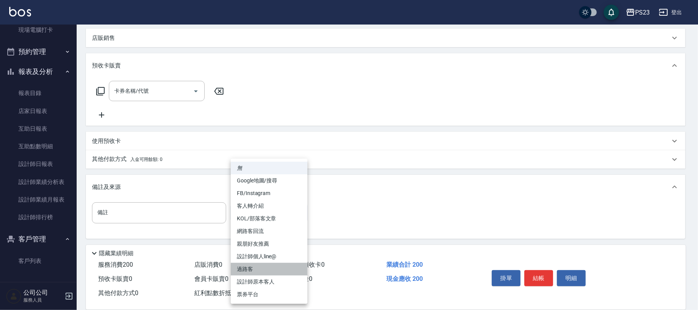
drag, startPoint x: 258, startPoint y: 270, endPoint x: 457, endPoint y: 273, distance: 199.3
click at [258, 269] on li "過路客" at bounding box center [269, 269] width 77 height 13
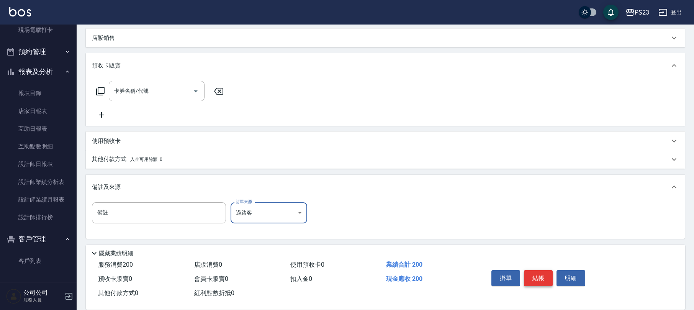
click at [539, 273] on button "結帳" at bounding box center [538, 278] width 29 height 16
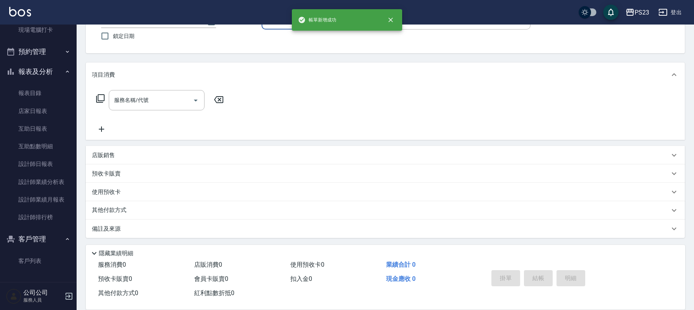
scroll to position [0, 0]
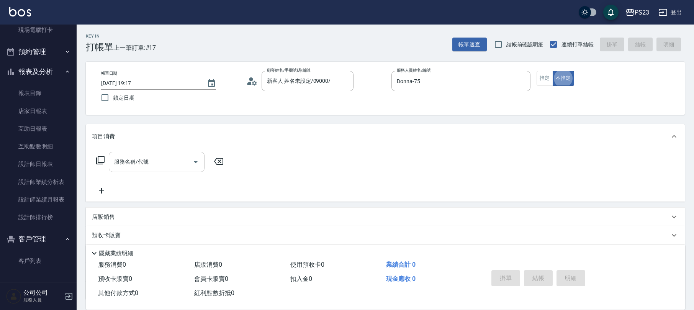
click at [126, 159] on div "服務名稱/代號 服務名稱/代號" at bounding box center [157, 162] width 96 height 20
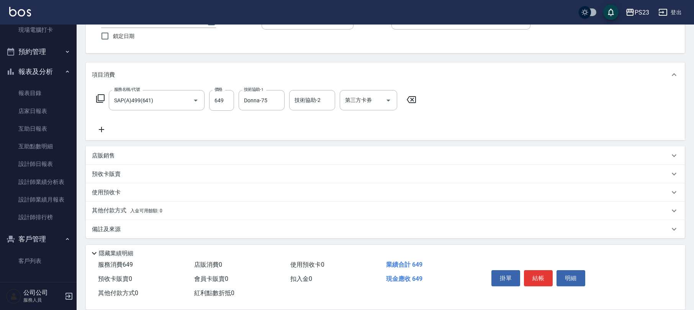
click at [137, 227] on div "備註及來源" at bounding box center [381, 229] width 578 height 8
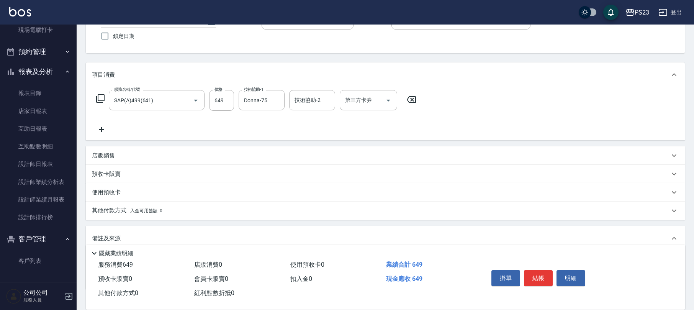
scroll to position [113, 0]
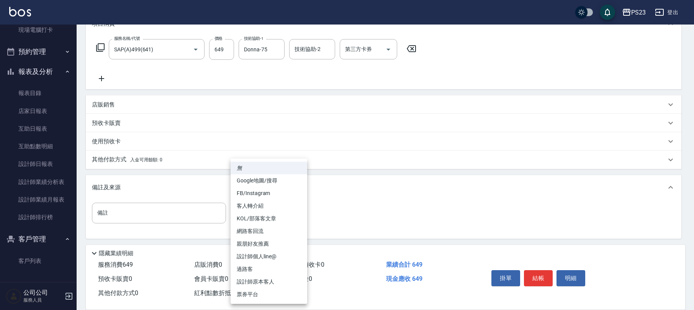
click at [267, 215] on body "PS23 登出 櫃檯作業 打帳單 帳單列表 現金收支登錄 材料自購登錄 每日結帳 排班表 現場電腦打卡 預約管理 預約管理 單日預約紀錄 單週預約紀錄 報表及…" at bounding box center [347, 99] width 694 height 424
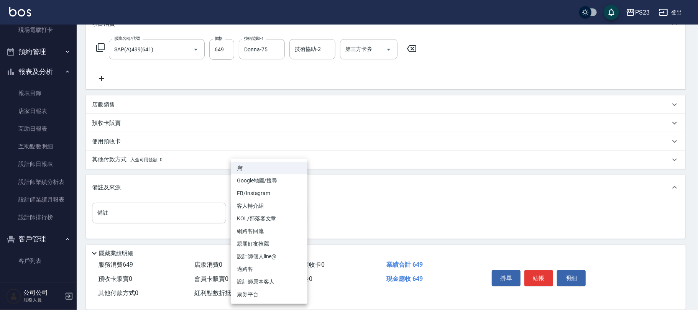
click at [263, 270] on li "過路客" at bounding box center [269, 269] width 77 height 13
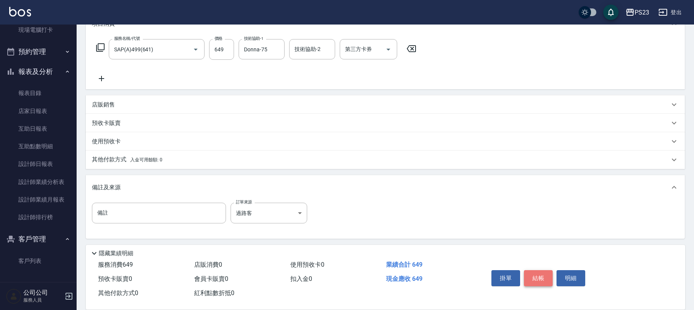
click at [539, 278] on button "結帳" at bounding box center [538, 278] width 29 height 16
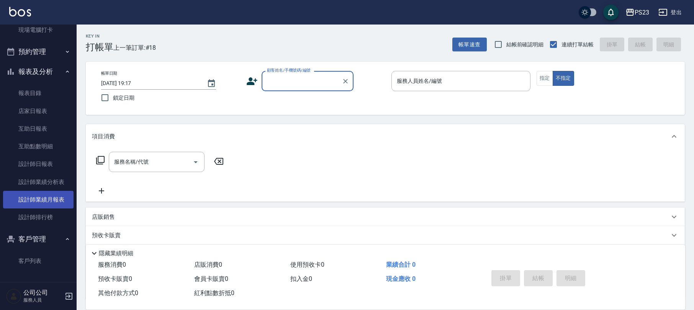
scroll to position [62, 0]
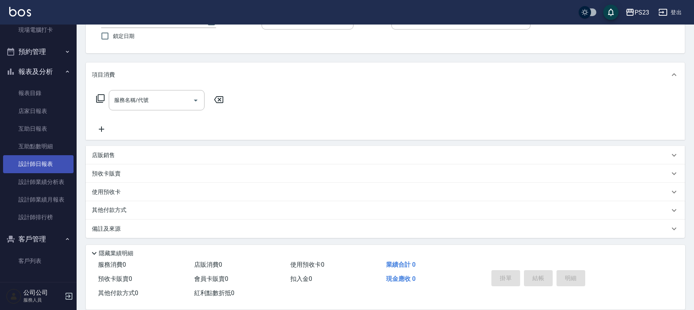
click at [48, 161] on link "設計師日報表" at bounding box center [38, 164] width 71 height 18
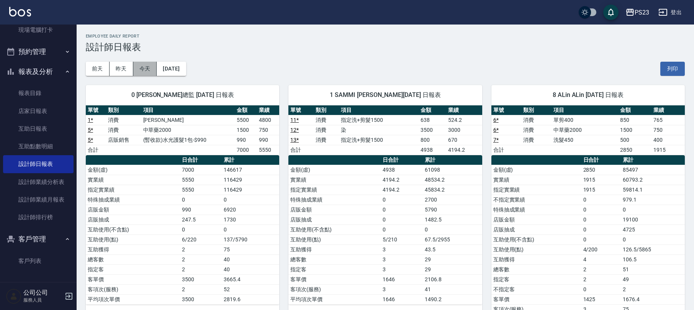
click at [143, 70] on button "今天" at bounding box center [145, 69] width 24 height 14
click at [120, 71] on button "昨天" at bounding box center [122, 69] width 24 height 14
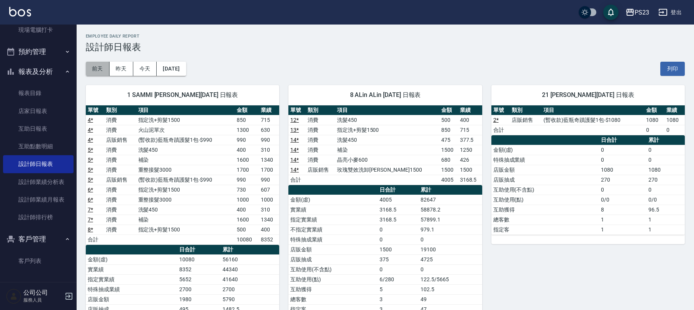
click at [103, 69] on button "前天" at bounding box center [98, 69] width 24 height 14
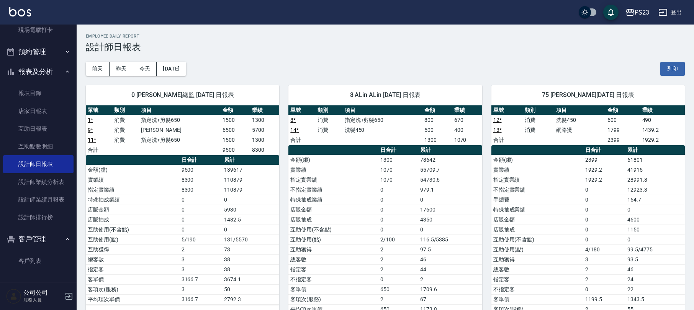
click at [201, 77] on div "0 [PERSON_NAME]總監 [DATE] 日報表 單號 類別 項目 金額 業績 1 * 消費 指定洗+剪髮650 1500 1300 9 * 消費 […" at bounding box center [178, 205] width 203 height 258
click at [186, 69] on button "[DATE]" at bounding box center [171, 69] width 29 height 14
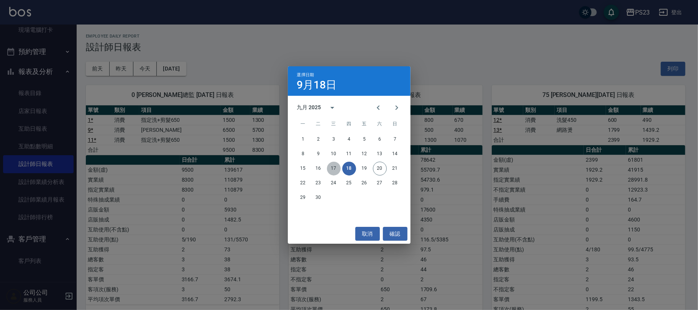
click at [334, 164] on button "17" at bounding box center [334, 169] width 14 height 14
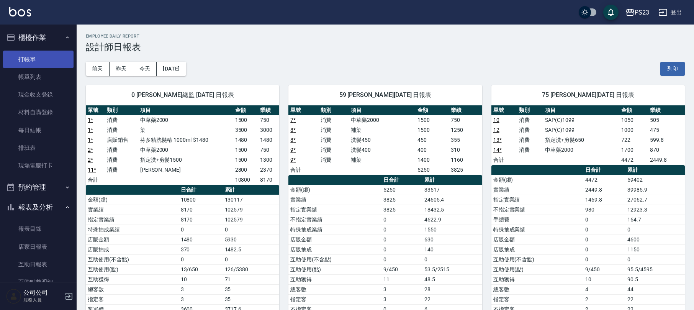
click at [40, 58] on link "打帳單" at bounding box center [38, 60] width 71 height 18
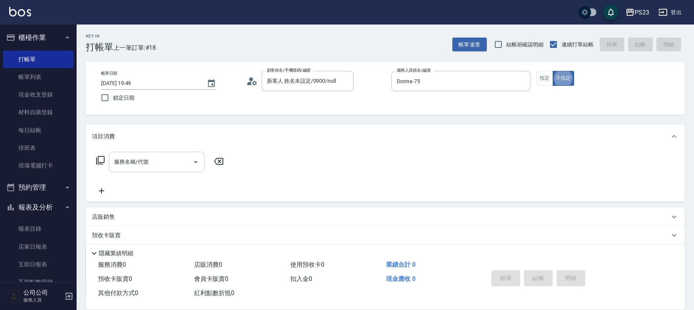
drag, startPoint x: 168, startPoint y: 159, endPoint x: 172, endPoint y: 159, distance: 4.2
click at [169, 159] on input "服務名稱/代號" at bounding box center [150, 161] width 77 height 13
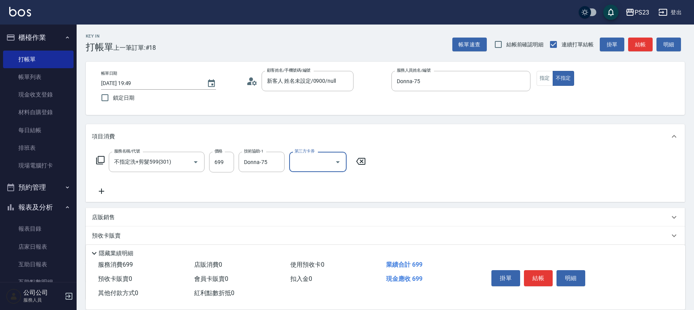
scroll to position [62, 0]
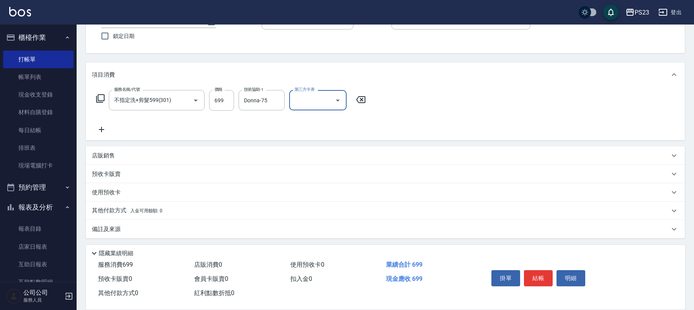
drag, startPoint x: 115, startPoint y: 227, endPoint x: 146, endPoint y: 227, distance: 30.3
click at [117, 227] on p "備註及來源" at bounding box center [106, 229] width 29 height 8
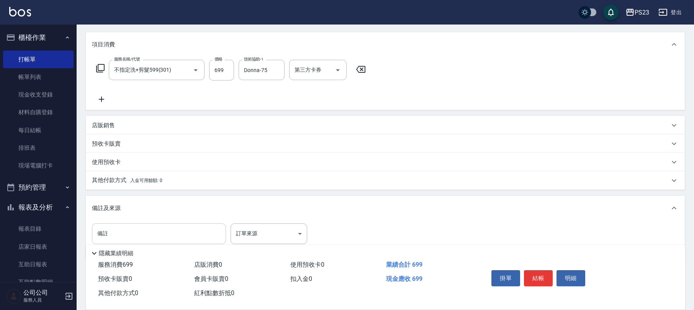
scroll to position [109, 0]
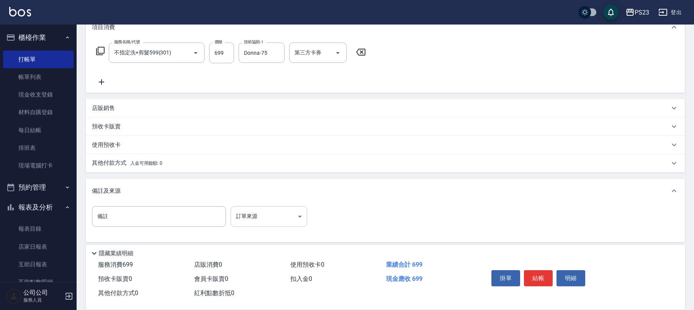
click at [249, 218] on body "PS23 登出 櫃檯作業 打帳單 帳單列表 現金收支登錄 材料自購登錄 每日結帳 排班表 現場電腦打卡 預約管理 預約管理 單日預約紀錄 單週預約紀錄 報表及…" at bounding box center [347, 103] width 694 height 424
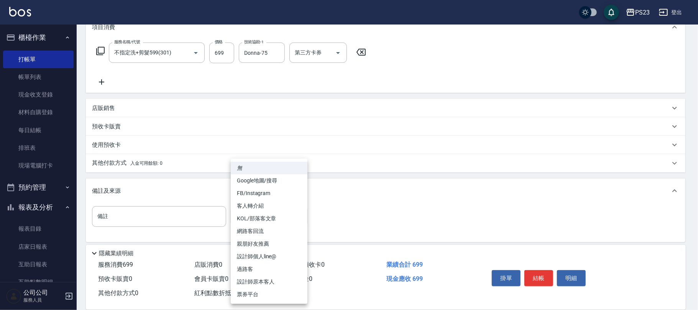
click at [272, 281] on li "設計師原本客人" at bounding box center [269, 282] width 77 height 13
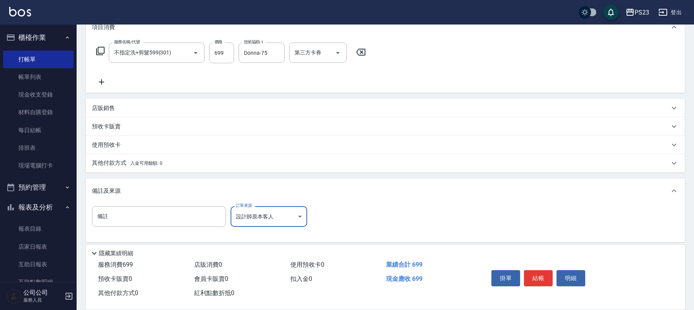
click at [266, 216] on body "PS23 登出 櫃檯作業 打帳單 帳單列表 現金收支登錄 材料自購登錄 每日結帳 排班表 現場電腦打卡 預約管理 預約管理 單日預約紀錄 單週預約紀錄 報表及…" at bounding box center [347, 103] width 694 height 424
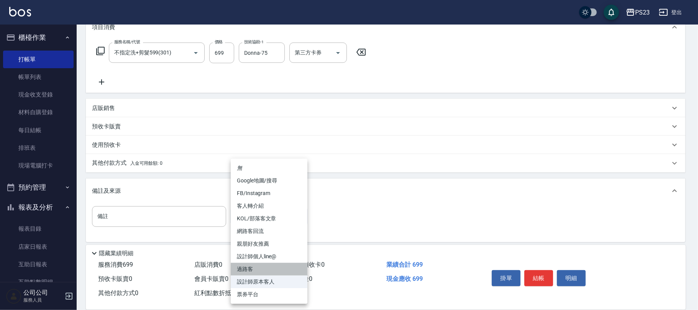
click at [270, 266] on li "過路客" at bounding box center [269, 269] width 77 height 13
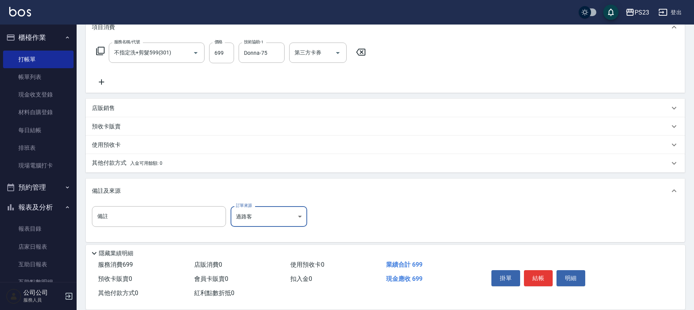
click at [538, 280] on button "結帳" at bounding box center [538, 278] width 29 height 16
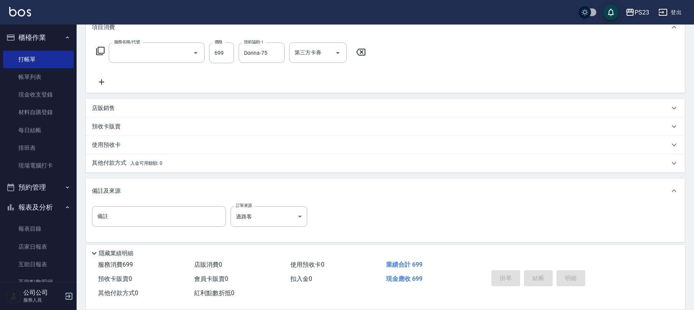
scroll to position [0, 0]
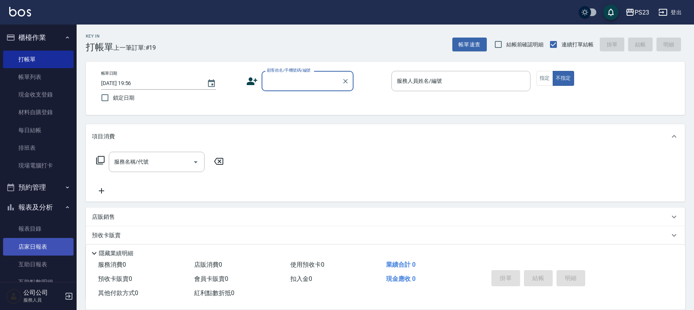
click at [52, 249] on link "店家日報表" at bounding box center [38, 247] width 71 height 18
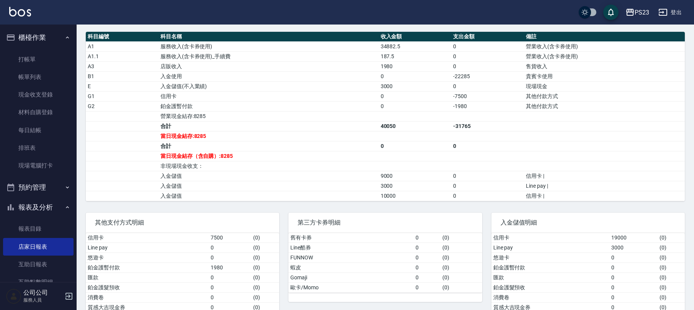
scroll to position [291, 0]
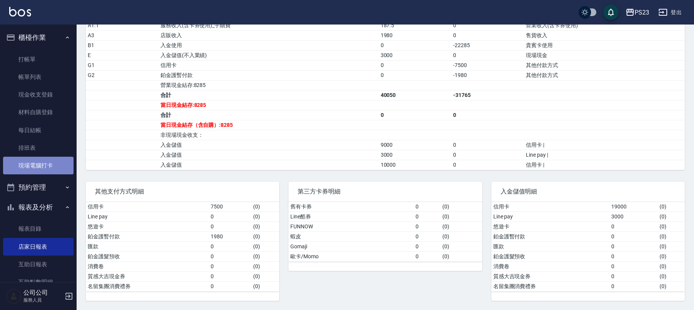
click at [51, 167] on link "現場電腦打卡" at bounding box center [38, 166] width 71 height 18
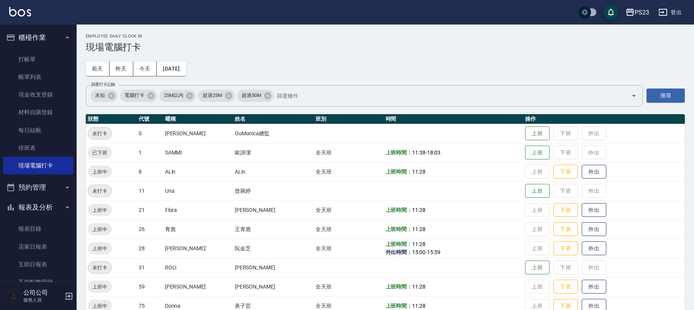
scroll to position [53, 0]
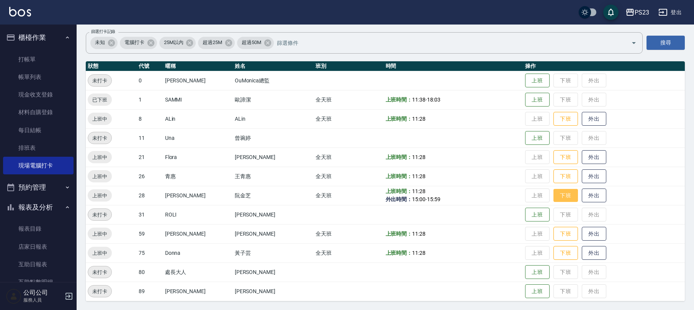
click at [554, 195] on button "下班" at bounding box center [566, 195] width 25 height 13
